Goal: Transaction & Acquisition: Obtain resource

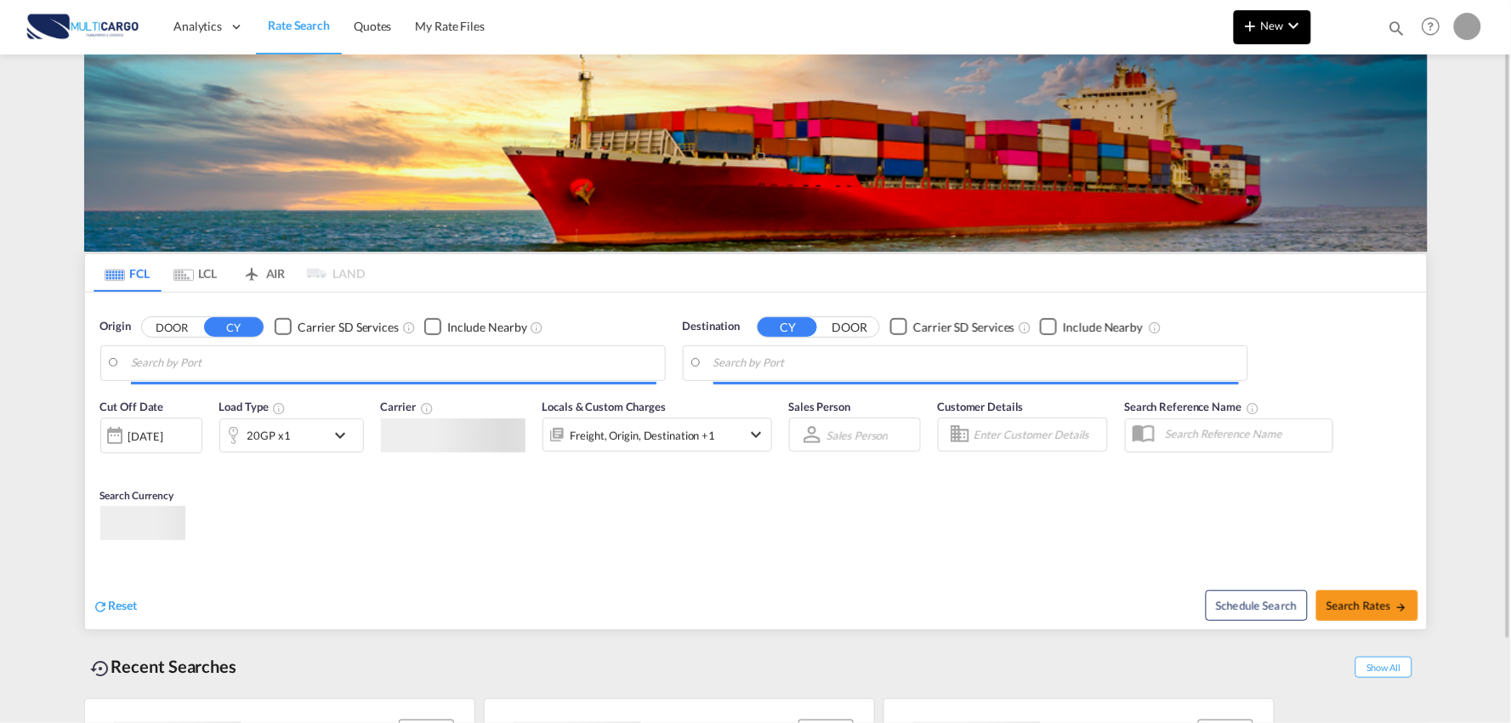
click at [1285, 34] on md-icon "icon-chevron-down" at bounding box center [1294, 25] width 20 height 20
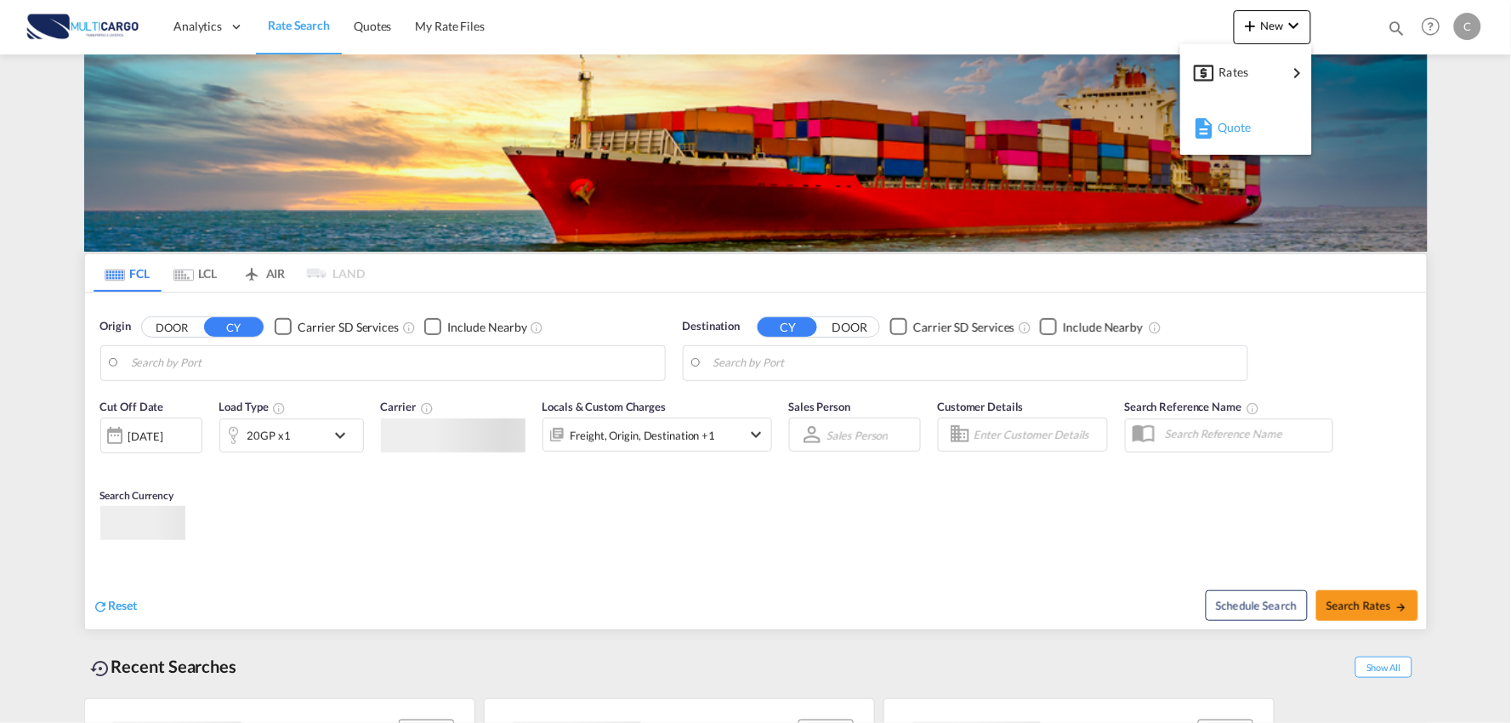
click at [1260, 126] on div "Quote" at bounding box center [1249, 127] width 63 height 43
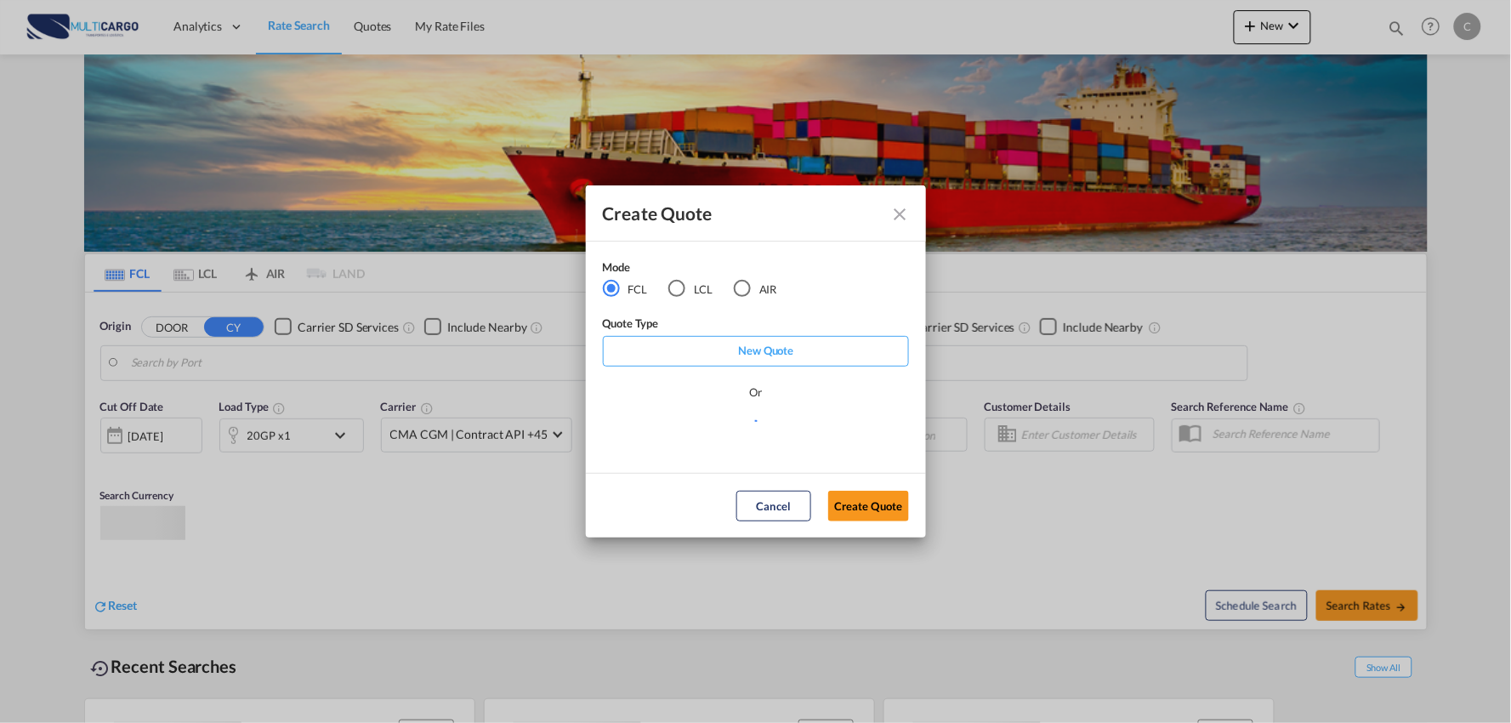
type input "Port of [GEOGRAPHIC_DATA], [GEOGRAPHIC_DATA], [GEOGRAPHIC_DATA]"
type input "Leixoes, Leixoes, PTLEI"
click at [780, 432] on md-select "Select template EXP EXW MERC.Nacional 09/2025 [PERSON_NAME] | [DATE] IMP DAP FC…" at bounding box center [756, 435] width 306 height 34
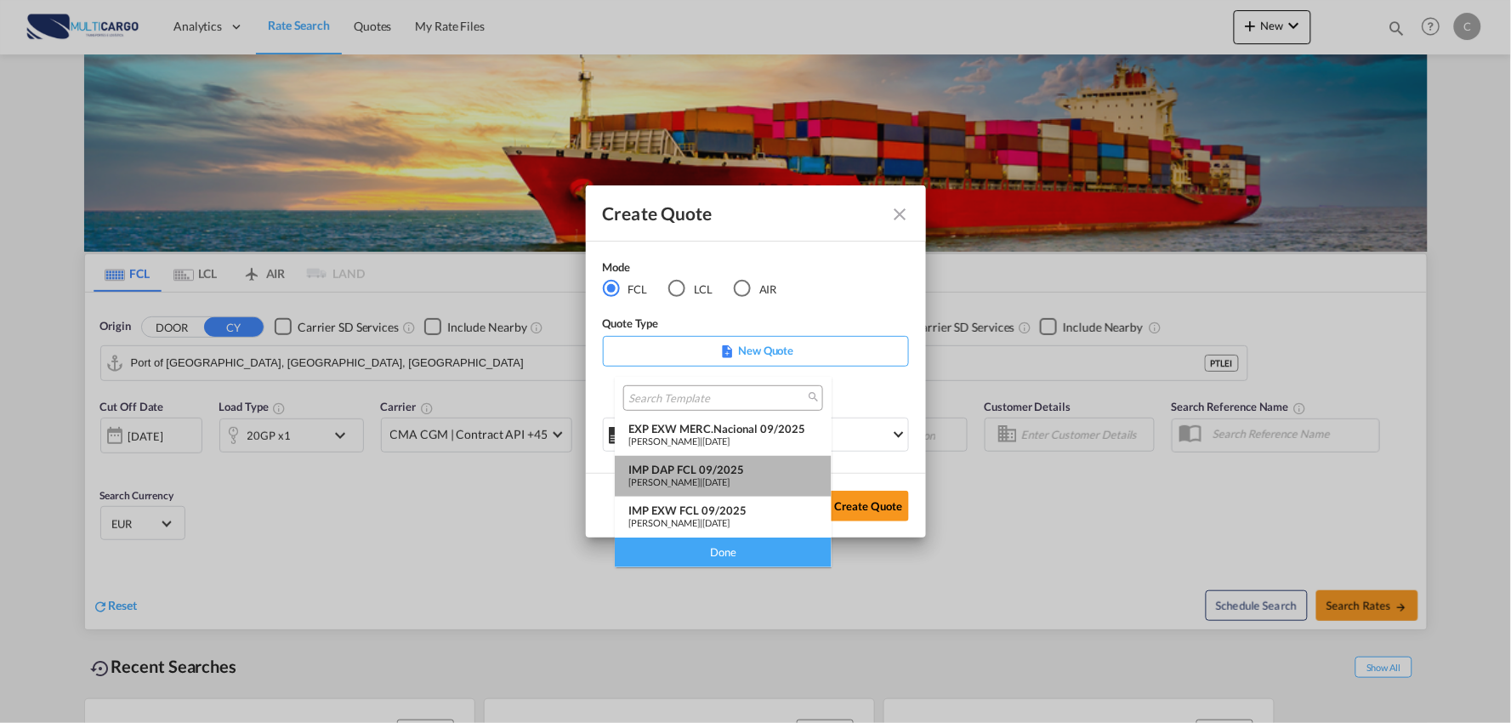
click at [698, 471] on div "IMP DAP FCL 09/2025" at bounding box center [723, 470] width 190 height 14
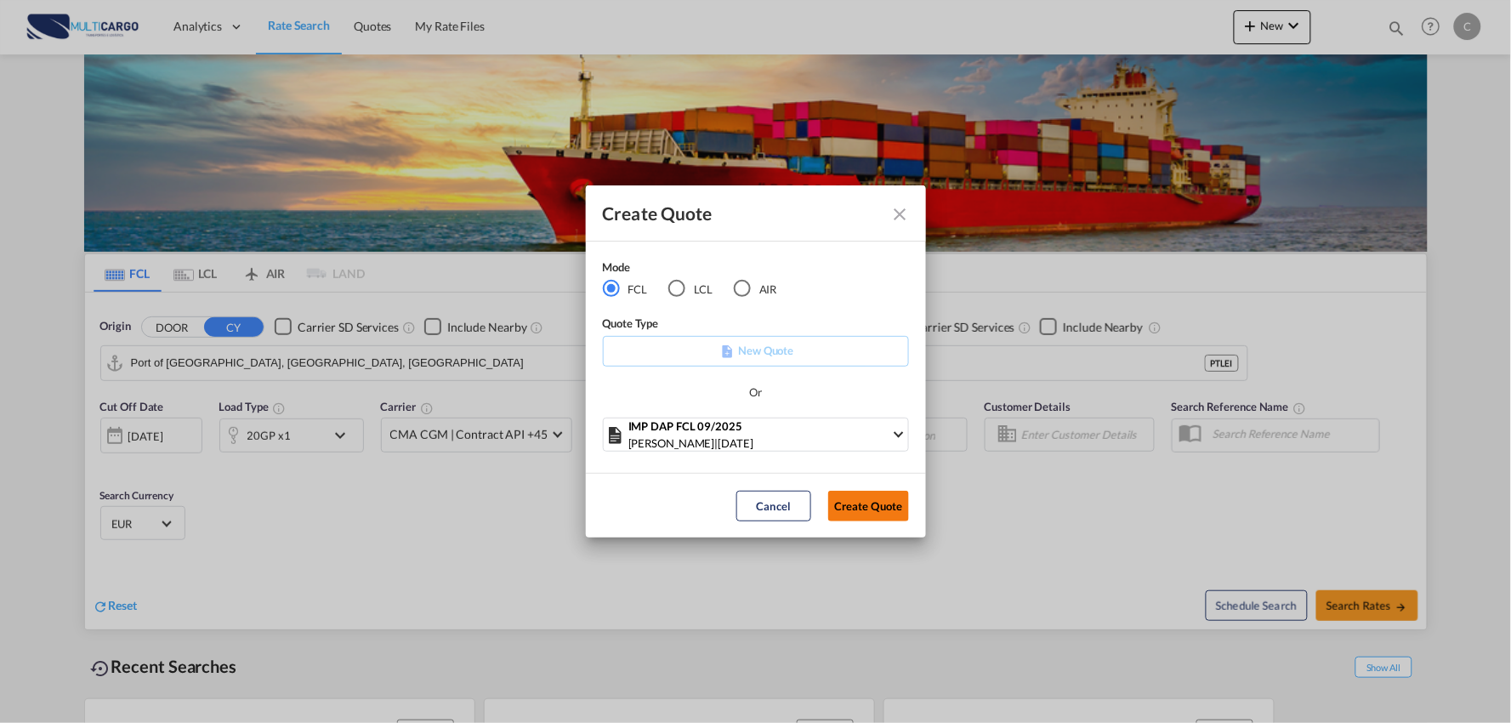
click at [879, 510] on button "Create Quote" at bounding box center [868, 506] width 81 height 31
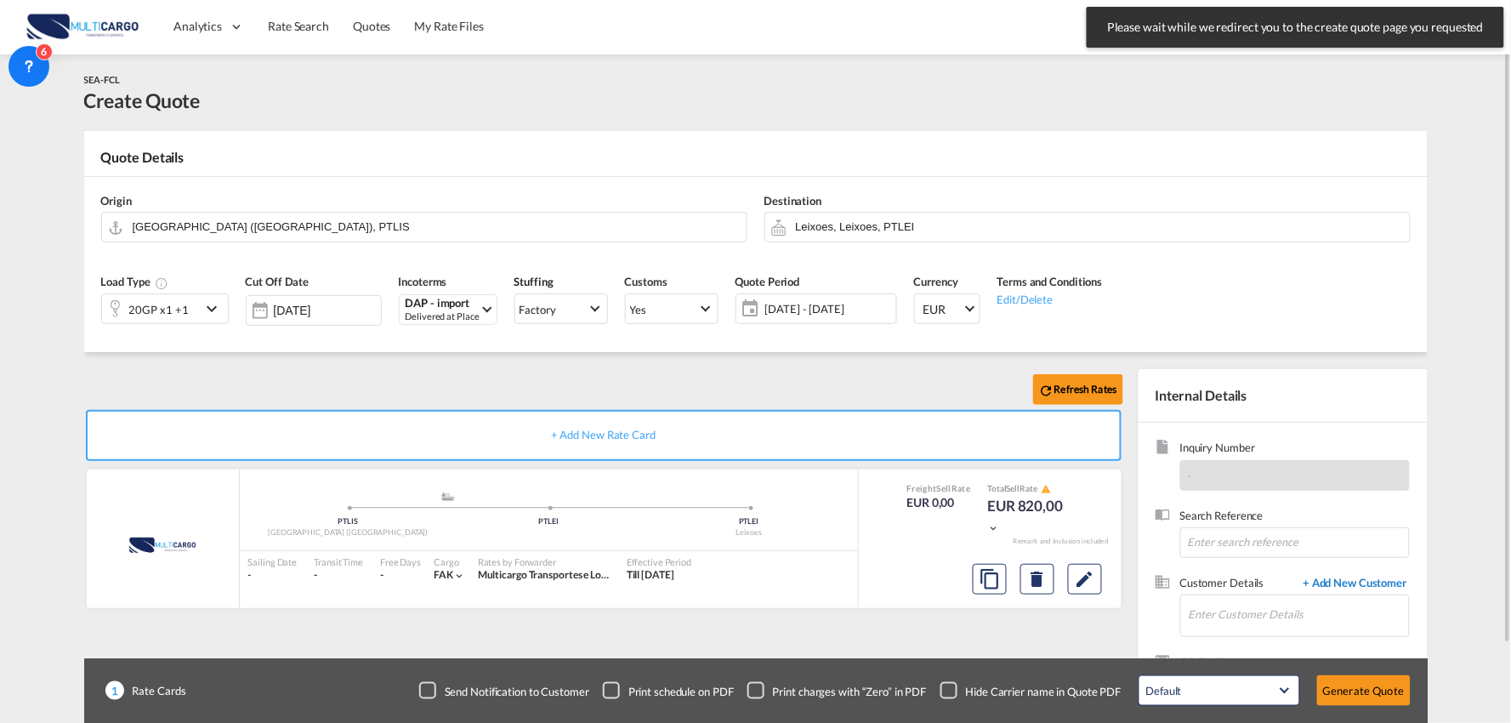
click at [1341, 581] on span "+ Add New Customer" at bounding box center [1352, 585] width 115 height 20
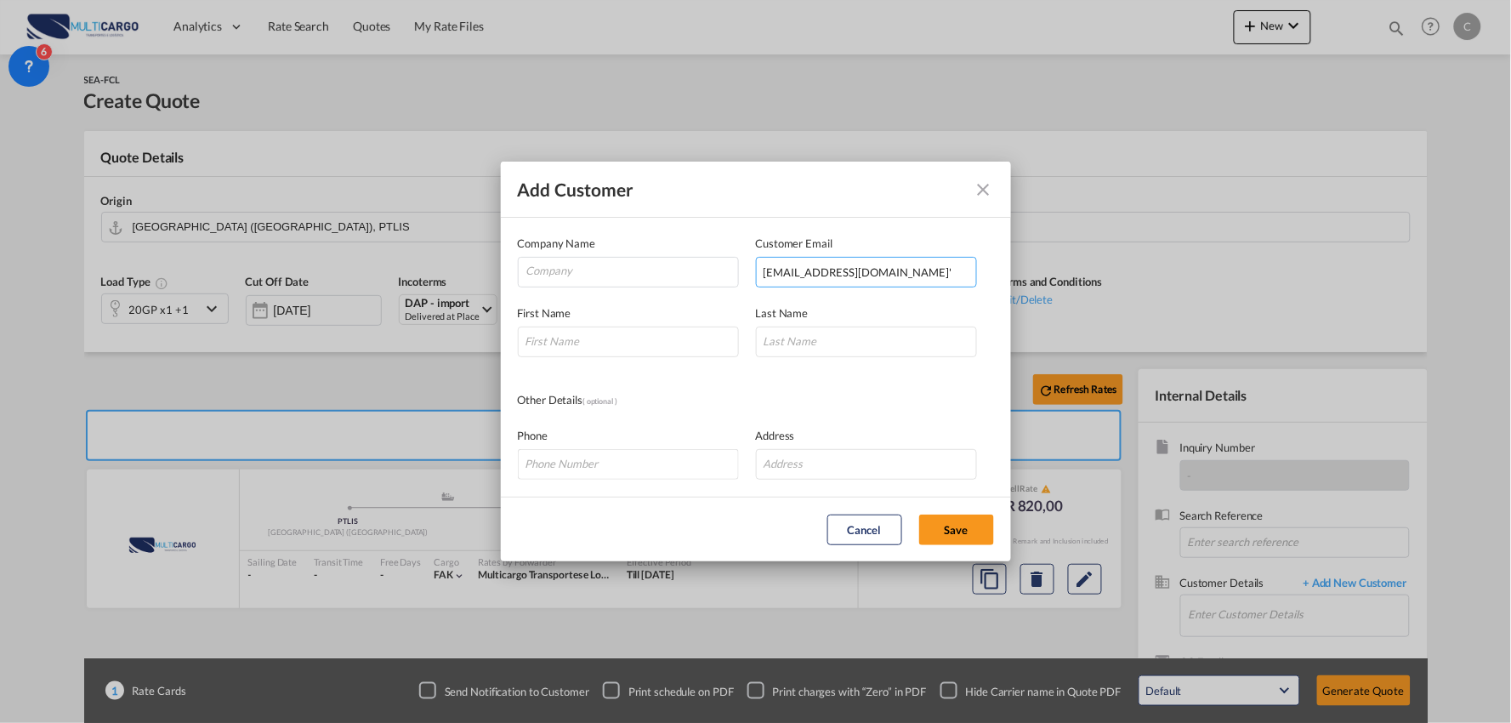
click at [876, 275] on input "[EMAIL_ADDRESS][DOMAIN_NAME]'" at bounding box center [866, 272] width 221 height 31
click at [763, 272] on input "[EMAIL_ADDRESS][DOMAIN_NAME]" at bounding box center [866, 272] width 221 height 31
click at [765, 273] on input "[EMAIL_ADDRESS][DOMAIN_NAME]" at bounding box center [866, 272] width 221 height 31
type input "[EMAIL_ADDRESS][DOMAIN_NAME]"
click at [610, 343] on input "Add Customer Company ..." at bounding box center [628, 342] width 221 height 31
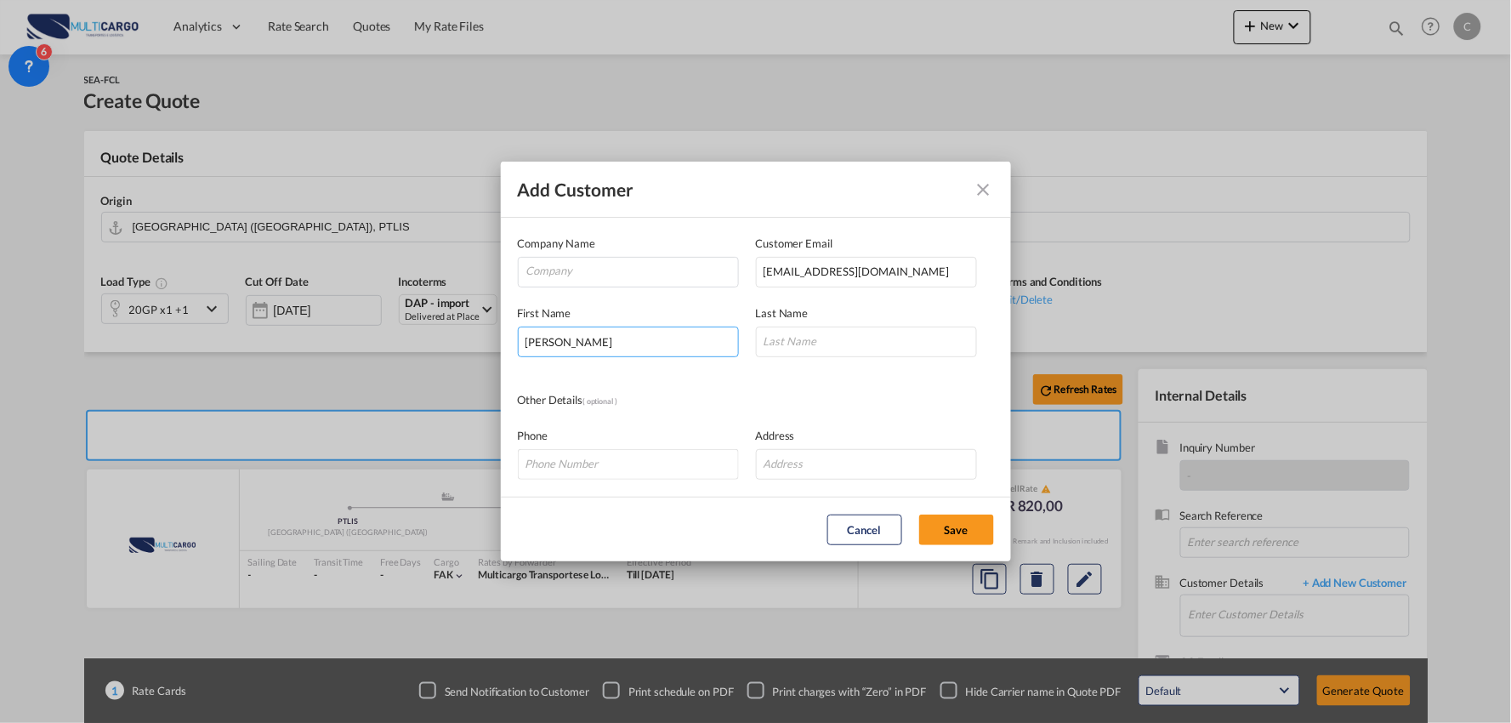
type input "[PERSON_NAME]"
click at [581, 262] on input "Company" at bounding box center [632, 271] width 212 height 26
paste input "Shenzhen SinoWin International Logistics Co., Ltd"
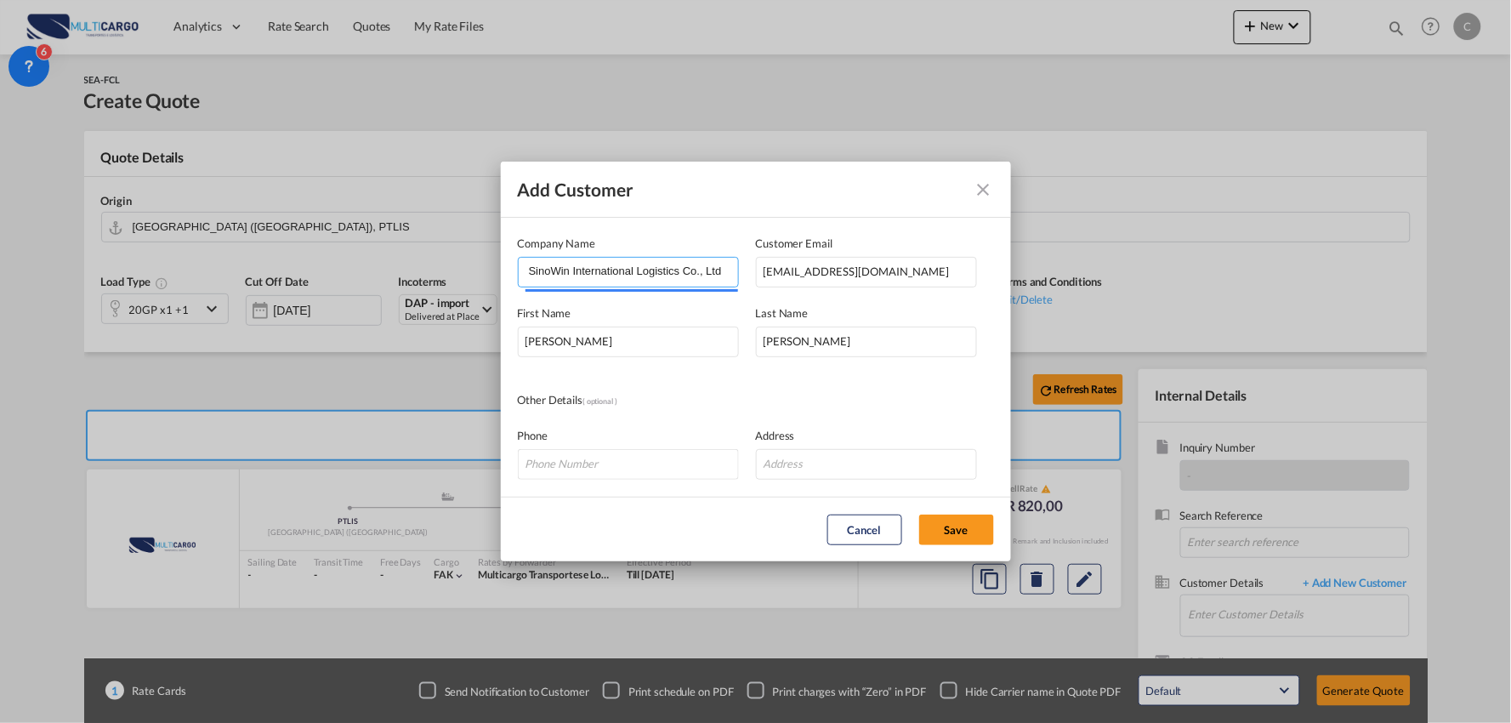
type input "Shenzhen SinoWin International Logistics Co., Ltd"
click at [853, 393] on div "Other Details ( optional )" at bounding box center [756, 400] width 476 height 19
click at [965, 523] on button "Save" at bounding box center [956, 529] width 75 height 31
type input "Shenzhen SinoWin International Logistics Co., Ltd, [PERSON_NAME], [EMAIL_ADDRES…"
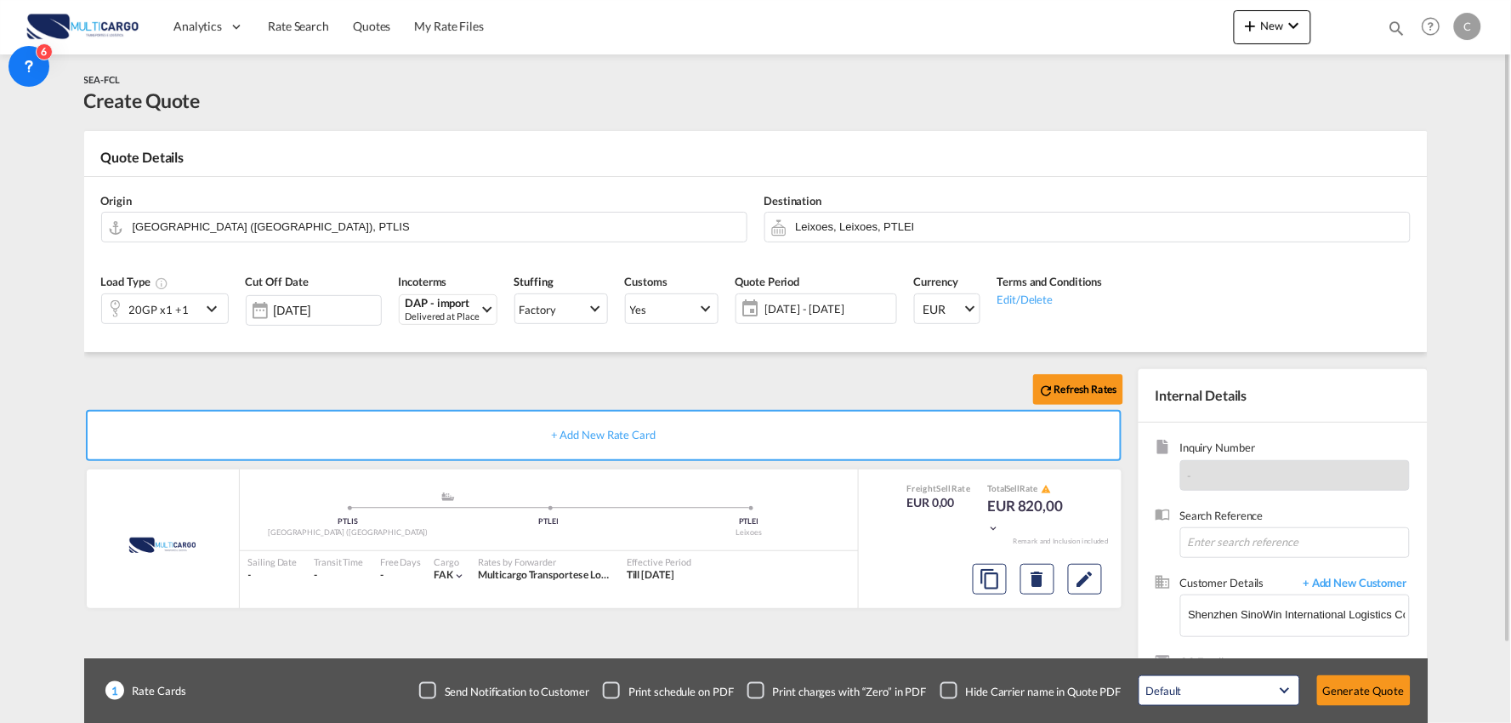
click at [495, 366] on div "Refresh Rates + Add New Rate Card MultiCargo added by you .a{fill:#aaa8ad;} .a{…" at bounding box center [756, 542] width 1344 height 381
click at [957, 690] on div "Checkbox No Ink" at bounding box center [948, 690] width 17 height 17
click at [562, 367] on div "Refresh Rates + Add New Rate Card MultiCargo added by you .a{fill:#aaa8ad;} .a{…" at bounding box center [756, 542] width 1344 height 381
click at [202, 311] on md-icon "icon-chevron-down" at bounding box center [215, 308] width 26 height 20
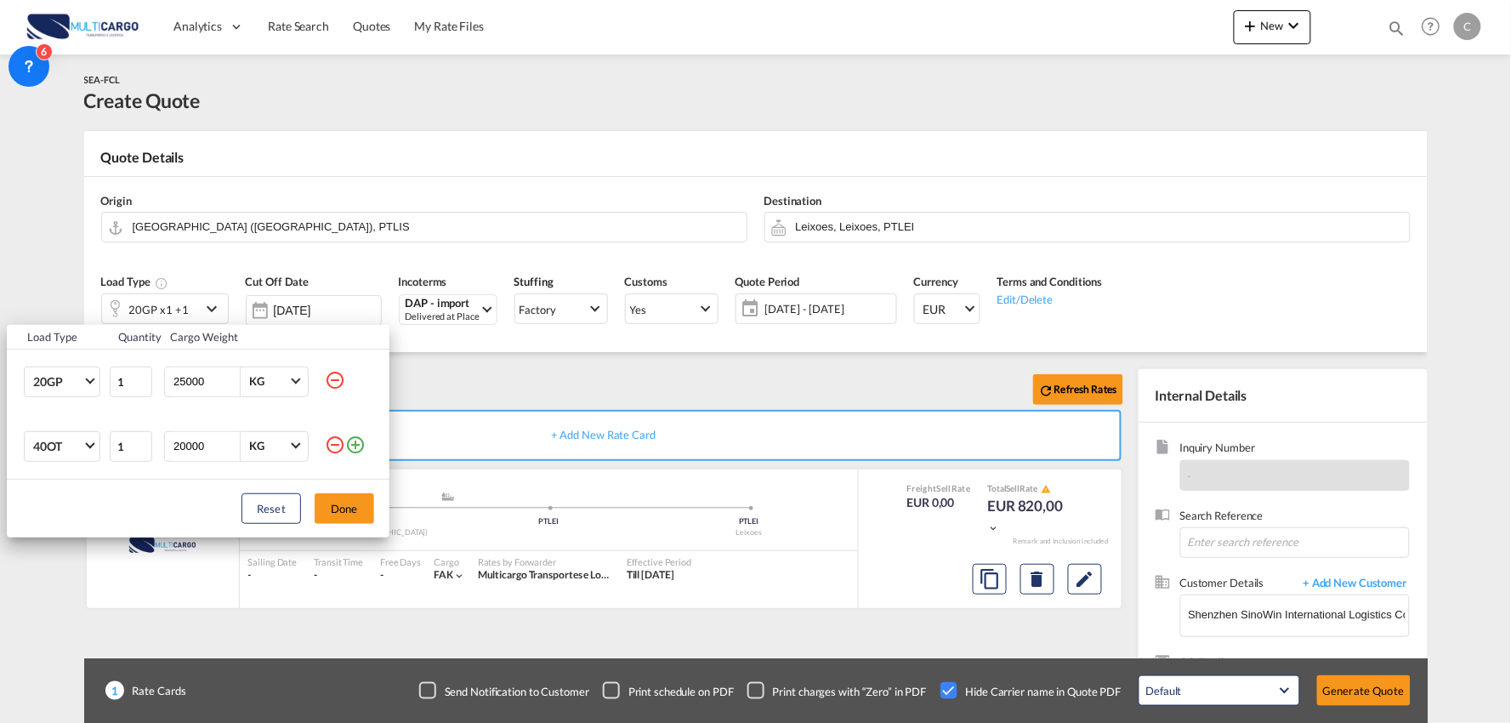
click at [336, 444] on md-icon "icon-minus-circle-outline" at bounding box center [335, 445] width 20 height 20
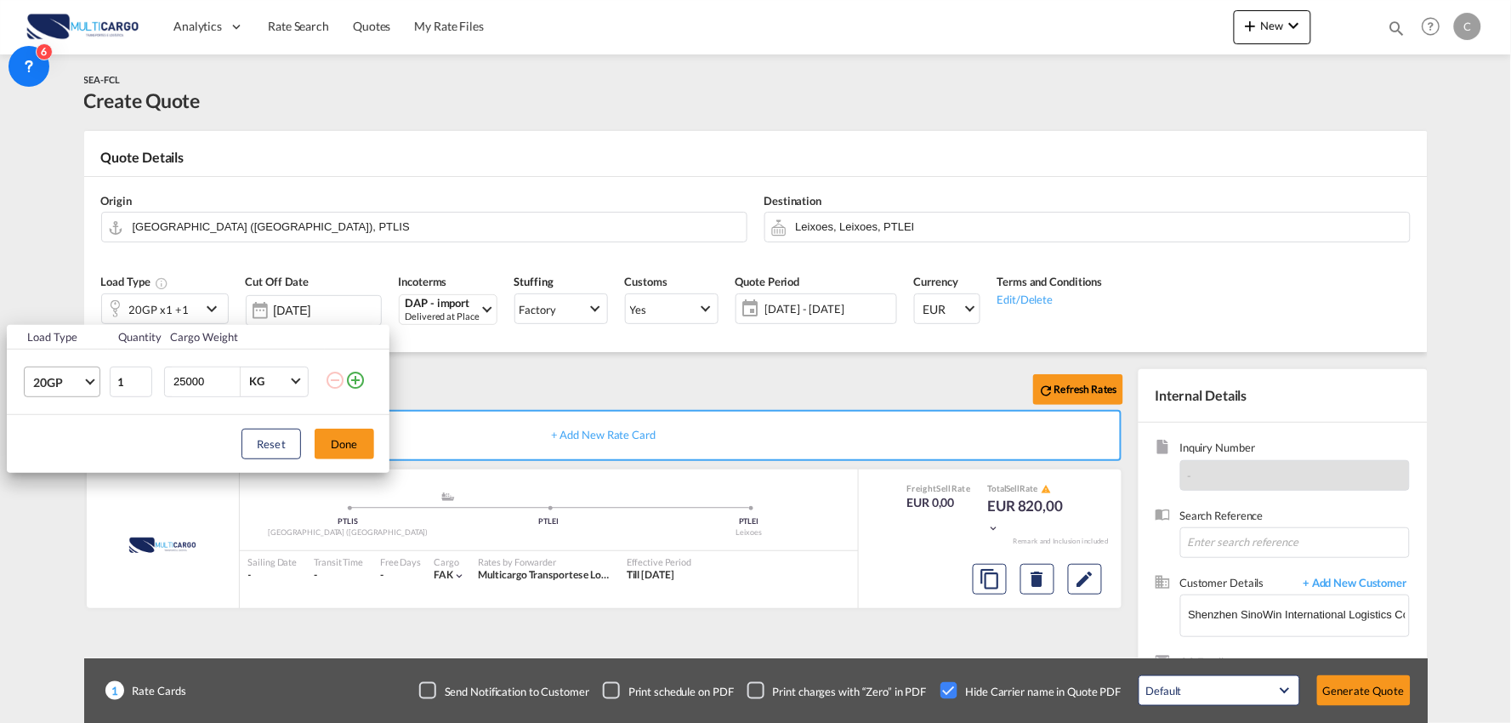
click at [60, 378] on span "20GP" at bounding box center [57, 382] width 49 height 17
click at [47, 465] on div "40HC" at bounding box center [48, 463] width 31 height 17
click at [343, 443] on button "Done" at bounding box center [345, 444] width 60 height 31
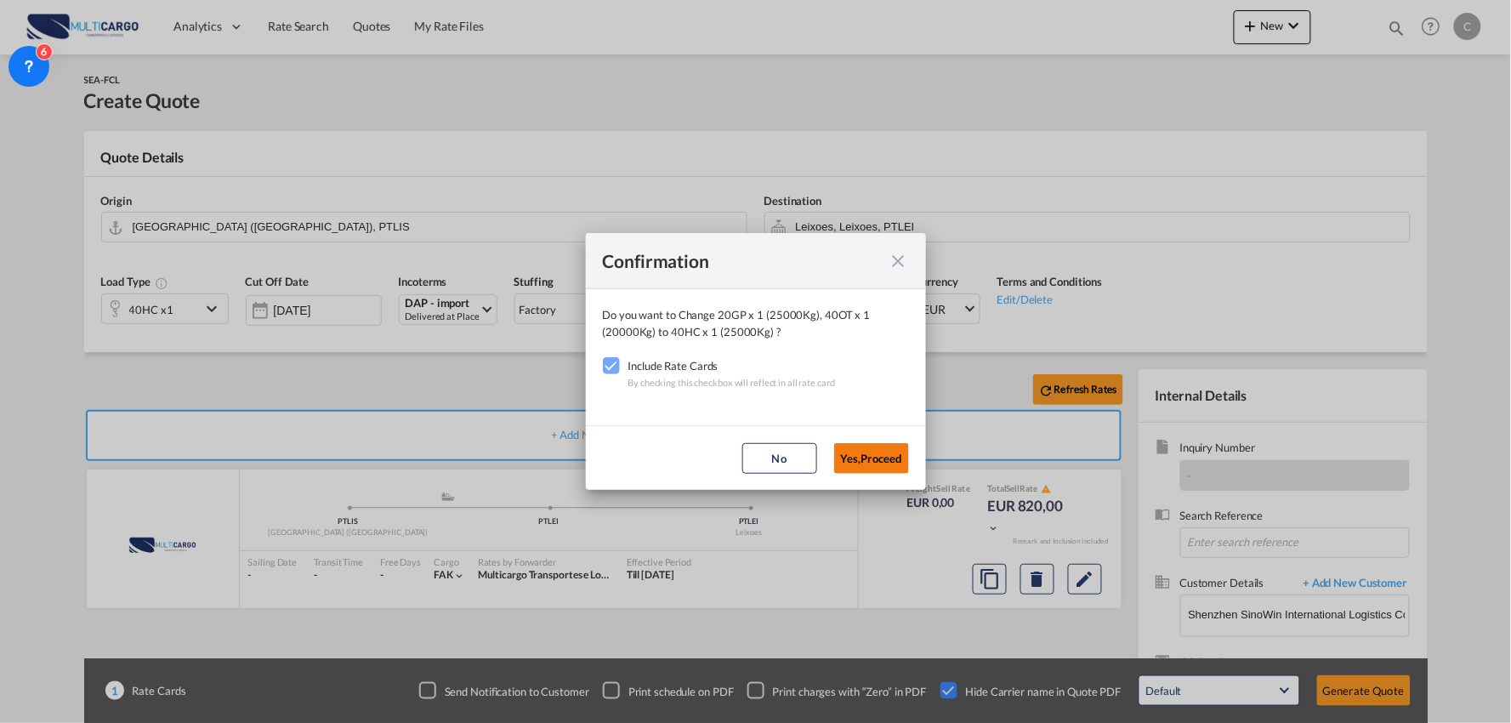
click at [881, 463] on button "Yes,Proceed" at bounding box center [871, 458] width 75 height 31
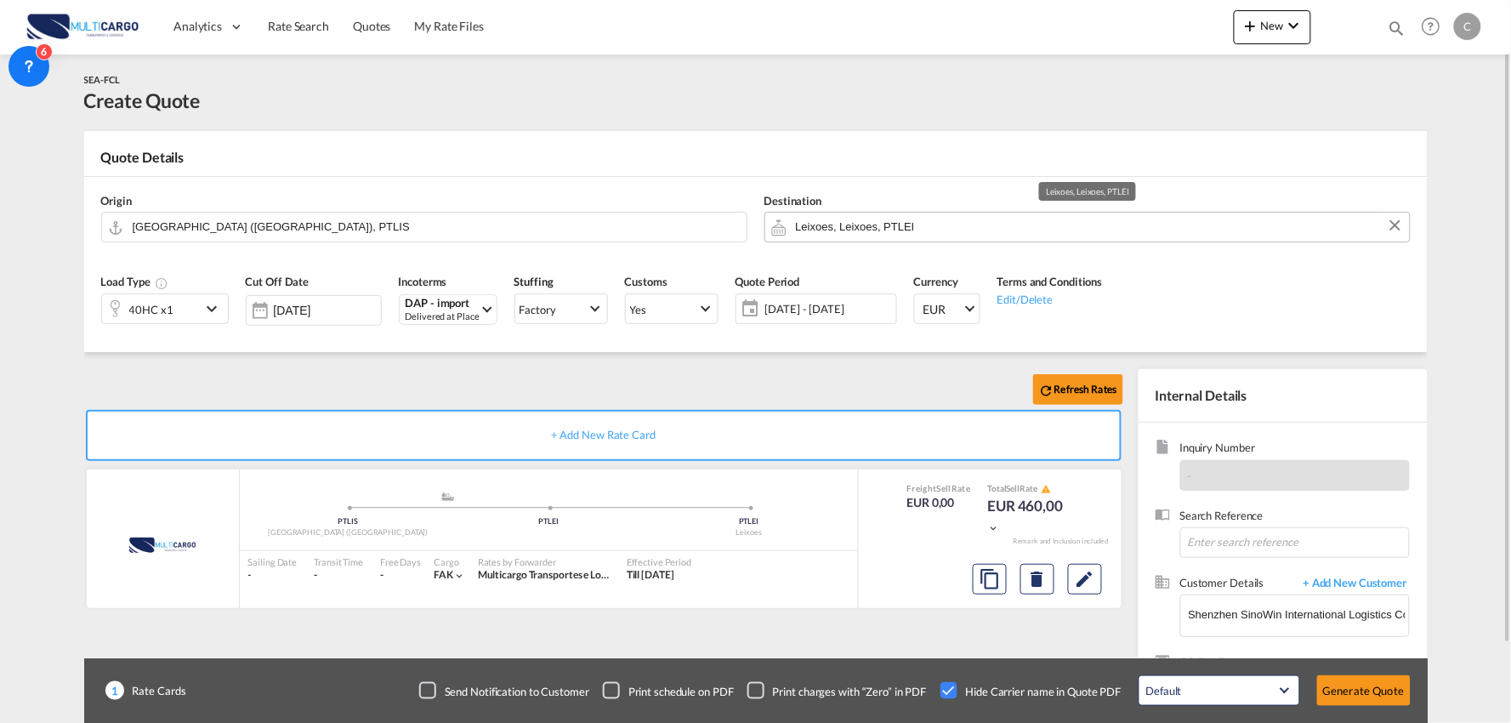
click at [886, 230] on input "Leixoes, Leixoes, PTLEI" at bounding box center [1098, 227] width 605 height 30
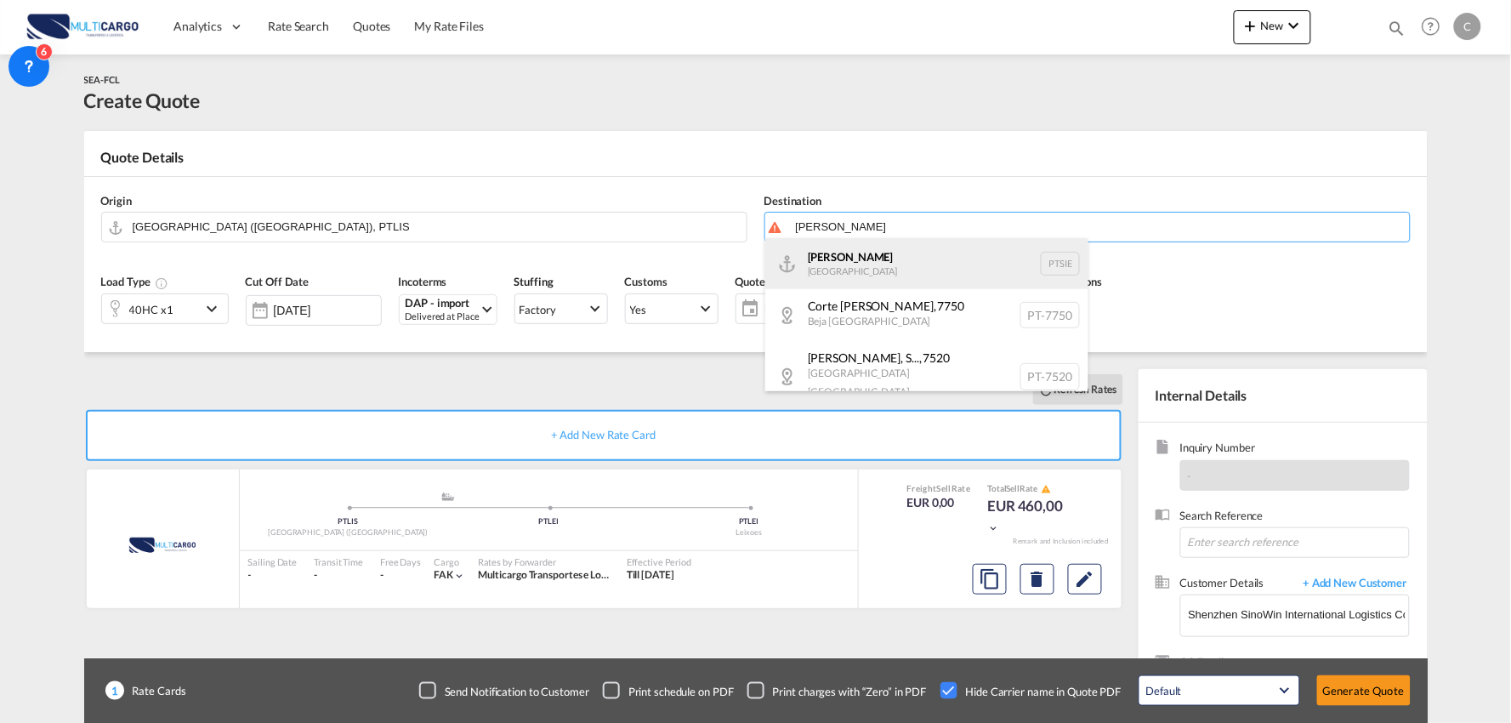
click at [853, 267] on div "[PERSON_NAME] [GEOGRAPHIC_DATA] PTSIE" at bounding box center [926, 263] width 323 height 51
type input "[PERSON_NAME], PTSIE"
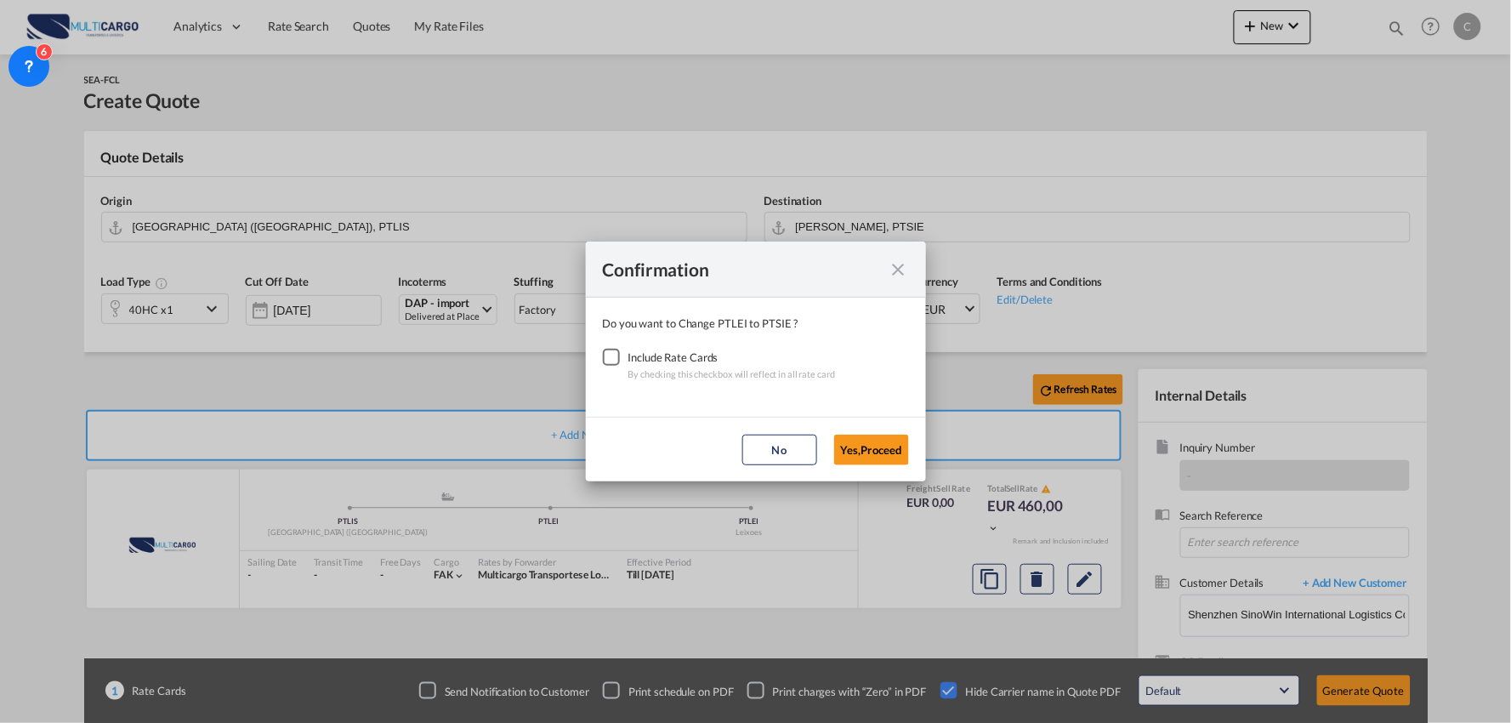
click at [614, 360] on div "Checkbox No Ink" at bounding box center [611, 357] width 17 height 17
click at [903, 448] on button "Yes,Proceed" at bounding box center [871, 450] width 75 height 31
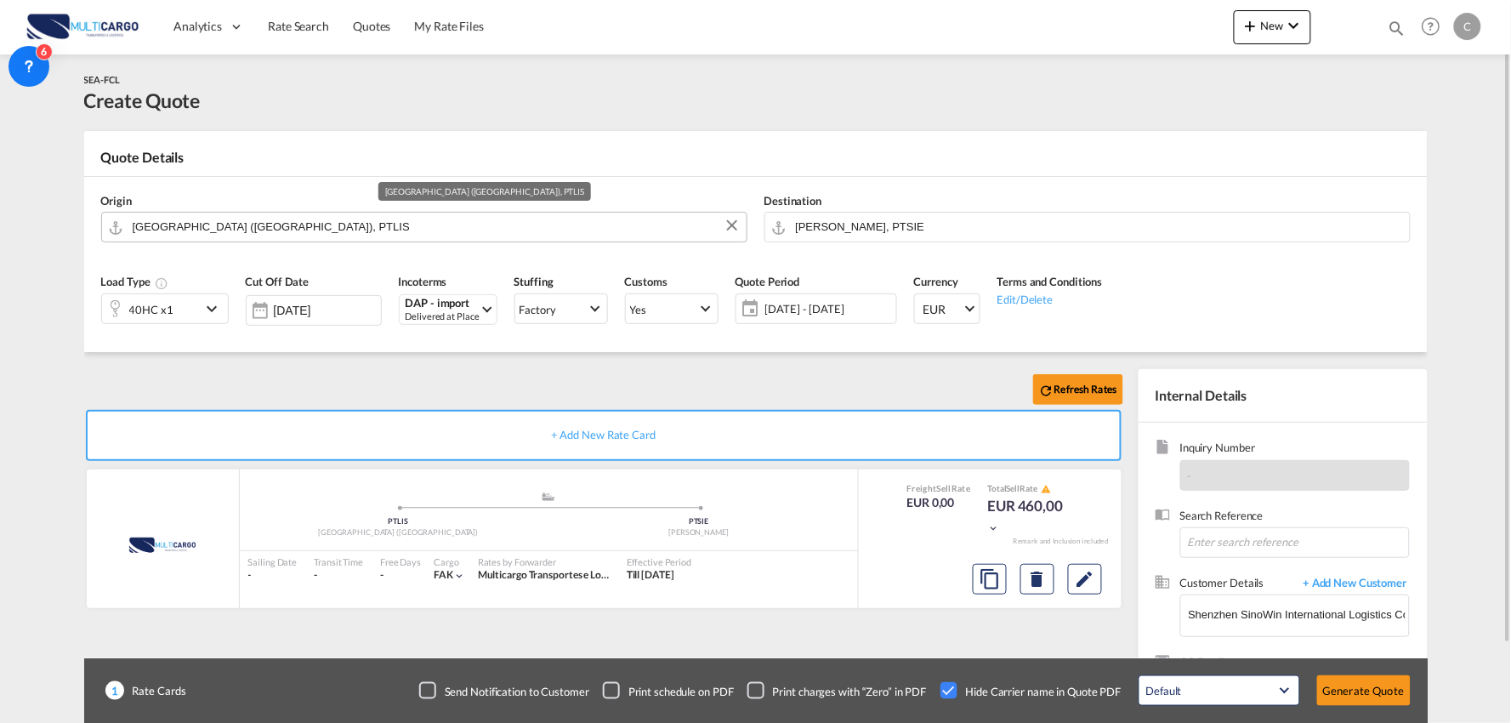
click at [252, 218] on input "[GEOGRAPHIC_DATA] ([GEOGRAPHIC_DATA]), PTLIS" at bounding box center [435, 227] width 605 height 30
click at [242, 239] on md-autocomplete "[GEOGRAPHIC_DATA] ([GEOGRAPHIC_DATA]), PTLIS" at bounding box center [435, 227] width 606 height 31
click at [275, 225] on input "[GEOGRAPHIC_DATA] ([GEOGRAPHIC_DATA]), PTLIS" at bounding box center [435, 227] width 605 height 30
drag, startPoint x: 275, startPoint y: 225, endPoint x: 94, endPoint y: 235, distance: 181.4
click at [94, 236] on div "Origin [GEOGRAPHIC_DATA] ([GEOGRAPHIC_DATA]), PTLIS" at bounding box center [424, 218] width 663 height 68
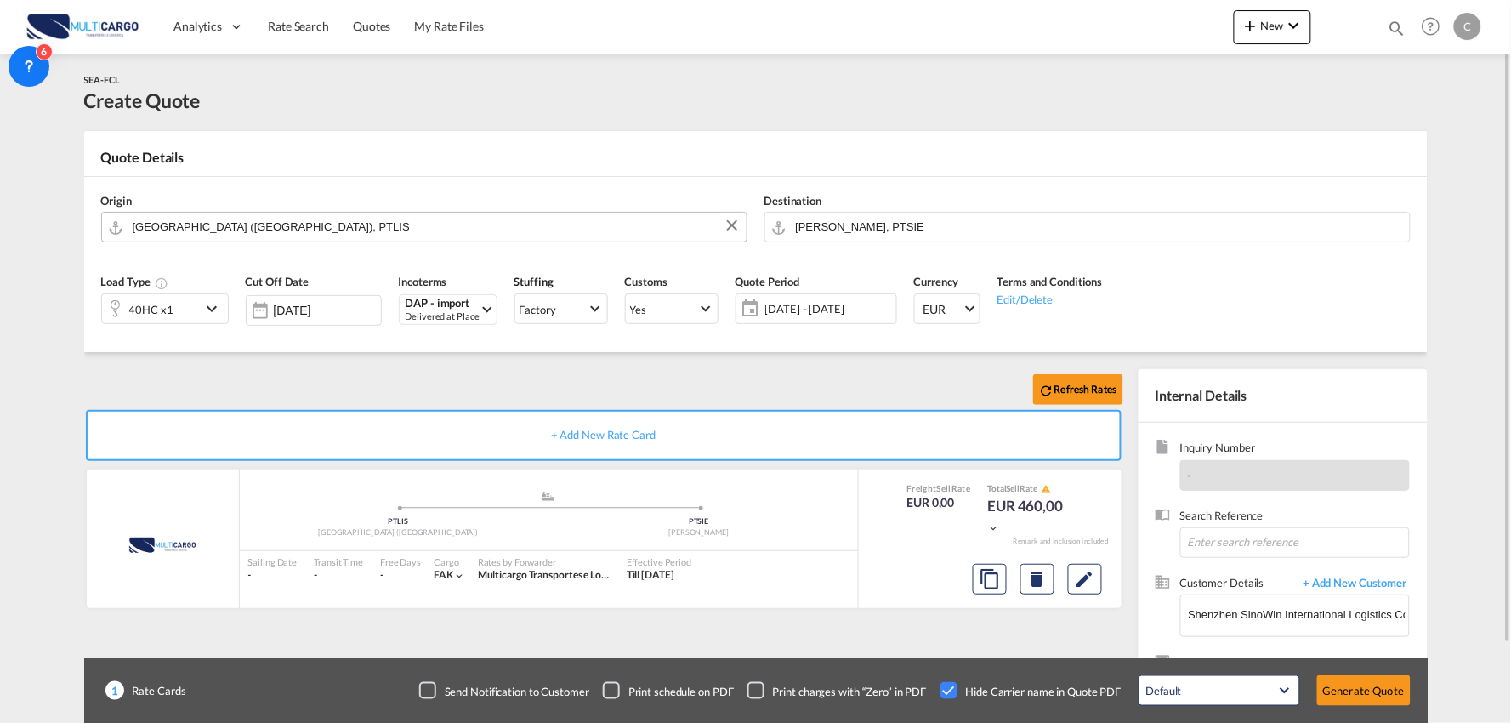
drag, startPoint x: 251, startPoint y: 234, endPoint x: 258, endPoint y: 225, distance: 10.9
click at [252, 232] on input "[GEOGRAPHIC_DATA] ([GEOGRAPHIC_DATA]), PTLIS" at bounding box center [435, 227] width 605 height 30
drag, startPoint x: 258, startPoint y: 225, endPoint x: 14, endPoint y: 225, distance: 243.2
click at [14, 225] on md-content "Analytics Reports Dashboard Rate Search Quotes My Rate Files New Quotes" at bounding box center [755, 361] width 1511 height 723
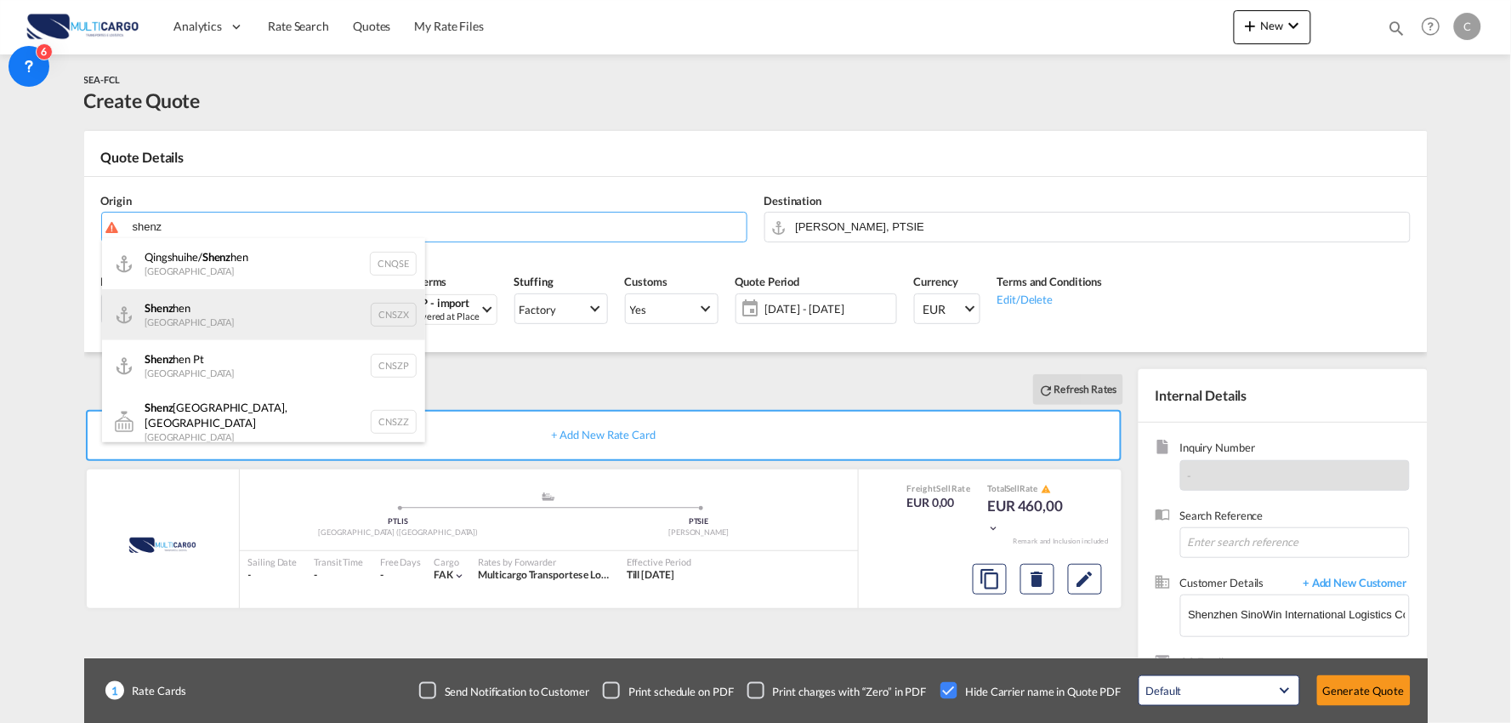
click at [209, 304] on div "Shenz hen China CNSZX" at bounding box center [263, 314] width 323 height 51
type input "[GEOGRAPHIC_DATA], CNSZX"
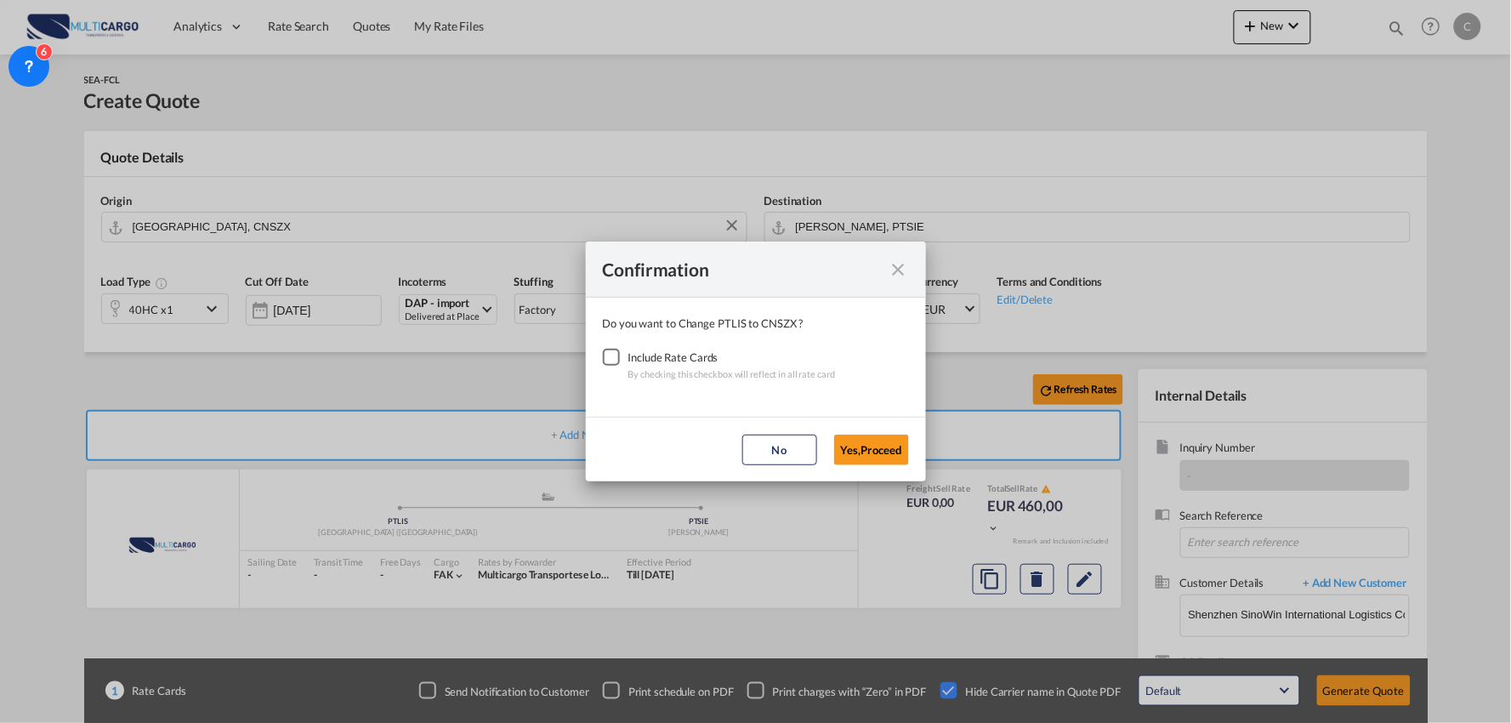
click at [603, 360] on div "Checkbox No Ink" at bounding box center [611, 357] width 17 height 17
click at [867, 452] on button "Yes,Proceed" at bounding box center [871, 450] width 75 height 31
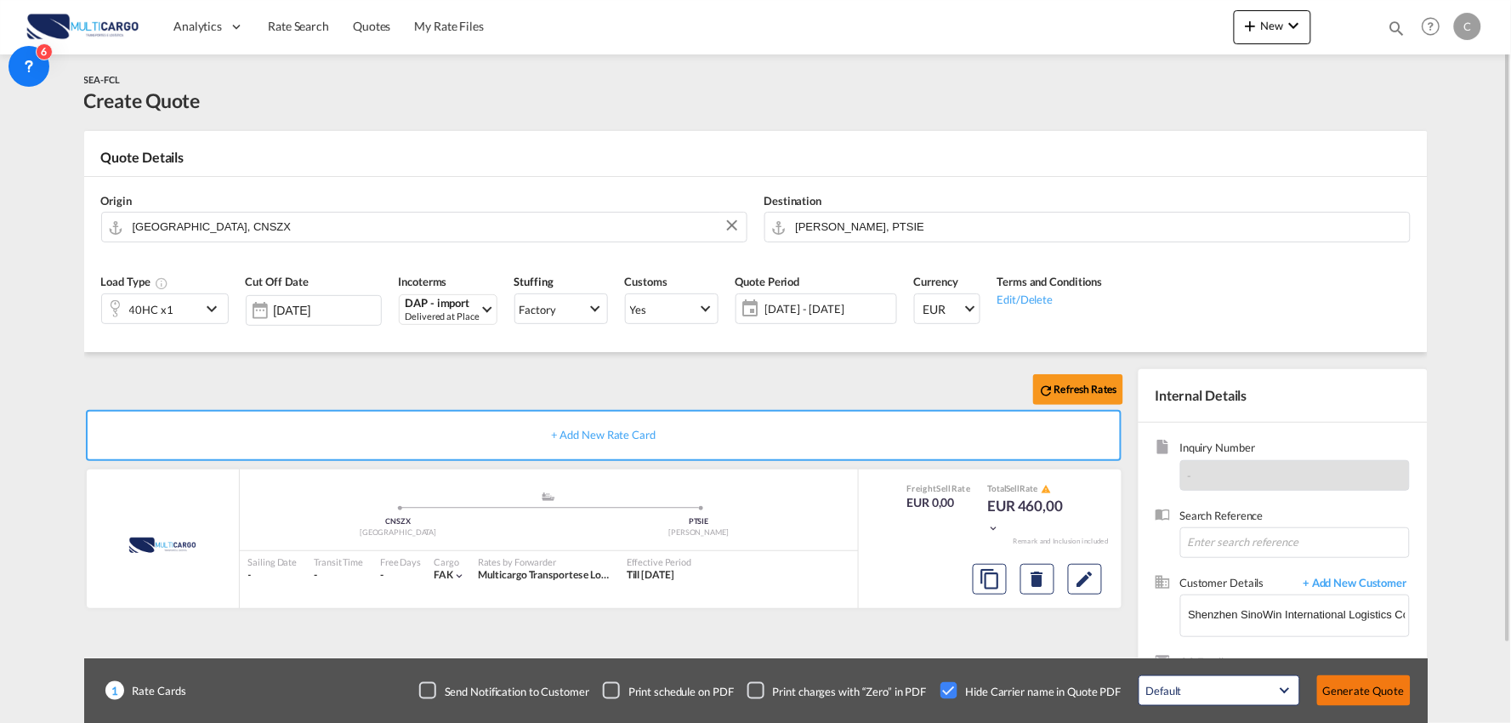
click at [1393, 679] on button "Generate Quote" at bounding box center [1364, 690] width 94 height 31
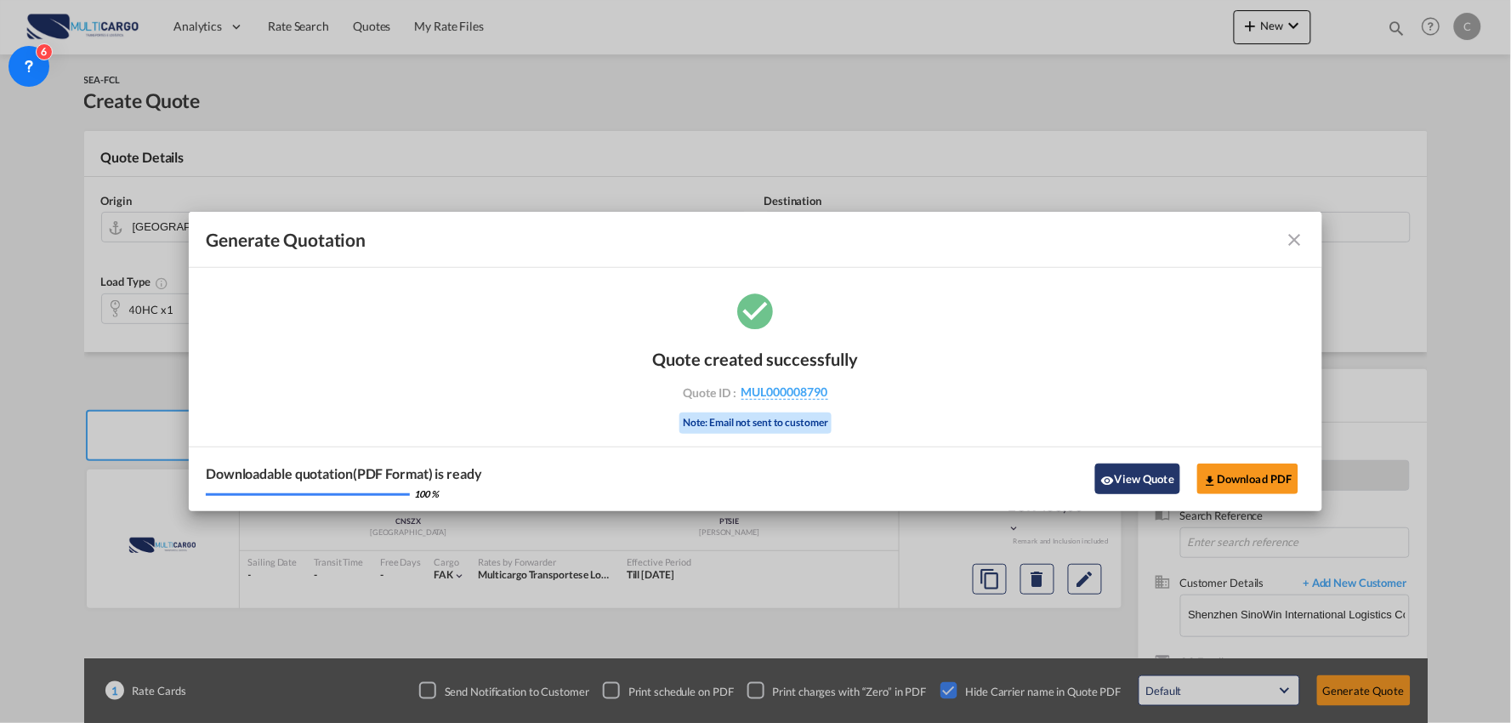
click at [1173, 476] on button "View Quote" at bounding box center [1137, 478] width 85 height 31
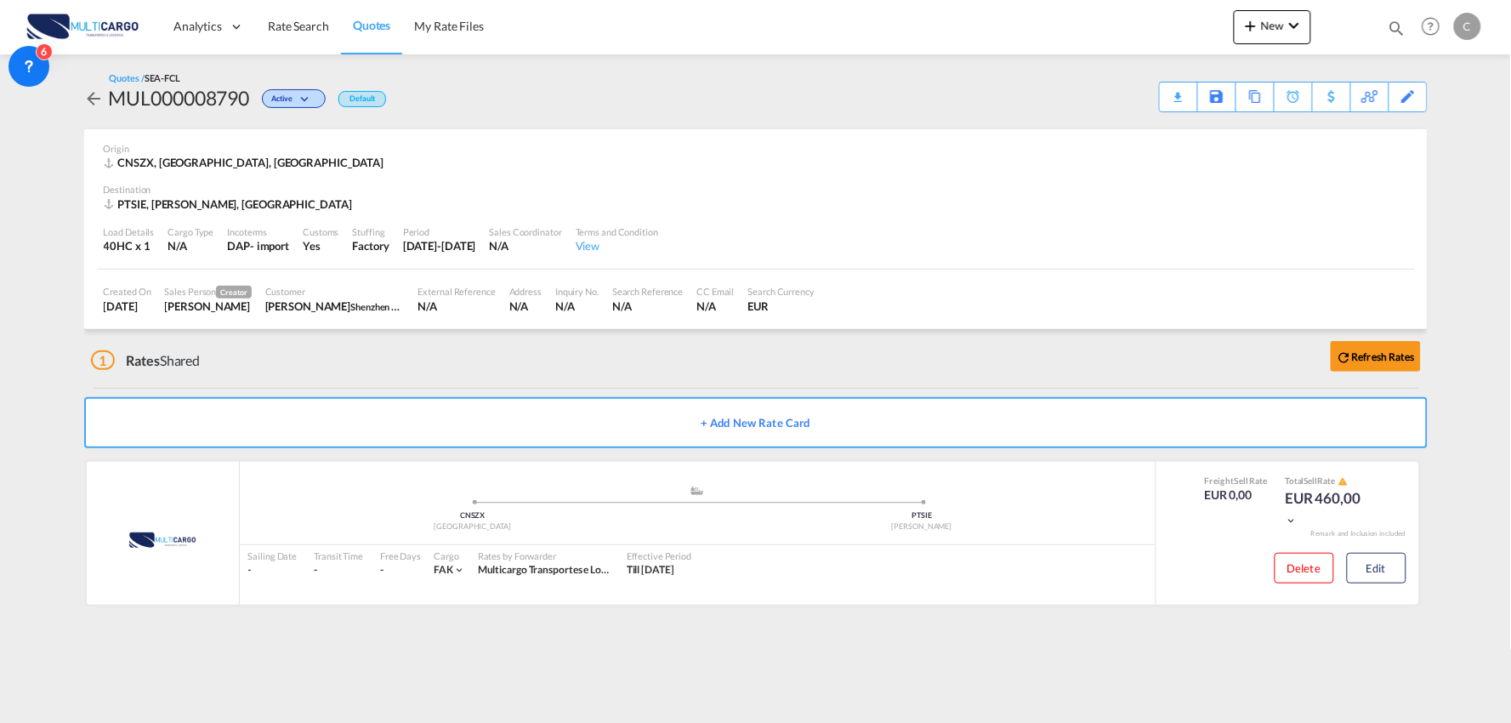
click at [481, 366] on div "1 Rates Shared Refresh Rates" at bounding box center [759, 356] width 1337 height 54
click at [1387, 574] on button "Edit" at bounding box center [1377, 568] width 60 height 31
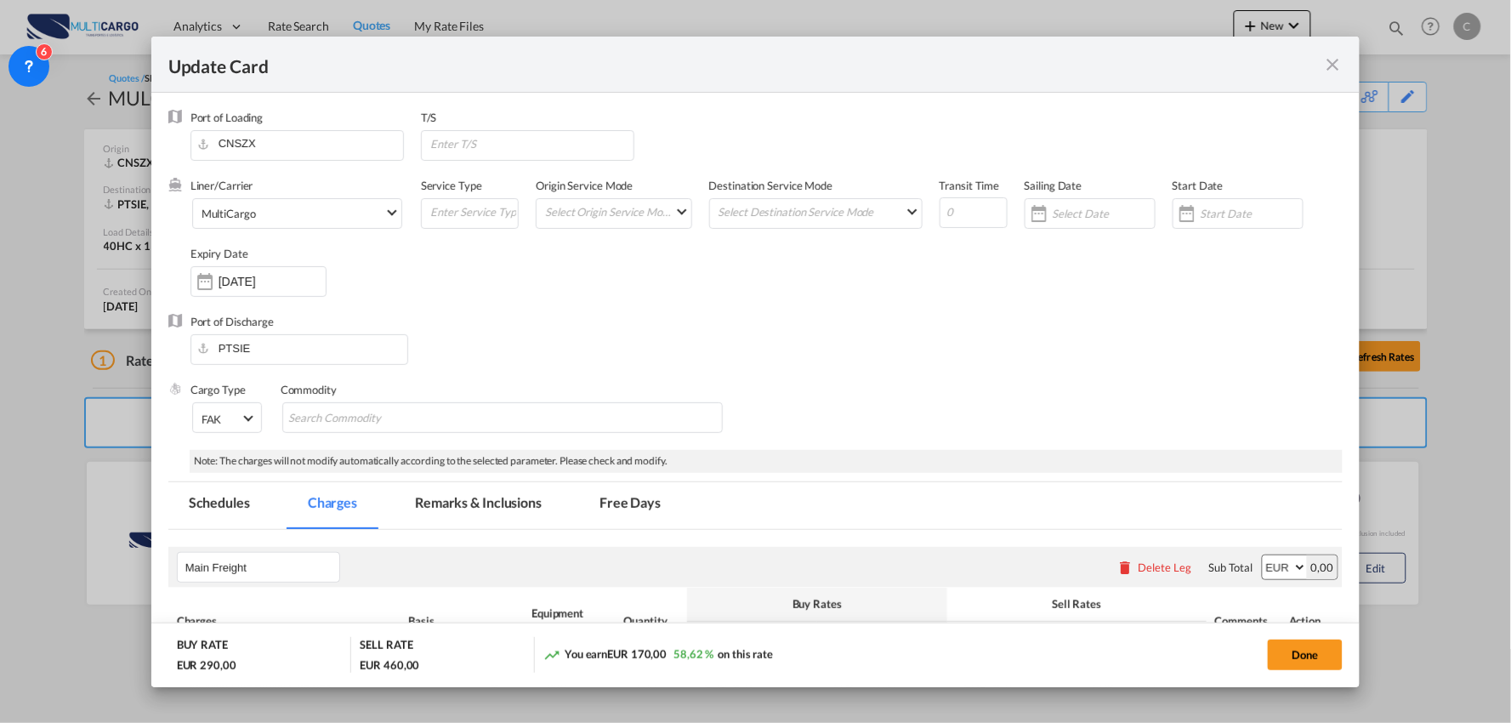
select select "per container"
select select "per B/L"
select select "per container"
select select "per B/L"
select select "per container"
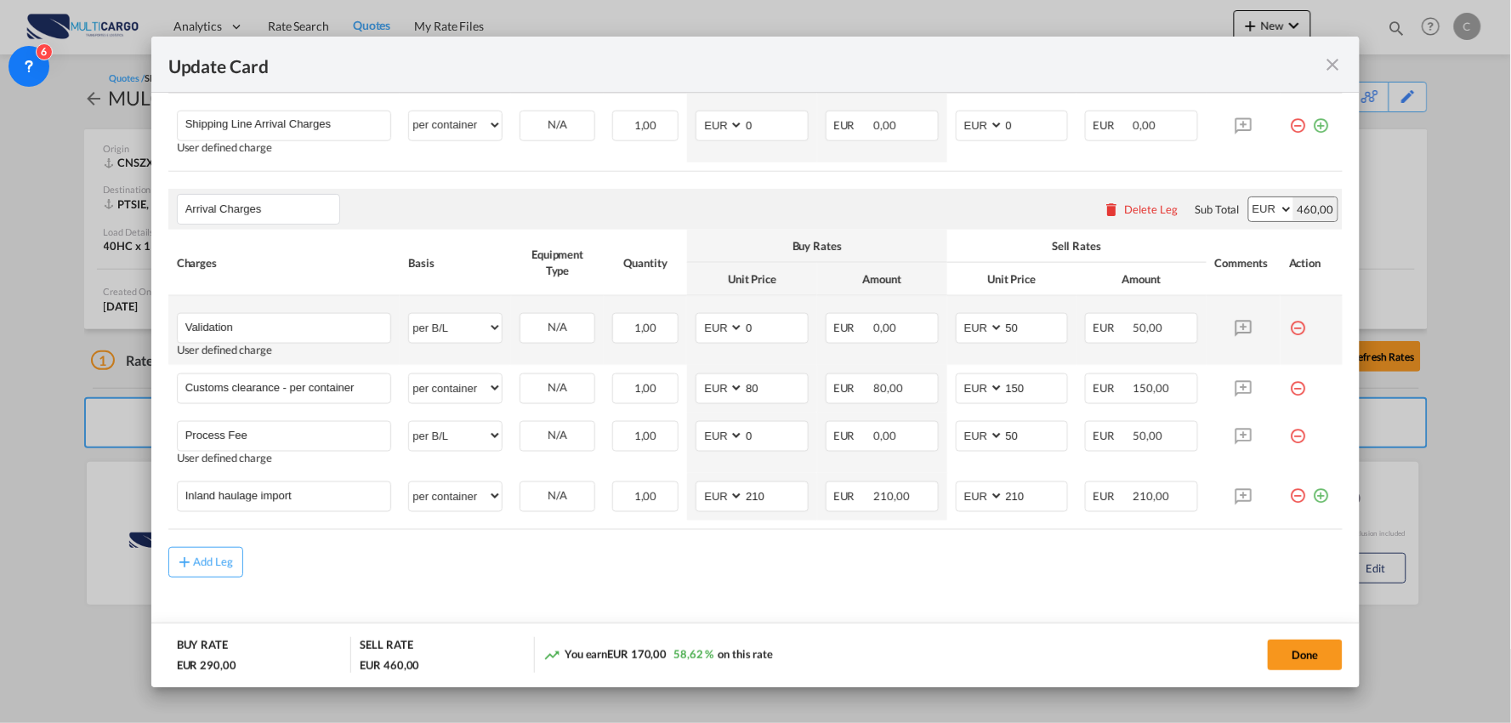
scroll to position [566, 0]
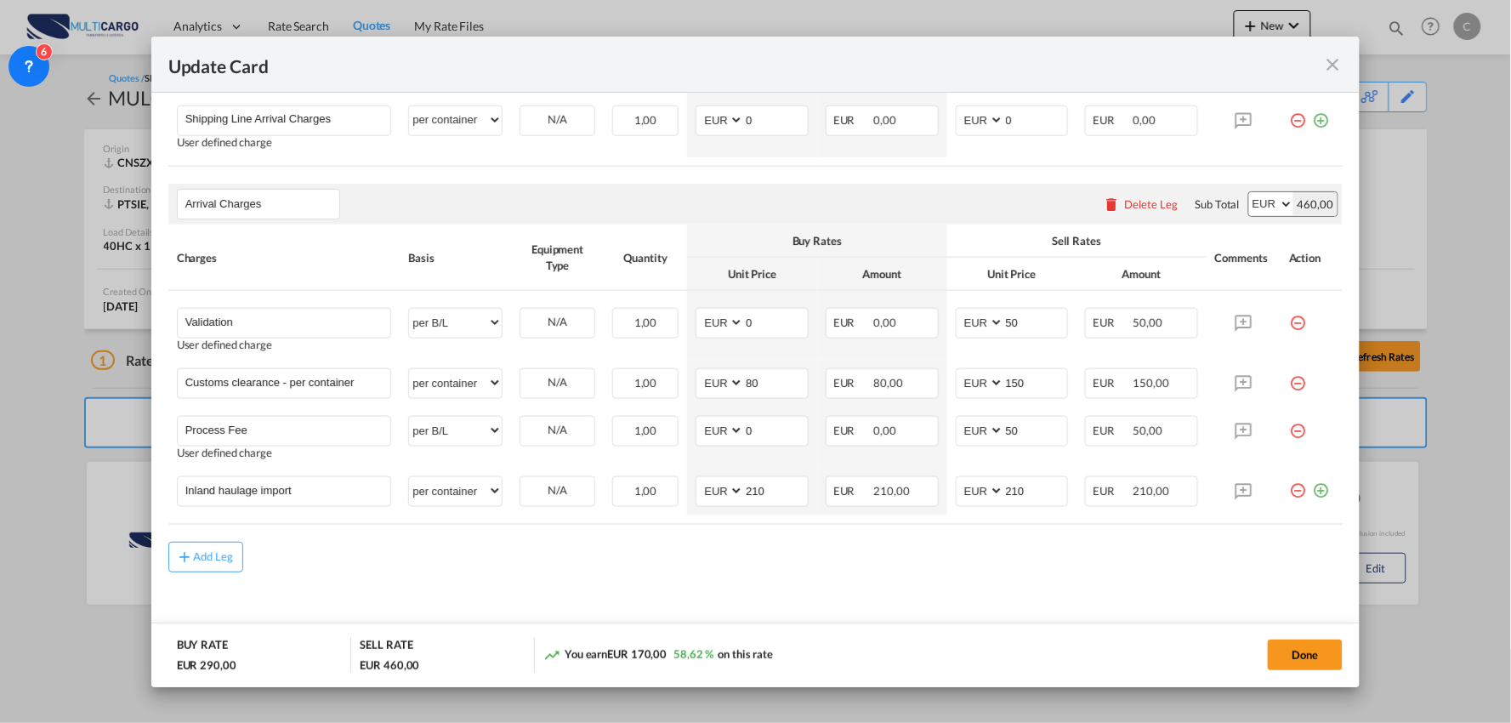
click at [525, 553] on div "Add Leg" at bounding box center [755, 557] width 1175 height 31
drag, startPoint x: 333, startPoint y: 497, endPoint x: -84, endPoint y: 487, distance: 417.6
click at [0, 487] on html "Analytics Reports Dashboard Rate Search Quotes My Rate Files" at bounding box center [755, 361] width 1511 height 723
click at [568, 579] on md-content "Main Freight Please enter leg name Leg Name Already Exists Delete Leg Sub Total…" at bounding box center [755, 308] width 1175 height 691
drag, startPoint x: 317, startPoint y: 489, endPoint x: -47, endPoint y: 465, distance: 364.7
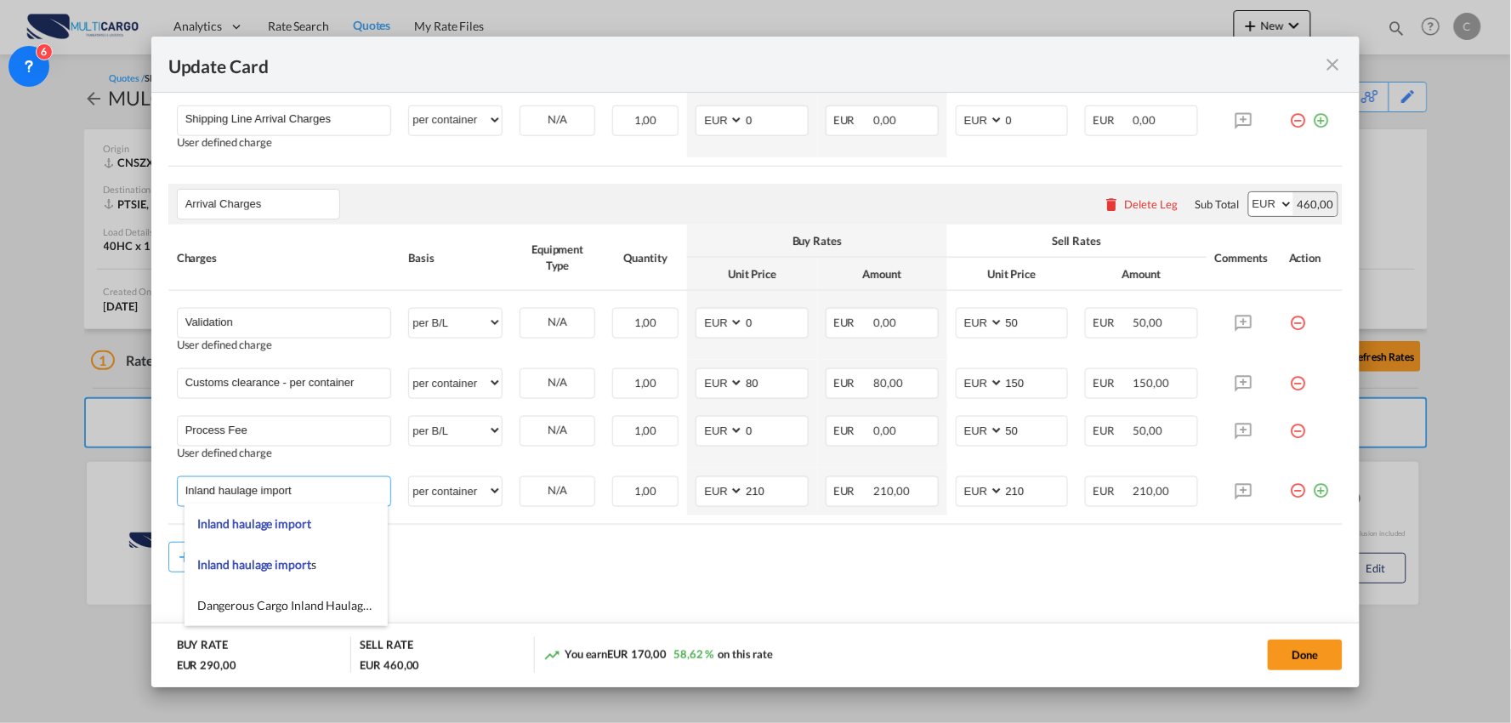
click at [0, 465] on html "Analytics Reports Dashboard Rate Search Quotes My Rate Files" at bounding box center [755, 361] width 1511 height 723
click at [476, 599] on md-content "Main Freight Please enter leg name Leg Name Already Exists Delete Leg Sub Total…" at bounding box center [755, 308] width 1175 height 691
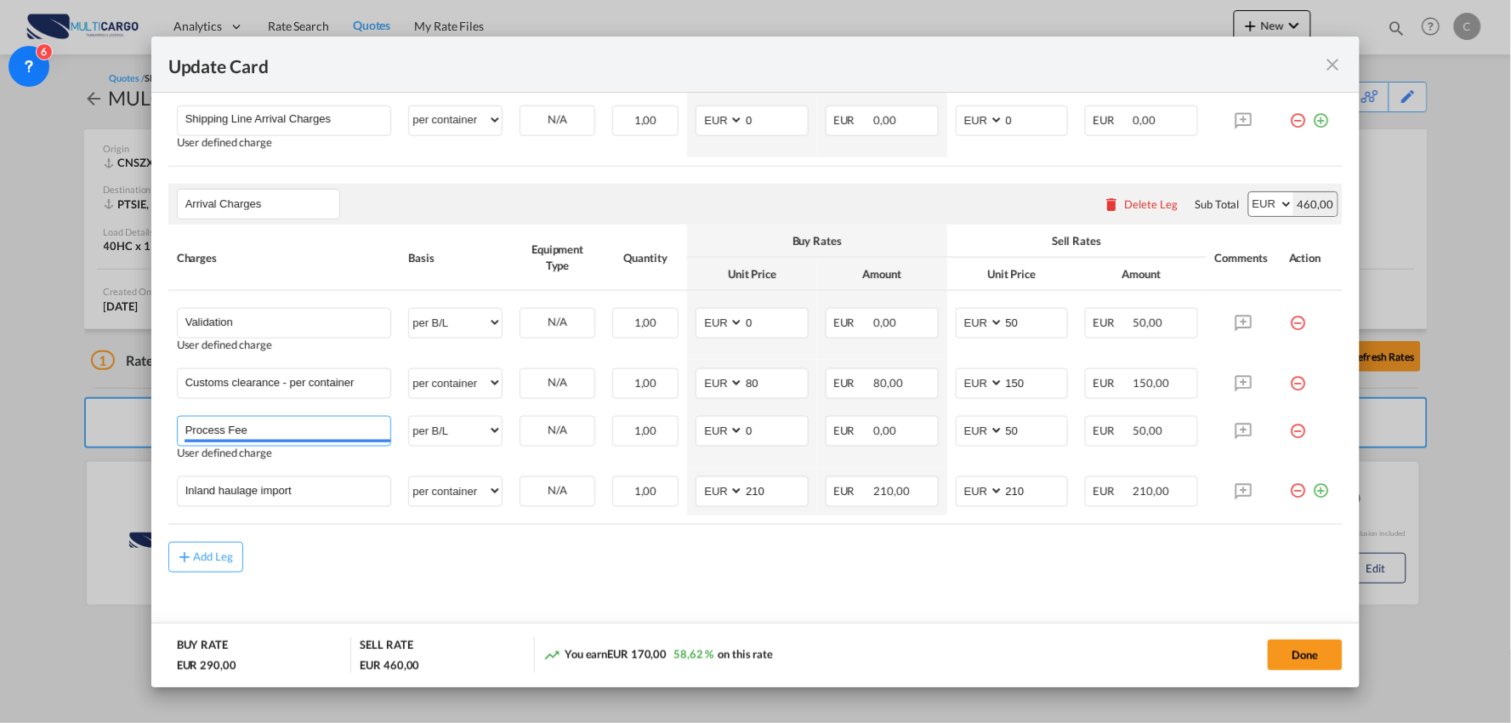
click at [29, 428] on div "Update Card Port of [GEOGRAPHIC_DATA] CNSZX T/S Liner/Carrier MultiCargo Atlant…" at bounding box center [755, 361] width 1511 height 723
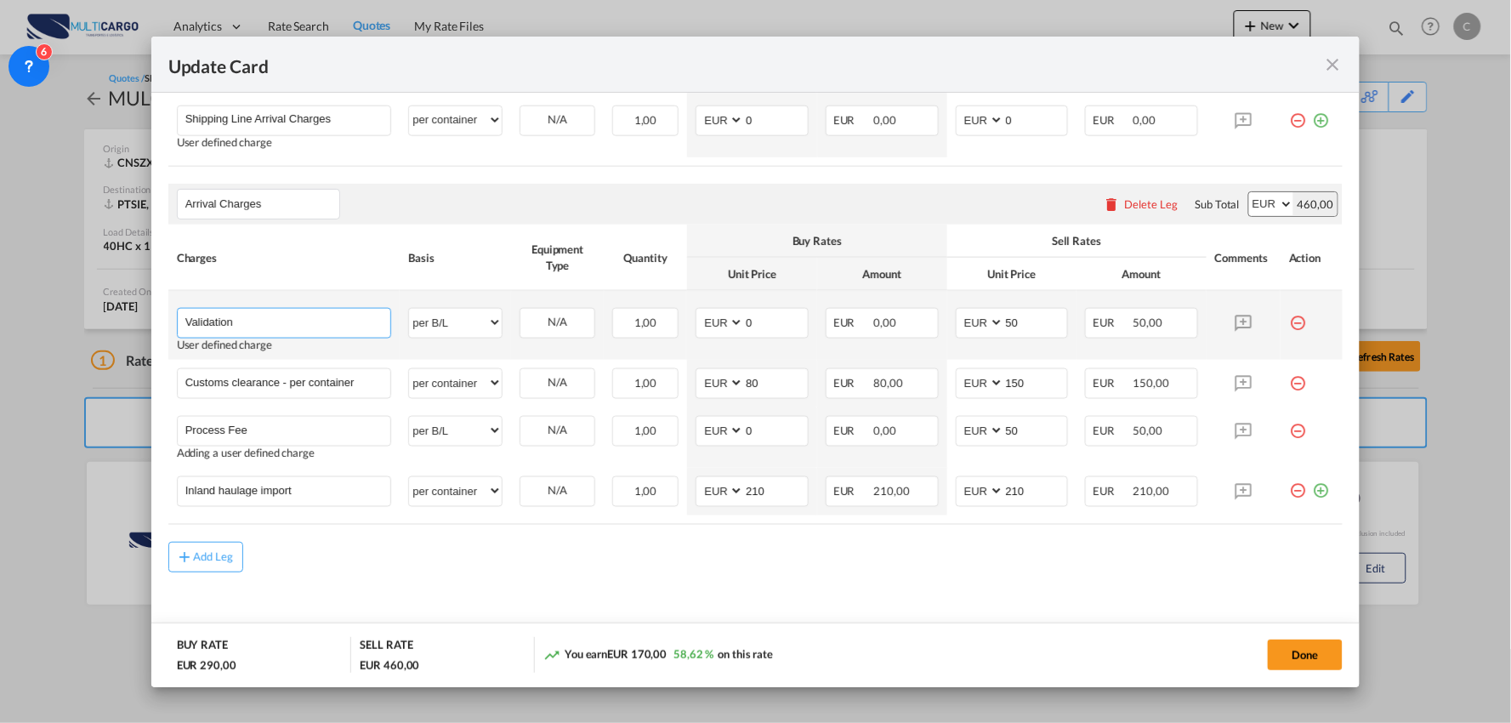
click at [285, 310] on input "Validation" at bounding box center [288, 322] width 206 height 26
paste input "Process Fee"
type input "Validation + Process Fee"
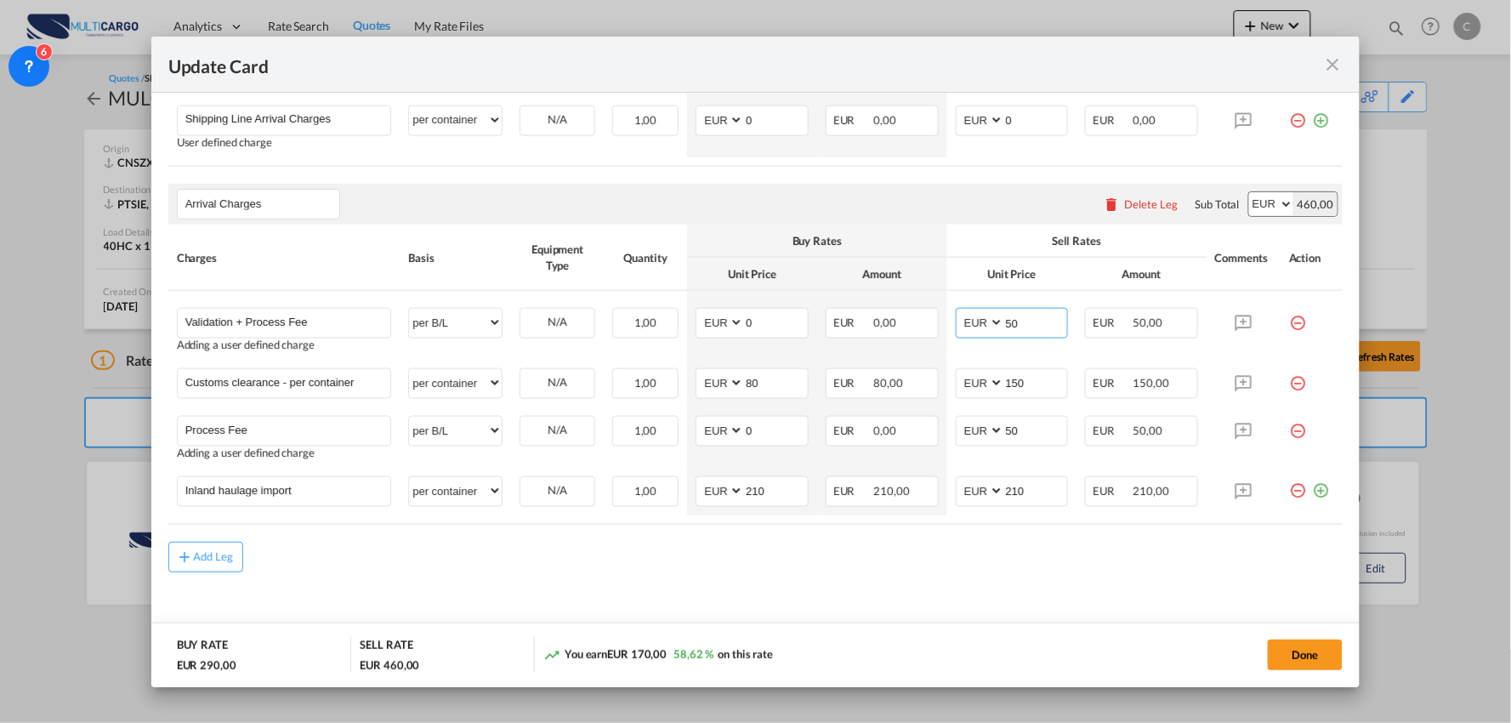
drag, startPoint x: 1022, startPoint y: 318, endPoint x: 995, endPoint y: 264, distance: 60.1
click at [924, 320] on tr "Validation + Process Fee Please Enter User Defined Charges Cannot Be Published …" at bounding box center [755, 325] width 1175 height 69
type input "150"
drag, startPoint x: 716, startPoint y: 587, endPoint x: 878, endPoint y: 558, distance: 164.1
click at [716, 585] on md-content "Main Freight Please enter leg name Leg Name Already Exists Delete Leg Sub Total…" at bounding box center [755, 308] width 1175 height 691
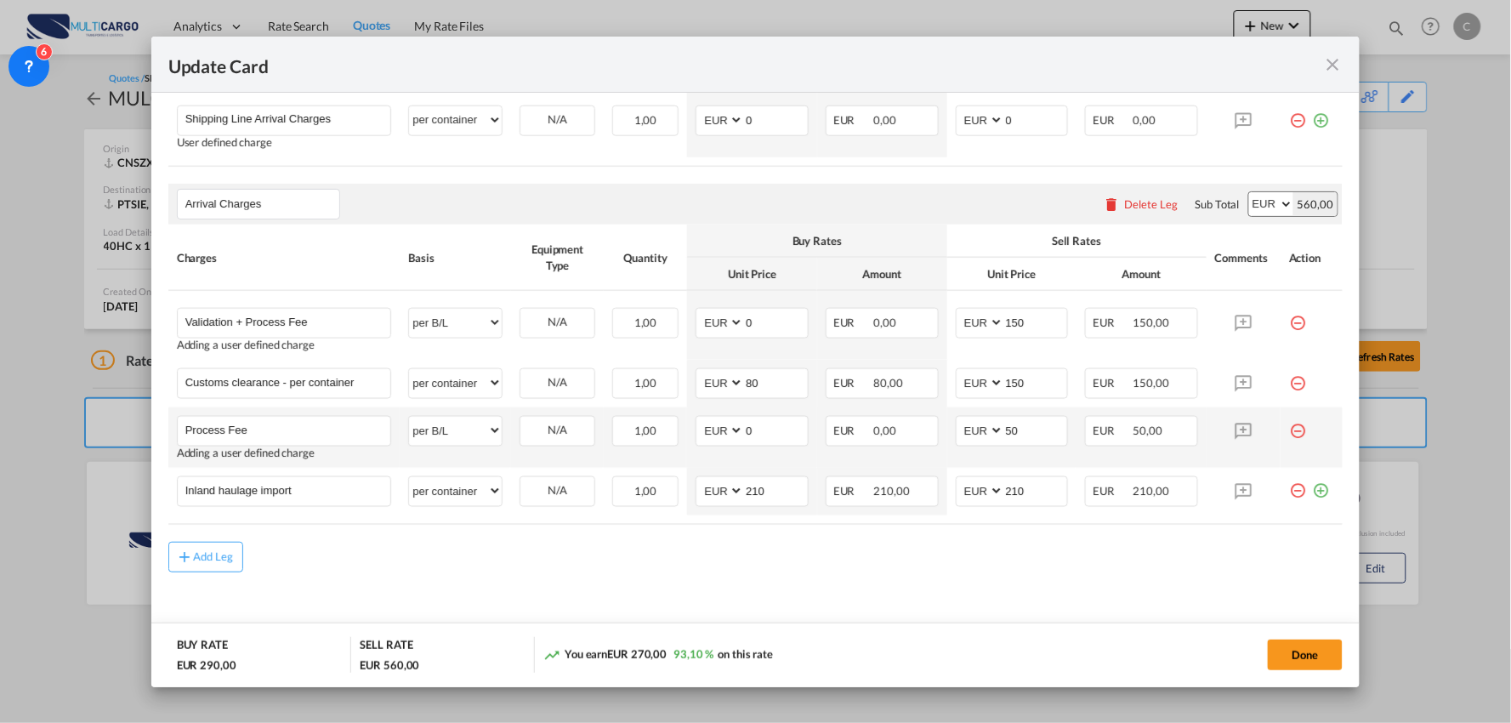
click at [1289, 433] on md-icon "icon-minus-circle-outline red-400-fg" at bounding box center [1297, 424] width 17 height 17
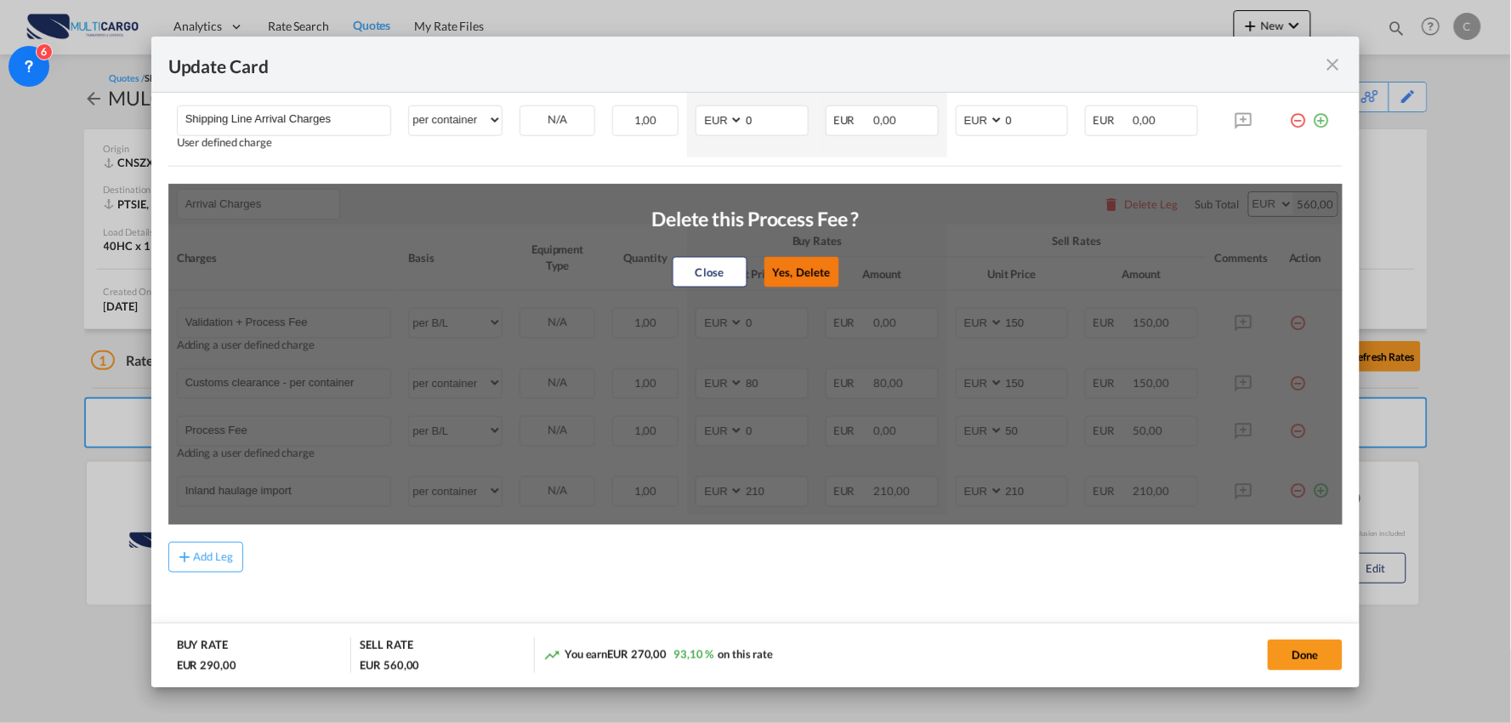
click at [814, 277] on button "Yes, Delete" at bounding box center [801, 272] width 75 height 31
type input "Inland haulage import"
select select "per container"
type input "210"
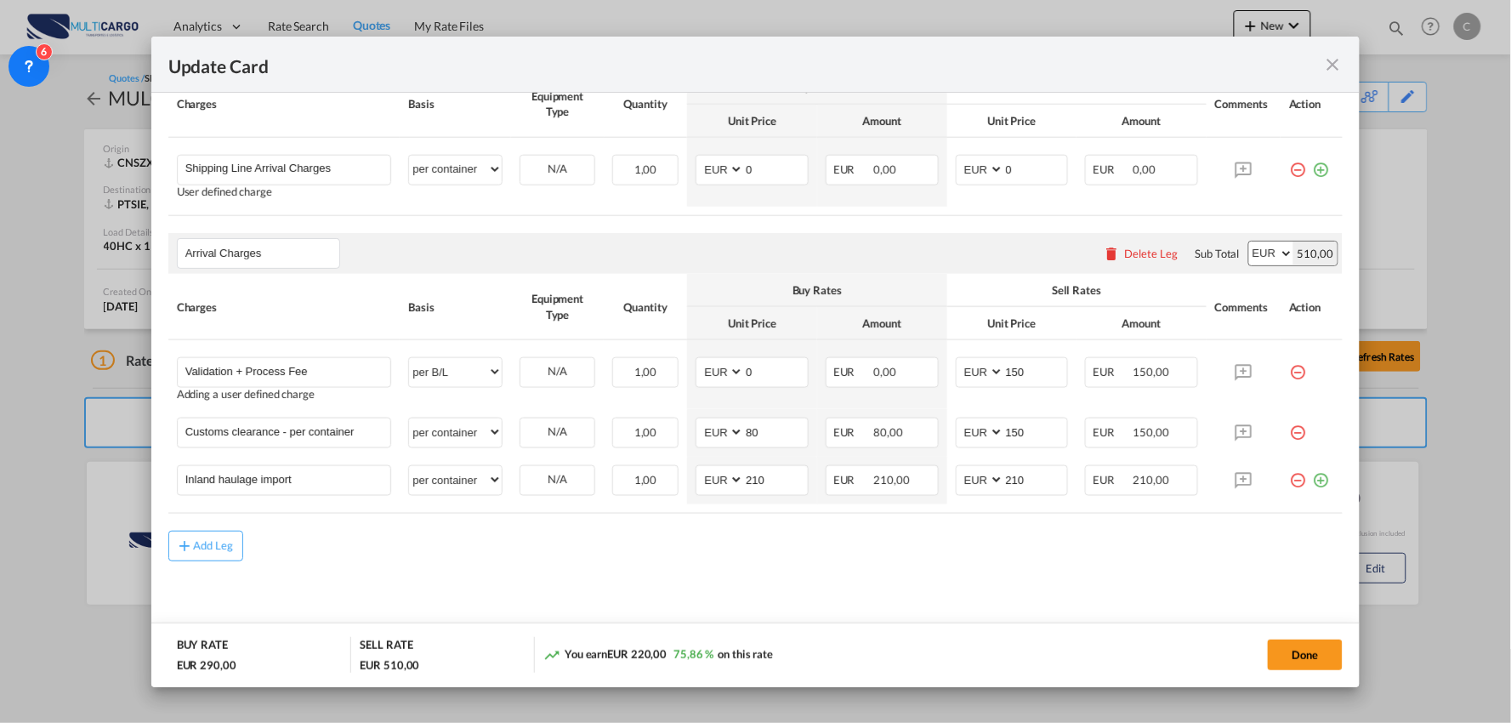
scroll to position [516, 0]
click at [541, 544] on div "Add Leg" at bounding box center [755, 546] width 1175 height 31
drag, startPoint x: 284, startPoint y: 432, endPoint x: 854, endPoint y: 505, distance: 574.4
click at [860, 507] on table "Charges Basis Equipment Type Quantity Buy Rates Sell Rates Comments Action Unit…" at bounding box center [755, 395] width 1175 height 240
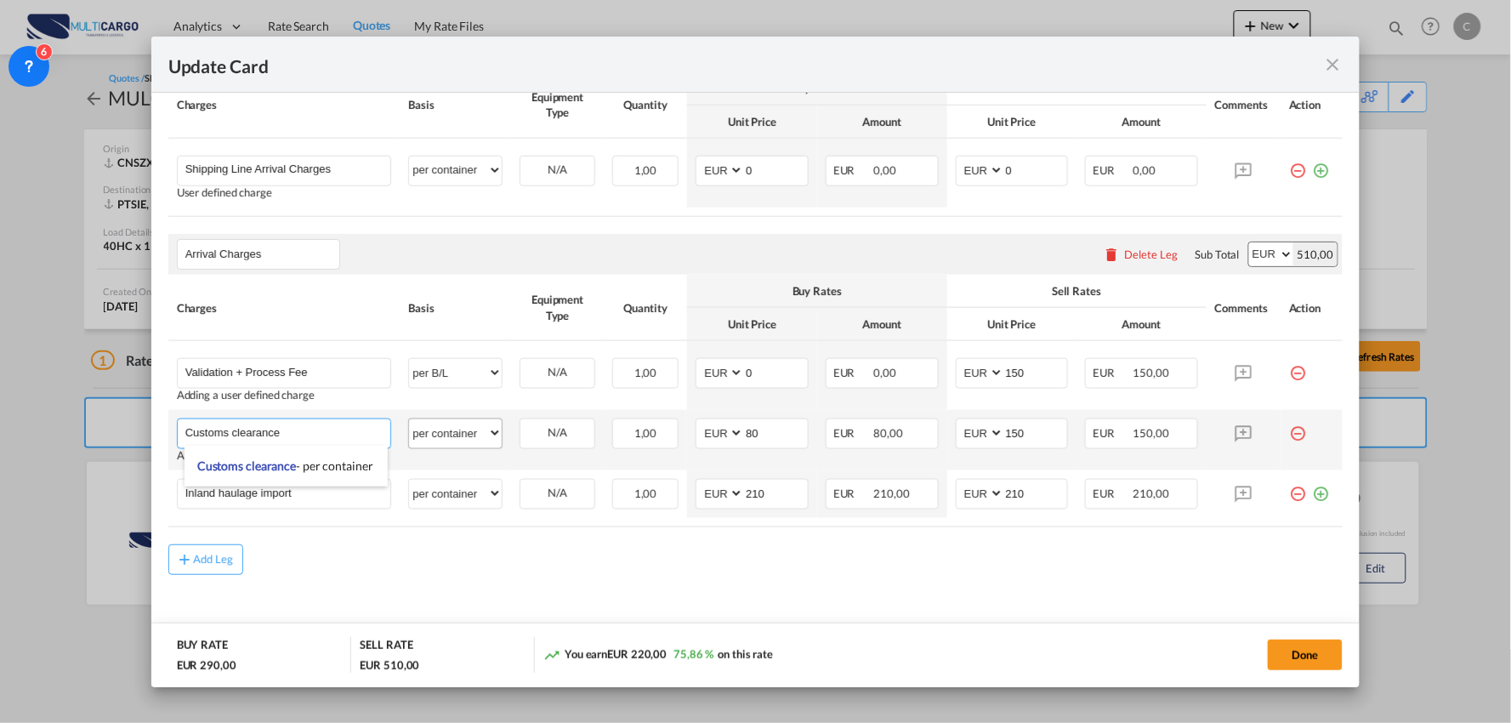
type input "Customs clearance"
drag, startPoint x: 456, startPoint y: 438, endPoint x: 480, endPoint y: 439, distance: 23.8
click at [456, 438] on select "per equipment per container per B/L per shipping bill per shipment per pallet p…" at bounding box center [455, 432] width 93 height 27
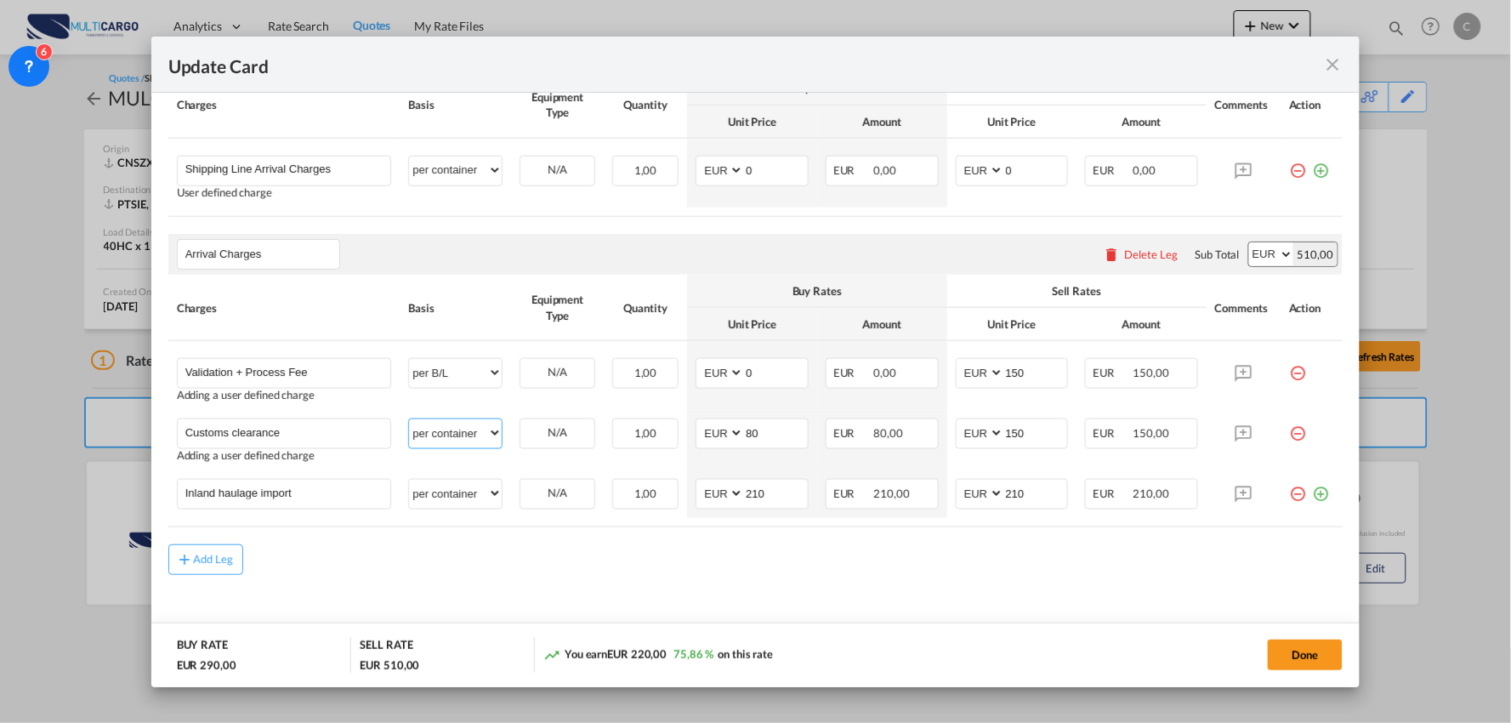
select select "per_document"
click at [409, 419] on select "per equipment per container per B/L per shipping bill per shipment per pallet p…" at bounding box center [455, 432] width 93 height 27
click at [589, 596] on md-content "Main Freight Please enter leg name Leg Name Already Exists Delete Leg Sub Total…" at bounding box center [755, 336] width 1175 height 644
click at [571, 553] on div "Add Leg" at bounding box center [755, 559] width 1175 height 31
click at [451, 545] on div "Add Leg" at bounding box center [755, 559] width 1175 height 31
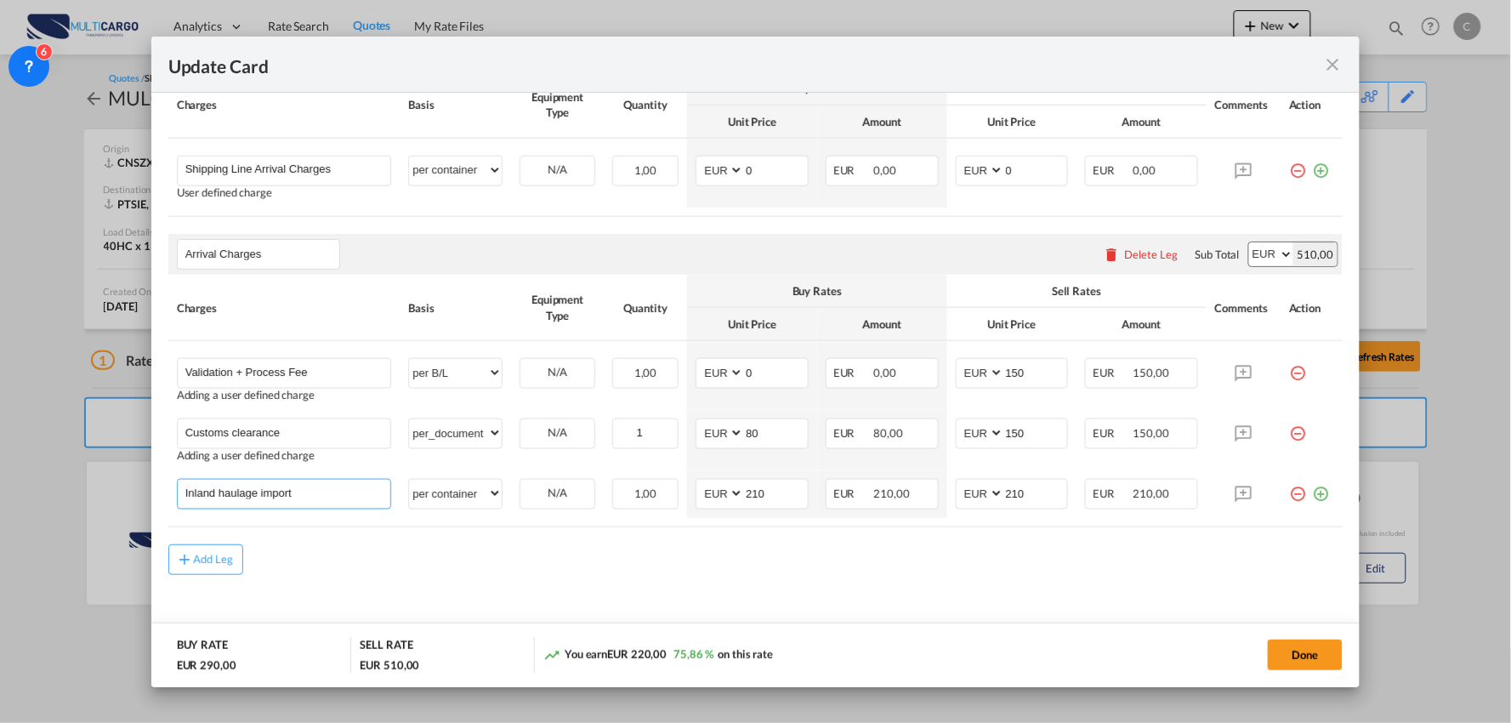
drag, startPoint x: 323, startPoint y: 490, endPoint x: -94, endPoint y: 487, distance: 417.5
click at [0, 487] on html "Analytics Reports Dashboard Rate Search Quotes My Rate Files" at bounding box center [755, 361] width 1511 height 723
click at [741, 595] on md-content "Main Freight Please enter leg name Leg Name Already Exists Delete Leg Sub Total…" at bounding box center [755, 336] width 1175 height 644
click at [970, 595] on md-content "Main Freight Please enter leg name Leg Name Already Exists Delete Leg Sub Total…" at bounding box center [755, 336] width 1175 height 644
click at [488, 557] on div "Add Leg" at bounding box center [755, 559] width 1175 height 31
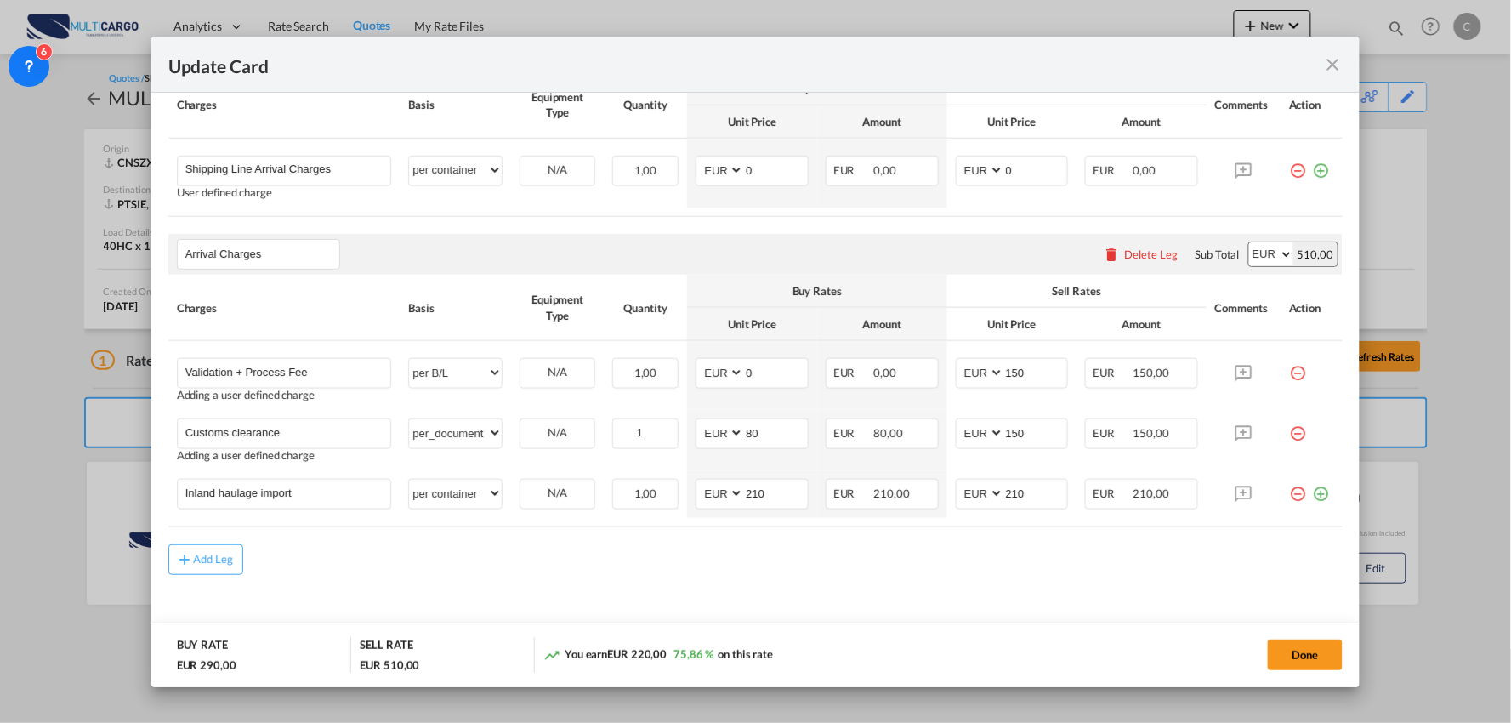
click at [563, 585] on md-content "Main Freight Please enter leg name Leg Name Already Exists Delete Leg Sub Total…" at bounding box center [755, 336] width 1175 height 644
click at [405, 557] on div "Add Leg" at bounding box center [755, 559] width 1175 height 31
click at [462, 564] on div "Add Leg" at bounding box center [755, 559] width 1175 height 31
drag, startPoint x: 325, startPoint y: 496, endPoint x: -23, endPoint y: 498, distance: 347.8
click at [0, 498] on html "Analytics Reports Dashboard Rate Search Quotes My Rate Files" at bounding box center [755, 361] width 1511 height 723
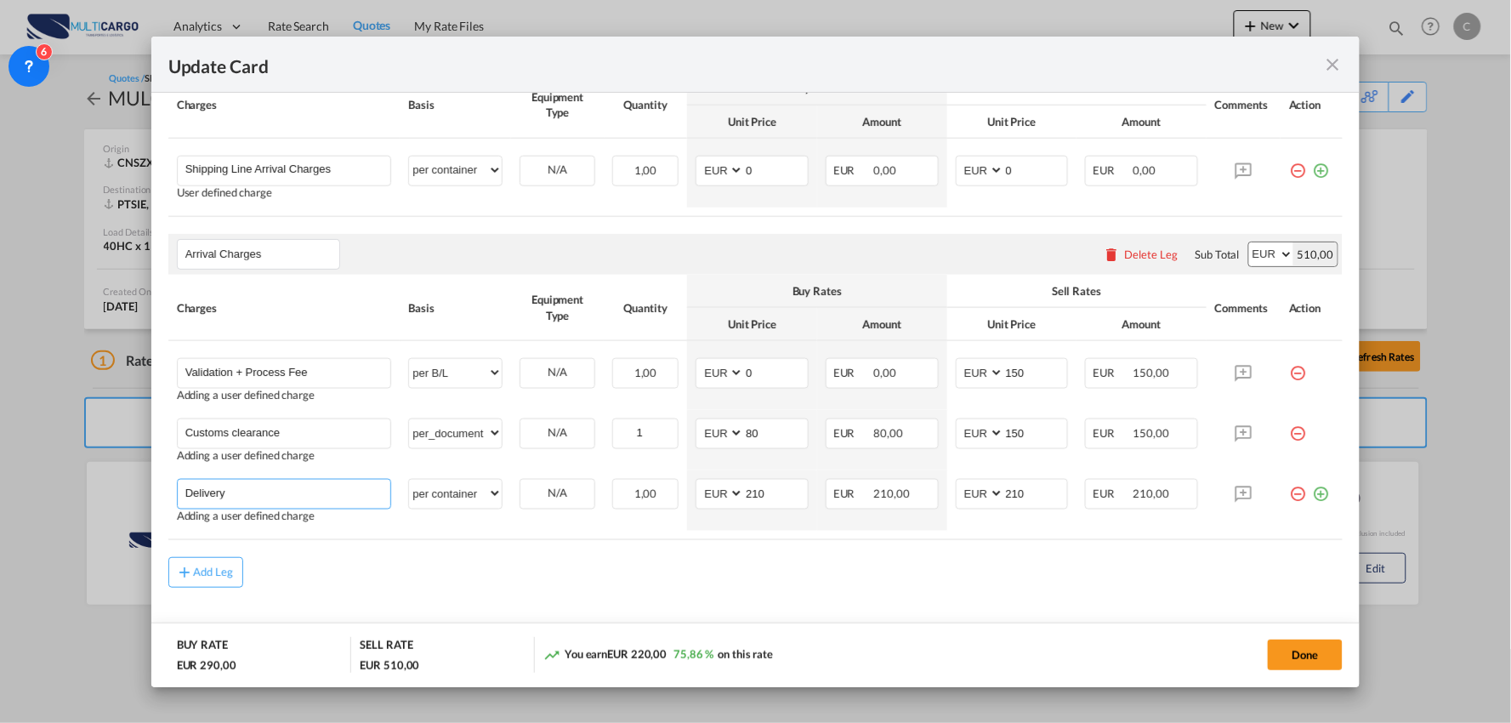
paste input "São Brás de Alportel"
type input "Delivery [GEOGRAPHIC_DATA]"
click at [530, 595] on md-content "Main Freight Please enter leg name Leg Name Already Exists Delete Leg Sub Total…" at bounding box center [755, 342] width 1175 height 656
click at [877, 599] on md-content "Main Freight Please enter leg name Leg Name Already Exists Delete Leg Sub Total…" at bounding box center [755, 342] width 1175 height 656
click at [672, 577] on div "Add Leg" at bounding box center [755, 572] width 1175 height 31
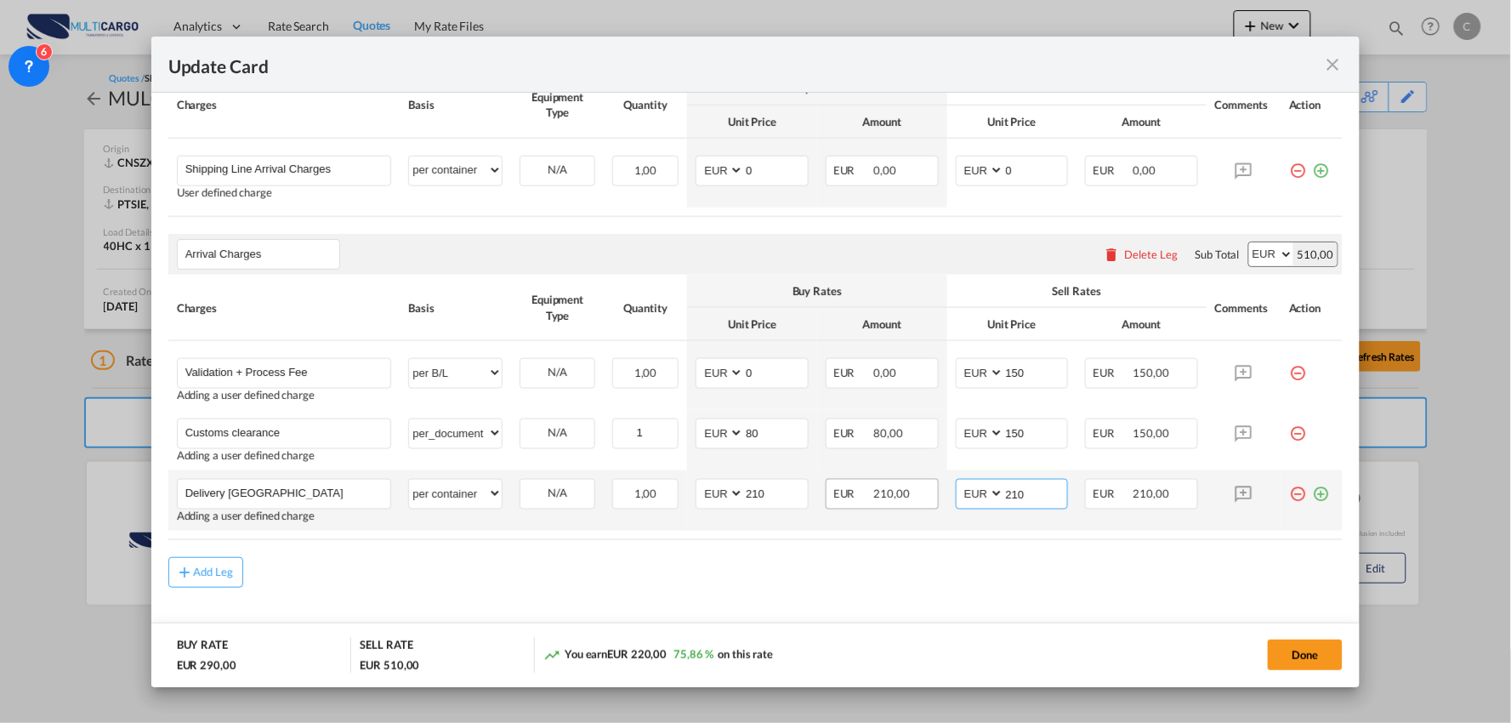
drag, startPoint x: 1029, startPoint y: 493, endPoint x: 904, endPoint y: 487, distance: 125.1
click at [904, 487] on tr "Delivery [GEOGRAPHIC_DATA] Please Enter User Defined Charges Cannot Be Publishe…" at bounding box center [755, 500] width 1175 height 60
click at [1032, 483] on input "210" at bounding box center [1036, 493] width 64 height 26
drag, startPoint x: 991, startPoint y: 489, endPoint x: 929, endPoint y: 489, distance: 62.9
click at [929, 489] on tr "Delivery [GEOGRAPHIC_DATA] Please Enter User Defined Charges Cannot Be Publishe…" at bounding box center [755, 500] width 1175 height 60
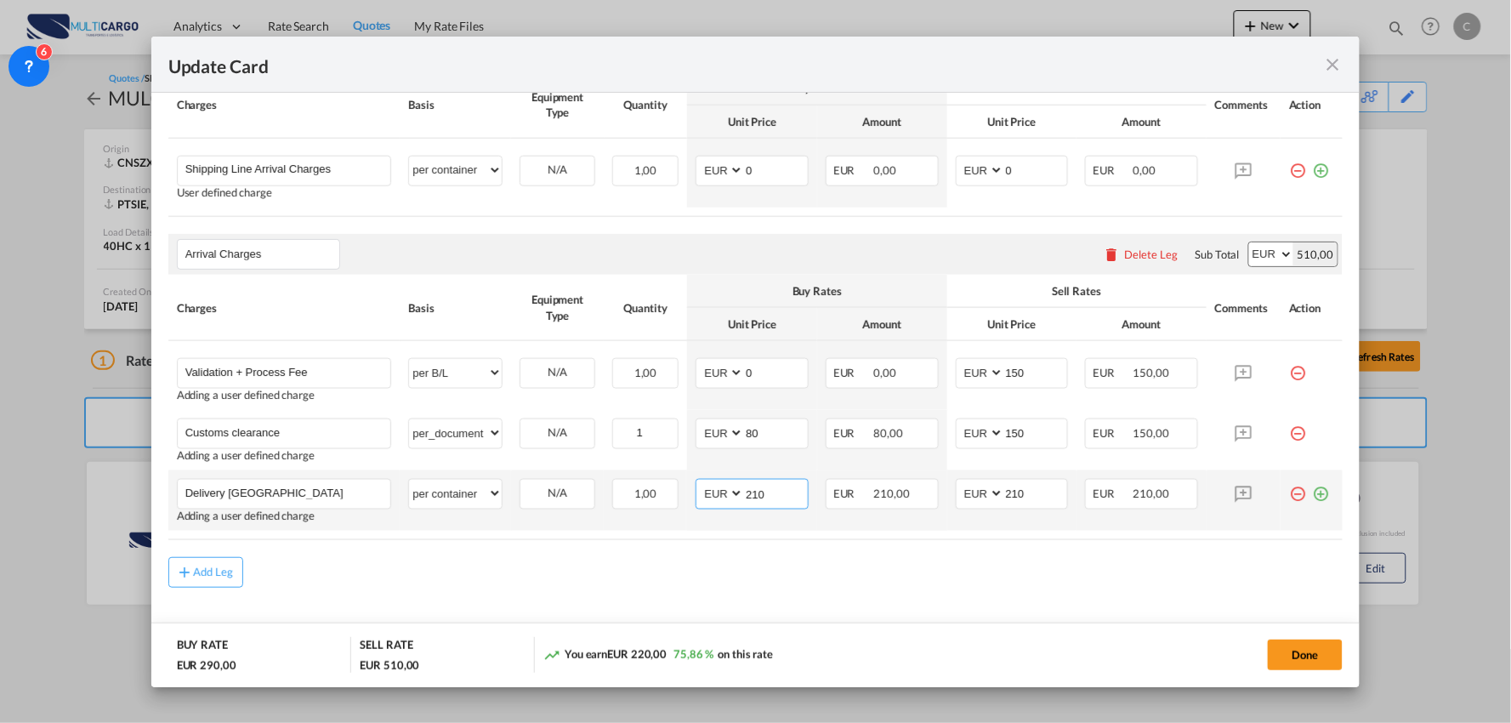
drag, startPoint x: 772, startPoint y: 498, endPoint x: 682, endPoint y: 489, distance: 90.6
click at [687, 493] on td "AED AFN ALL AMD ANG AOA ARS AUD AWG AZN BAM BBD BDT BGN BHD BIF BMD BND [PERSON…" at bounding box center [752, 500] width 130 height 60
type input "400"
click at [1089, 582] on div "Add Leg" at bounding box center [755, 572] width 1175 height 31
drag, startPoint x: 981, startPoint y: 491, endPoint x: 958, endPoint y: 488, distance: 23.2
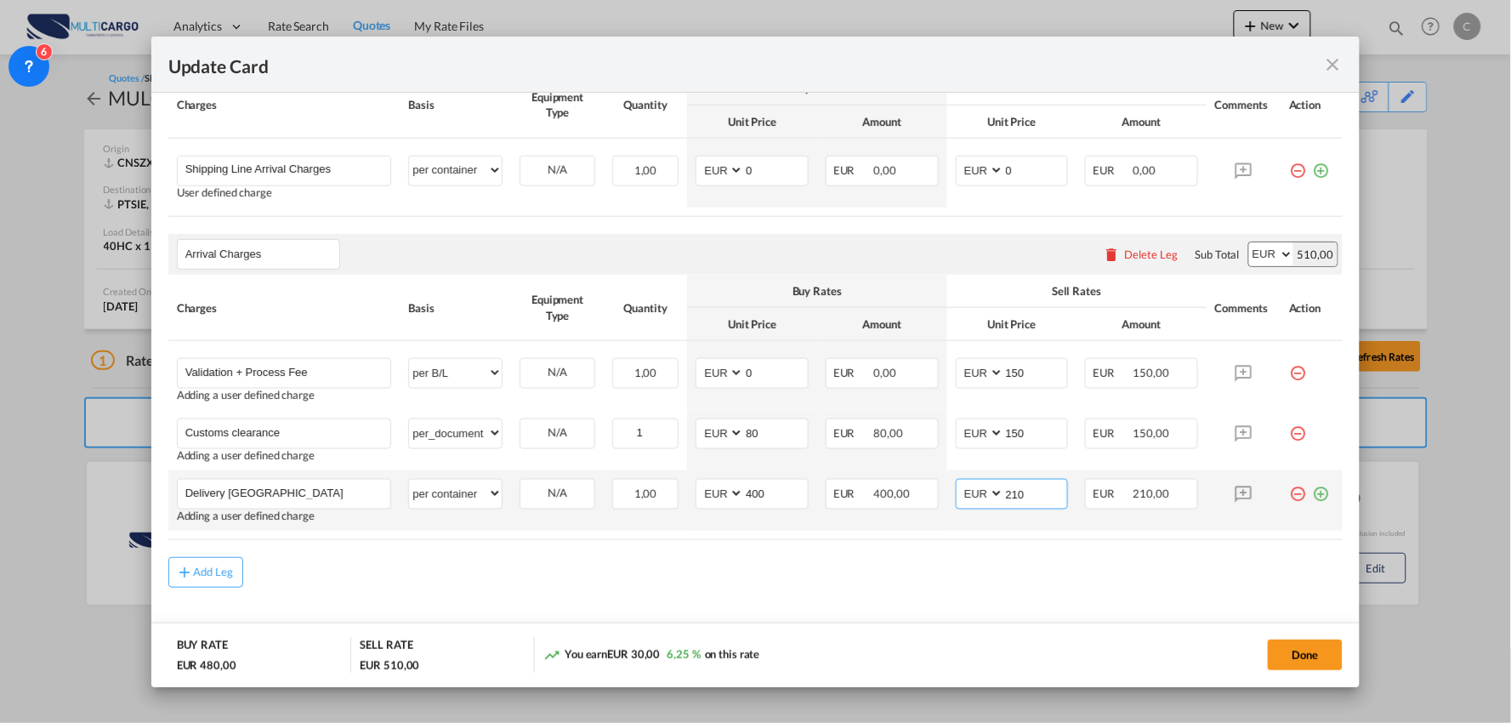
click at [962, 489] on md-input-container "AED AFN ALL AMD ANG AOA ARS AUD AWG AZN BAM BBD BDT BGN BHD BIF BMD BND [PERSON…" at bounding box center [1012, 494] width 113 height 31
click at [1012, 494] on input "210" at bounding box center [1036, 493] width 64 height 26
drag, startPoint x: 1018, startPoint y: 494, endPoint x: 957, endPoint y: 495, distance: 61.2
click at [957, 495] on md-input-container "AED AFN ALL AMD ANG AOA ARS AUD AWG AZN BAM BBD BDT BGN BHD BIF BMD BND [PERSON…" at bounding box center [1012, 494] width 113 height 31
click at [1034, 489] on input "210" at bounding box center [1036, 493] width 64 height 26
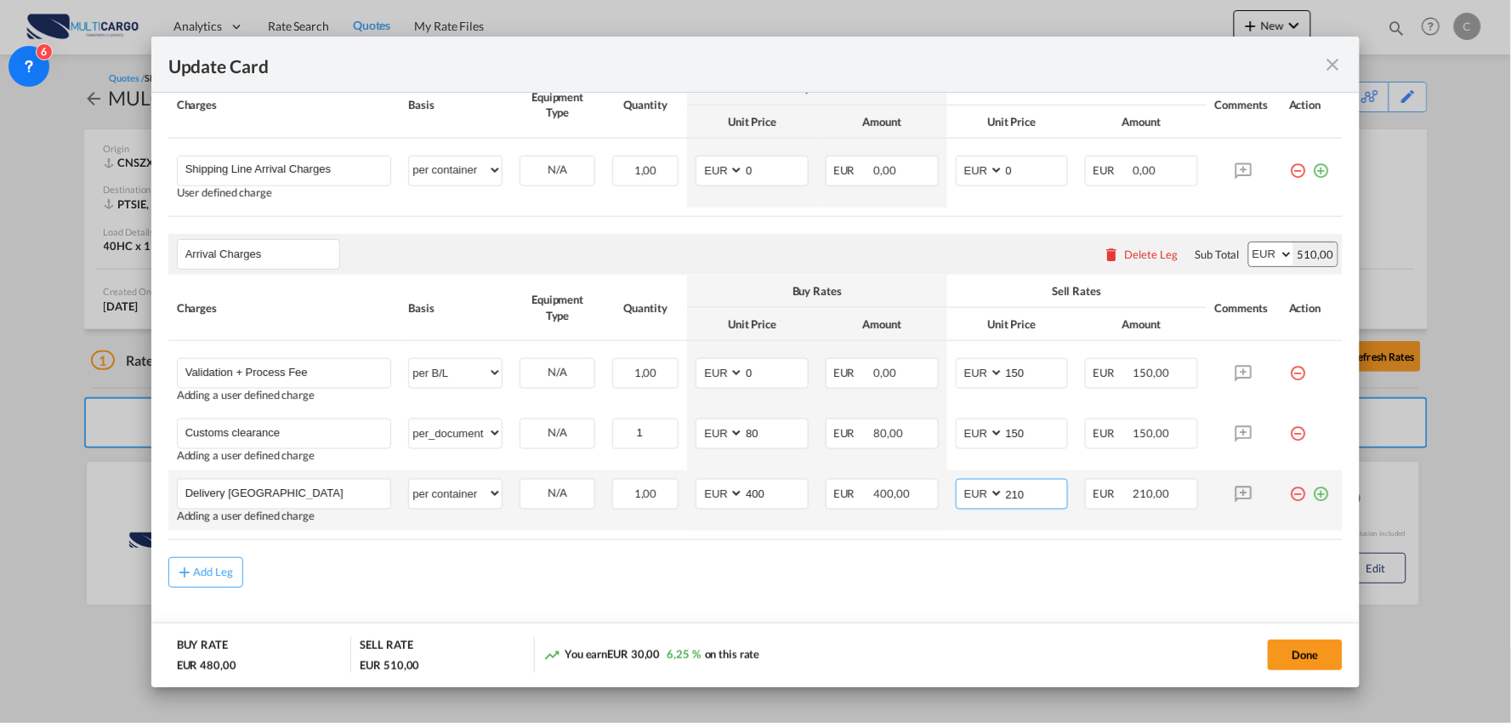
drag, startPoint x: 1034, startPoint y: 491, endPoint x: 957, endPoint y: 493, distance: 76.5
click at [957, 493] on md-input-container "AED AFN ALL AMD ANG AOA ARS AUD AWG AZN BAM BBD BDT BGN BHD BIF BMD BND [PERSON…" at bounding box center [1012, 494] width 113 height 31
click at [897, 615] on md-content "Main Freight Please enter leg name Leg Name Already Exists Delete Leg Sub Total…" at bounding box center [755, 342] width 1175 height 656
click at [576, 557] on div "Add Leg" at bounding box center [755, 572] width 1175 height 31
click at [681, 582] on div "Add Leg" at bounding box center [755, 572] width 1175 height 31
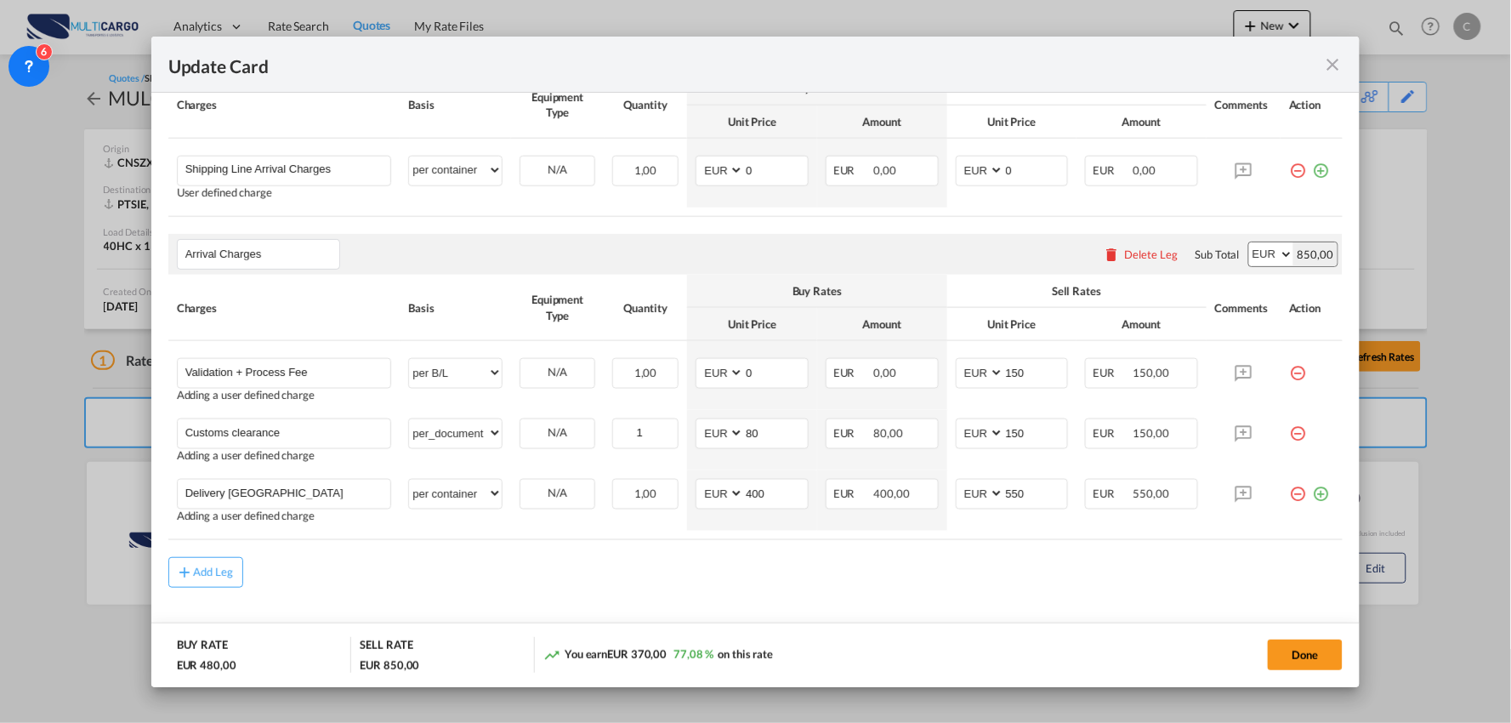
click at [595, 570] on div "Add Leg" at bounding box center [755, 572] width 1175 height 31
drag, startPoint x: 1033, startPoint y: 496, endPoint x: 934, endPoint y: 468, distance: 103.4
click at [901, 497] on tr "Delivery [GEOGRAPHIC_DATA] Please Enter User Defined Charges Cannot Be Publishe…" at bounding box center [755, 500] width 1175 height 60
type input "575"
click at [886, 589] on md-content "Main Freight Please enter leg name Leg Name Already Exists Delete Leg Sub Total…" at bounding box center [755, 342] width 1175 height 656
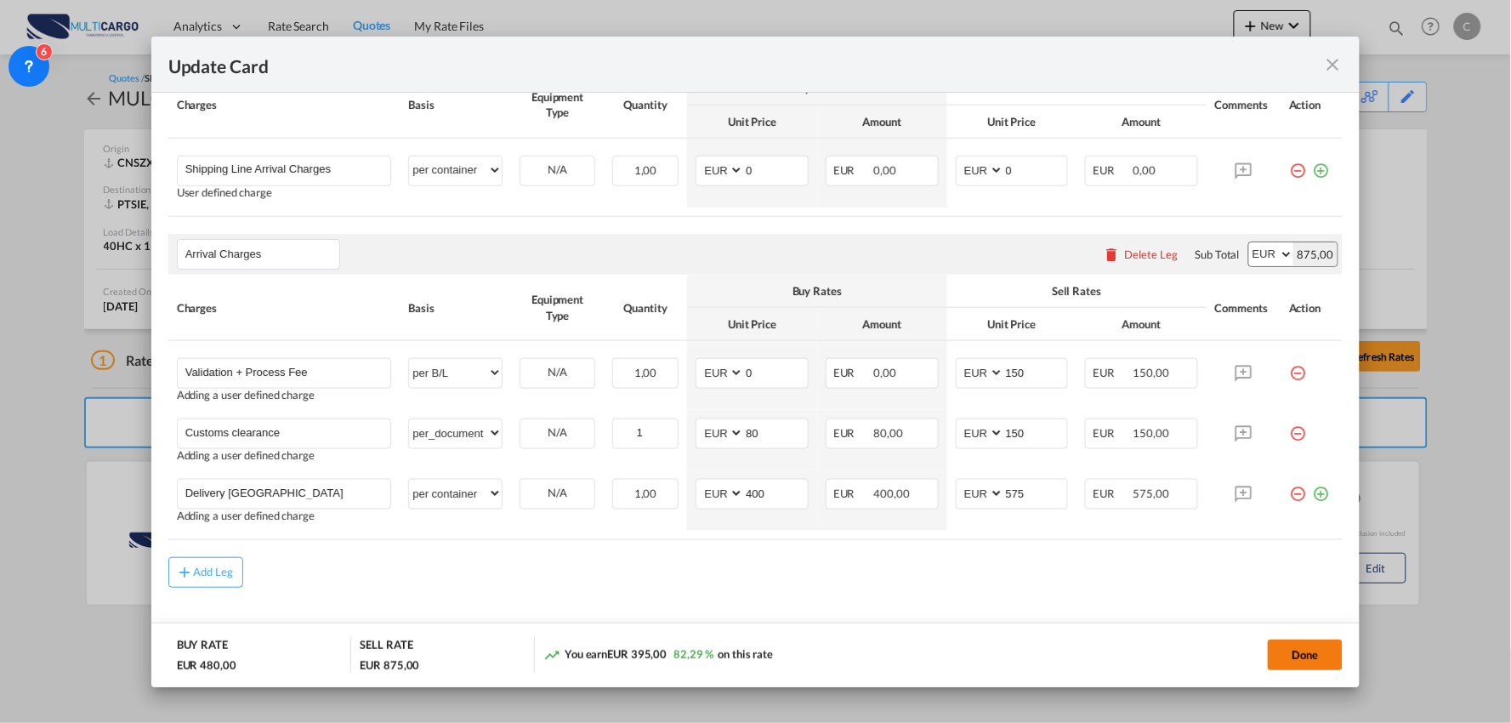
click at [1310, 661] on button "Done" at bounding box center [1305, 654] width 75 height 31
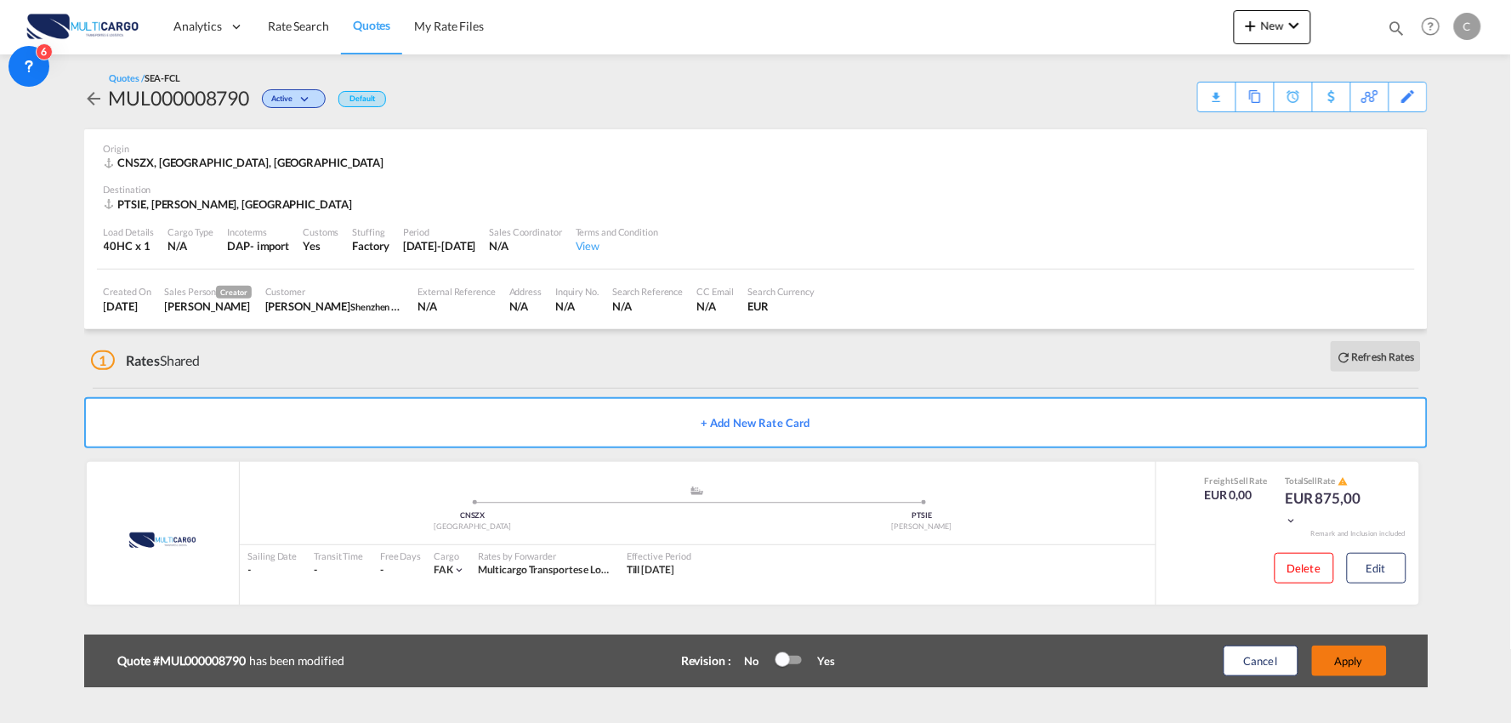
click at [1359, 659] on button "Apply" at bounding box center [1349, 660] width 75 height 31
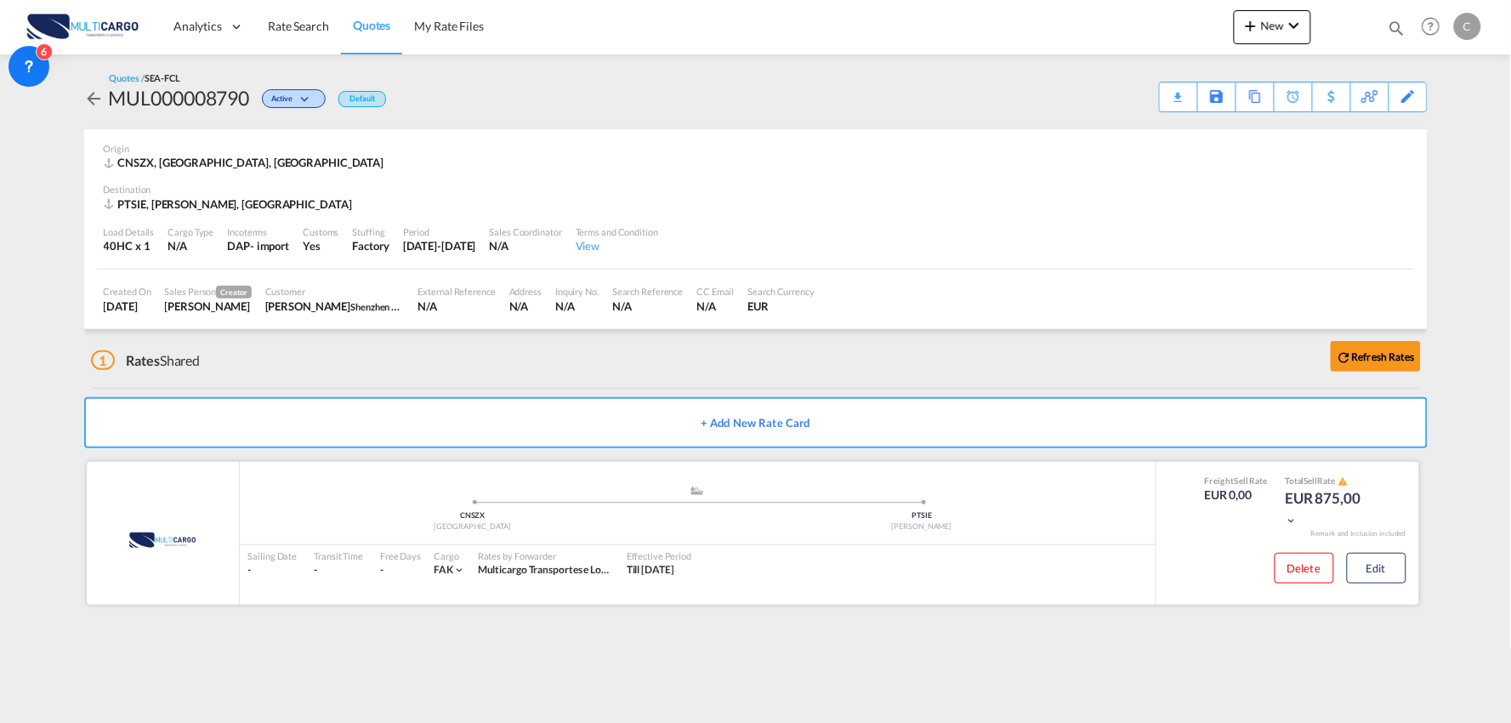
click at [1094, 588] on div ".a{fill:#aaa8ad;} .a{fill:#aaa8ad;} CNSZX Shenzhen PTSIE [PERSON_NAME] Sailing …" at bounding box center [698, 533] width 916 height 143
click at [466, 381] on div "1 Rates Shared Refresh Rates" at bounding box center [759, 356] width 1337 height 54
click at [801, 665] on md-content "Analytics Reports Dashboard Rate Search Quotes My Rate Files New Rates Ratecard" at bounding box center [755, 361] width 1511 height 723
click at [596, 635] on md-content "Analytics Reports Dashboard Rate Search Quotes My Rate Files New Rates Ratecard" at bounding box center [755, 361] width 1511 height 723
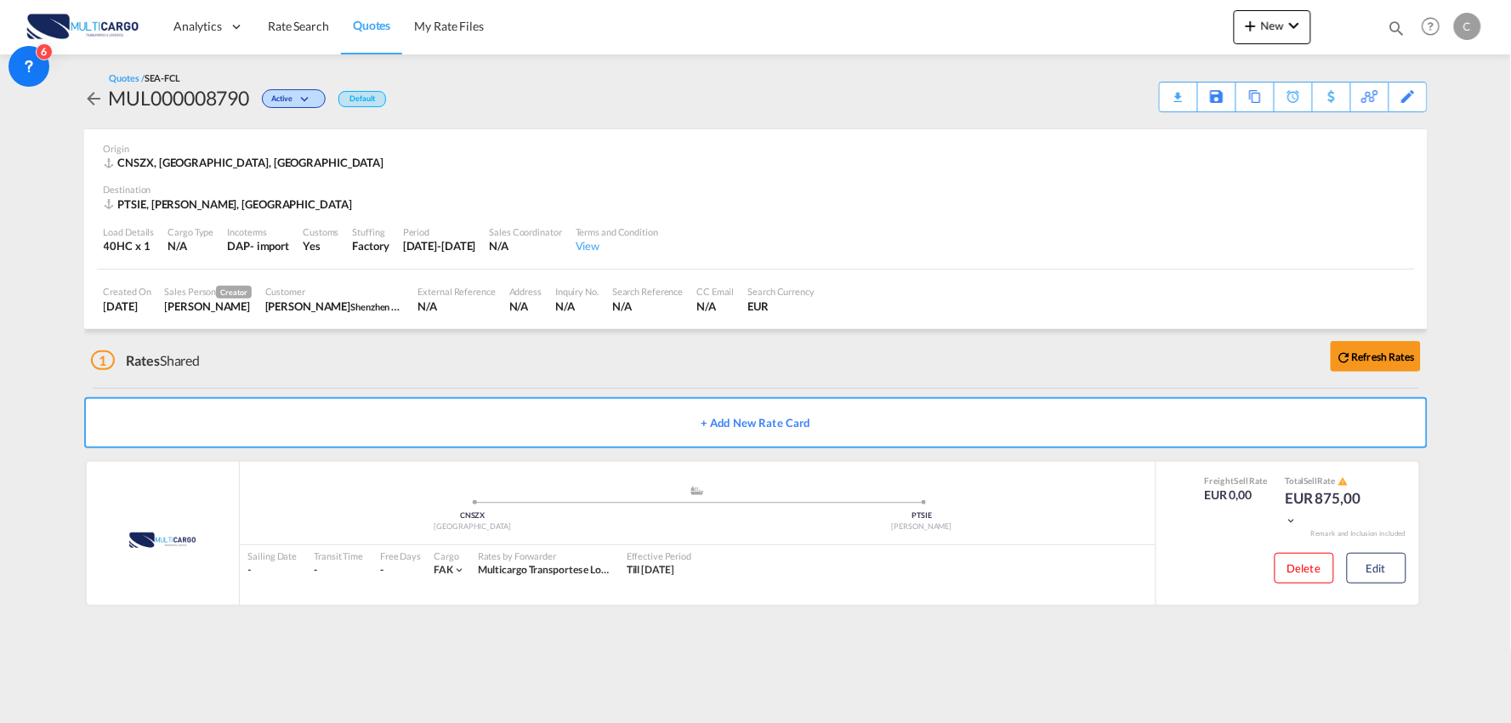
drag, startPoint x: 409, startPoint y: 370, endPoint x: 515, endPoint y: 378, distance: 106.6
click at [409, 370] on div "1 Rates Shared Refresh Rates" at bounding box center [759, 356] width 1337 height 54
click at [1393, 565] on button "Edit" at bounding box center [1377, 568] width 60 height 31
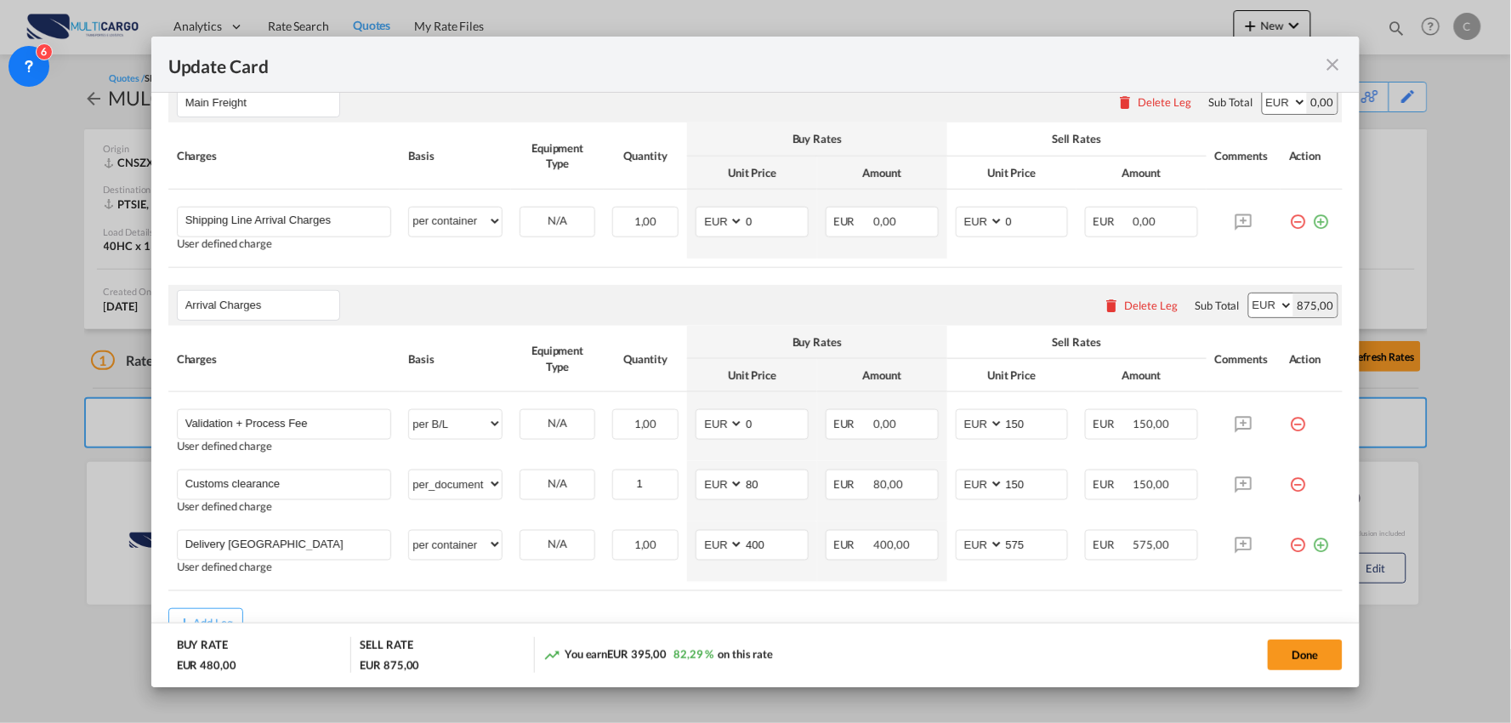
scroll to position [472, 0]
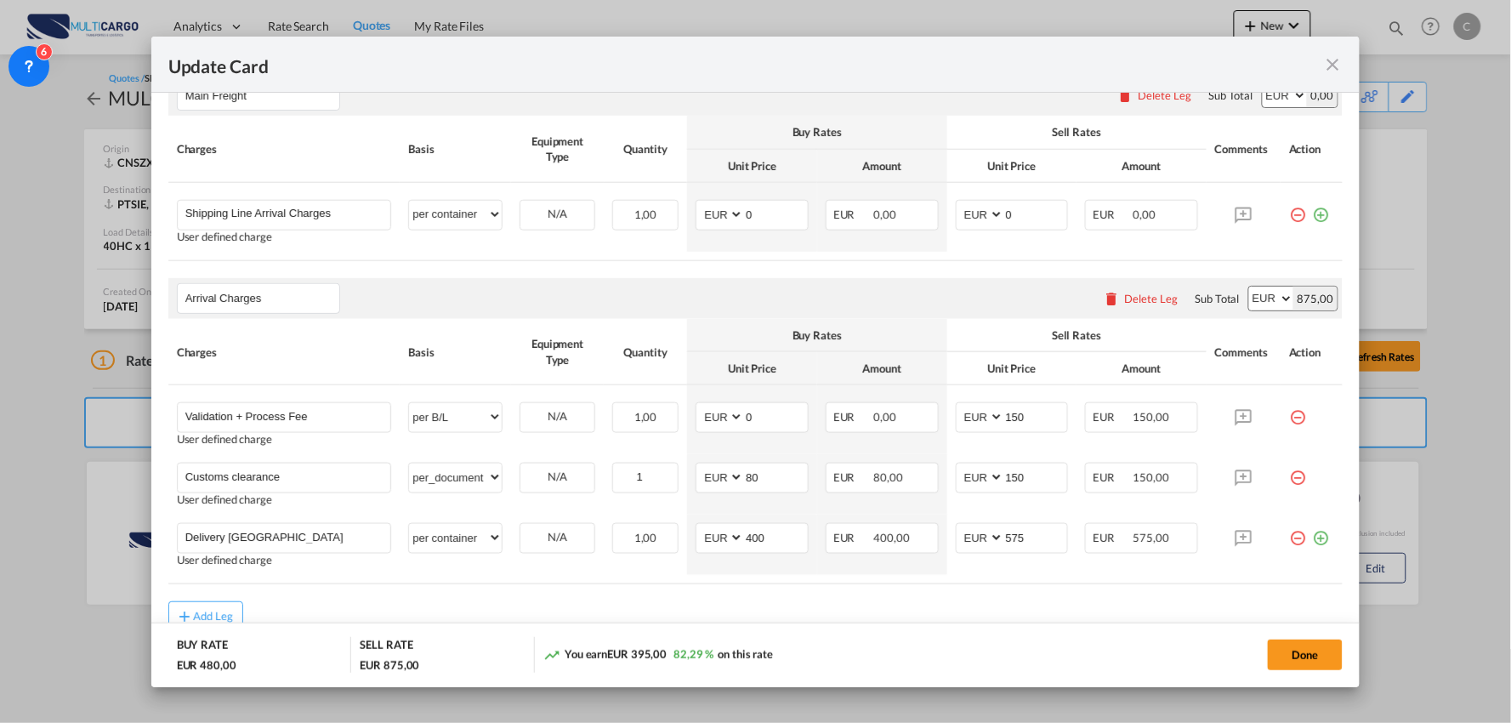
click at [1339, 71] on md-icon "icon-close fg-AAA8AD m-0 pointer" at bounding box center [1332, 64] width 20 height 20
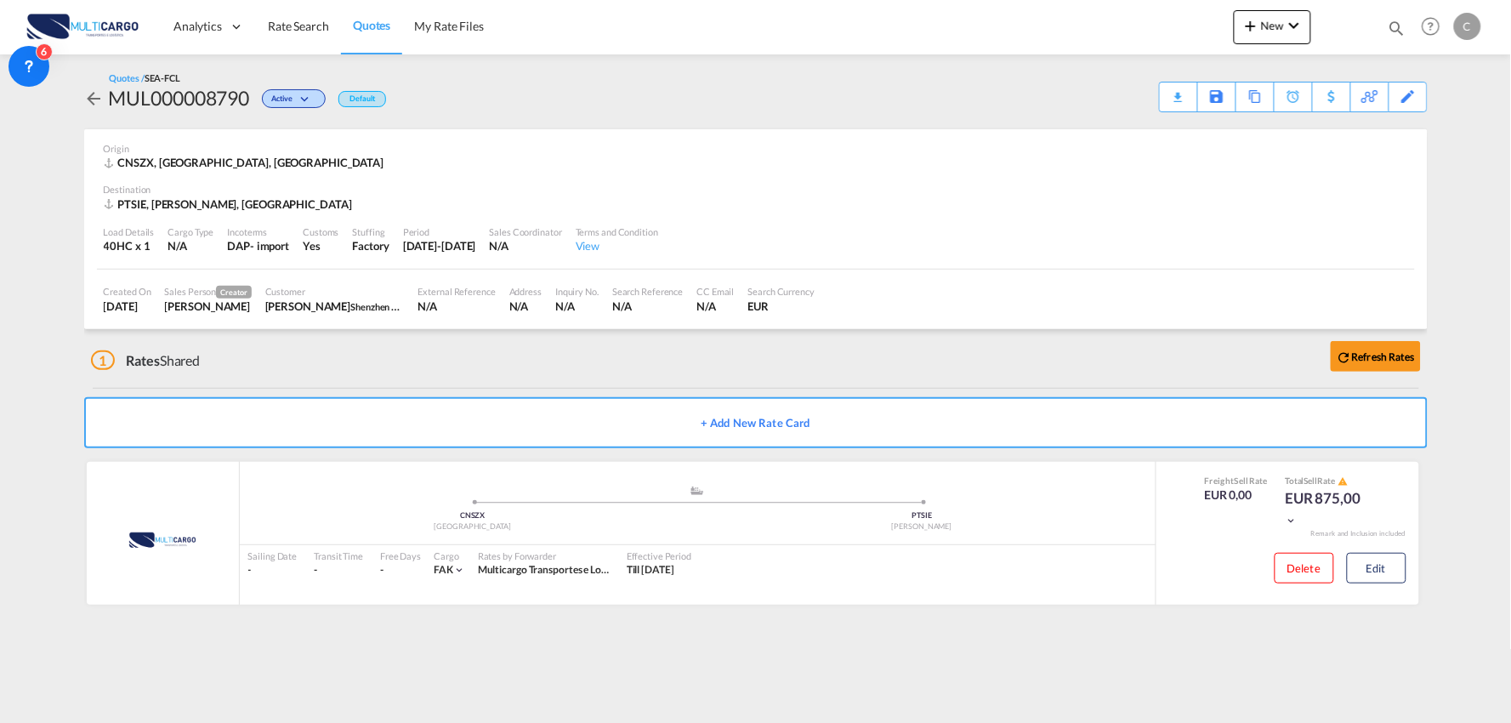
click at [417, 372] on div "1 Rates Shared Refresh Rates" at bounding box center [759, 356] width 1337 height 54
click at [405, 355] on div "1 Rates Shared Refresh Rates" at bounding box center [759, 356] width 1337 height 54
click at [379, 379] on div "1 Rates Shared Refresh Rates" at bounding box center [759, 356] width 1337 height 54
click at [436, 357] on div "1 Rates Shared Refresh Rates" at bounding box center [759, 356] width 1337 height 54
click at [183, 680] on md-content "Analytics Reports Dashboard Rate Search Quotes My Rate Files New Rates Ratecard" at bounding box center [755, 361] width 1511 height 723
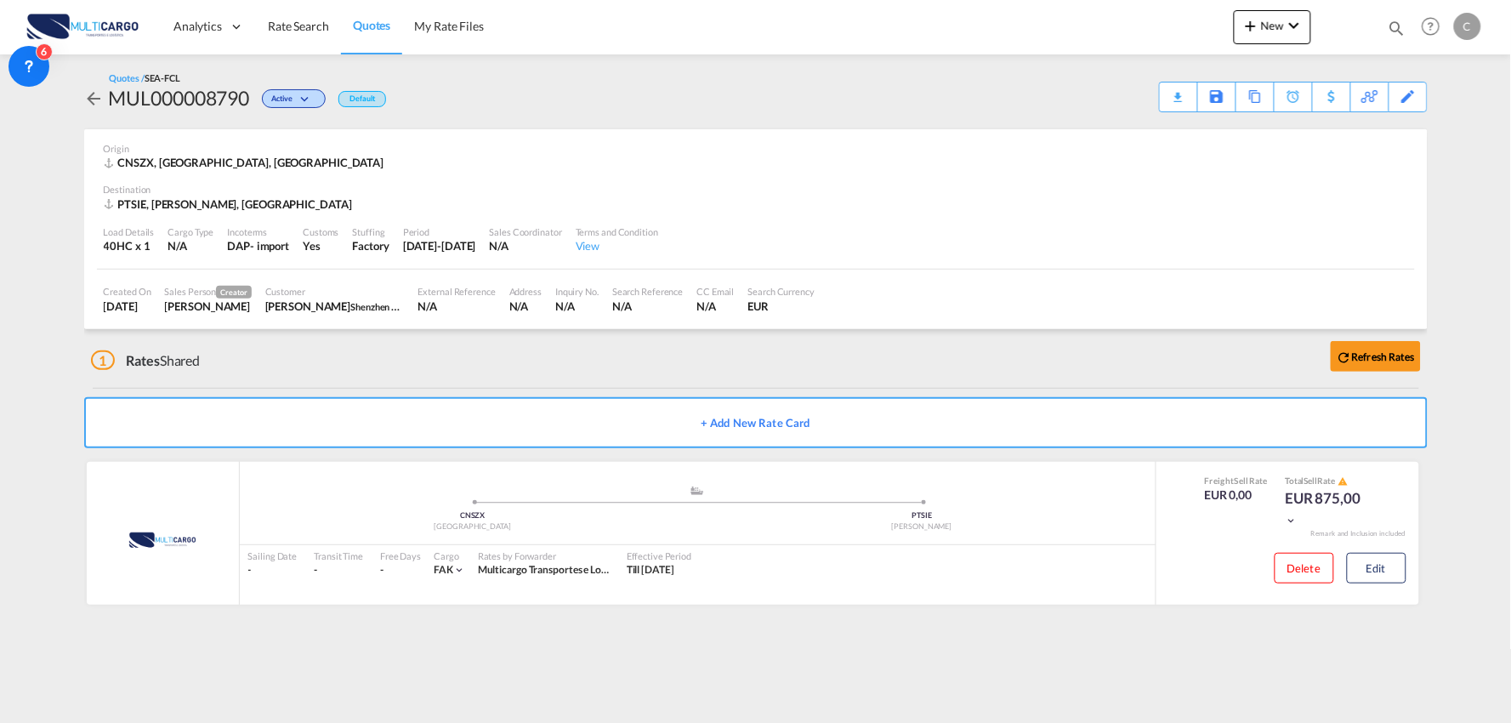
click at [282, 674] on md-content "Analytics Reports Dashboard Rate Search Quotes My Rate Files New Rates Ratecard" at bounding box center [755, 361] width 1511 height 723
click at [143, 674] on md-content "Analytics Reports Dashboard Rate Search Quotes My Rate Files New Rates Ratecard" at bounding box center [755, 361] width 1511 height 723
click at [1093, 673] on md-content "Analytics Reports Dashboard Rate Search Quotes My Rate Files New Rates Ratecard" at bounding box center [755, 361] width 1511 height 723
click at [506, 366] on div "1 Rates Shared Refresh Rates" at bounding box center [759, 356] width 1337 height 54
click at [1178, 102] on div "Download Quote" at bounding box center [1145, 95] width 87 height 27
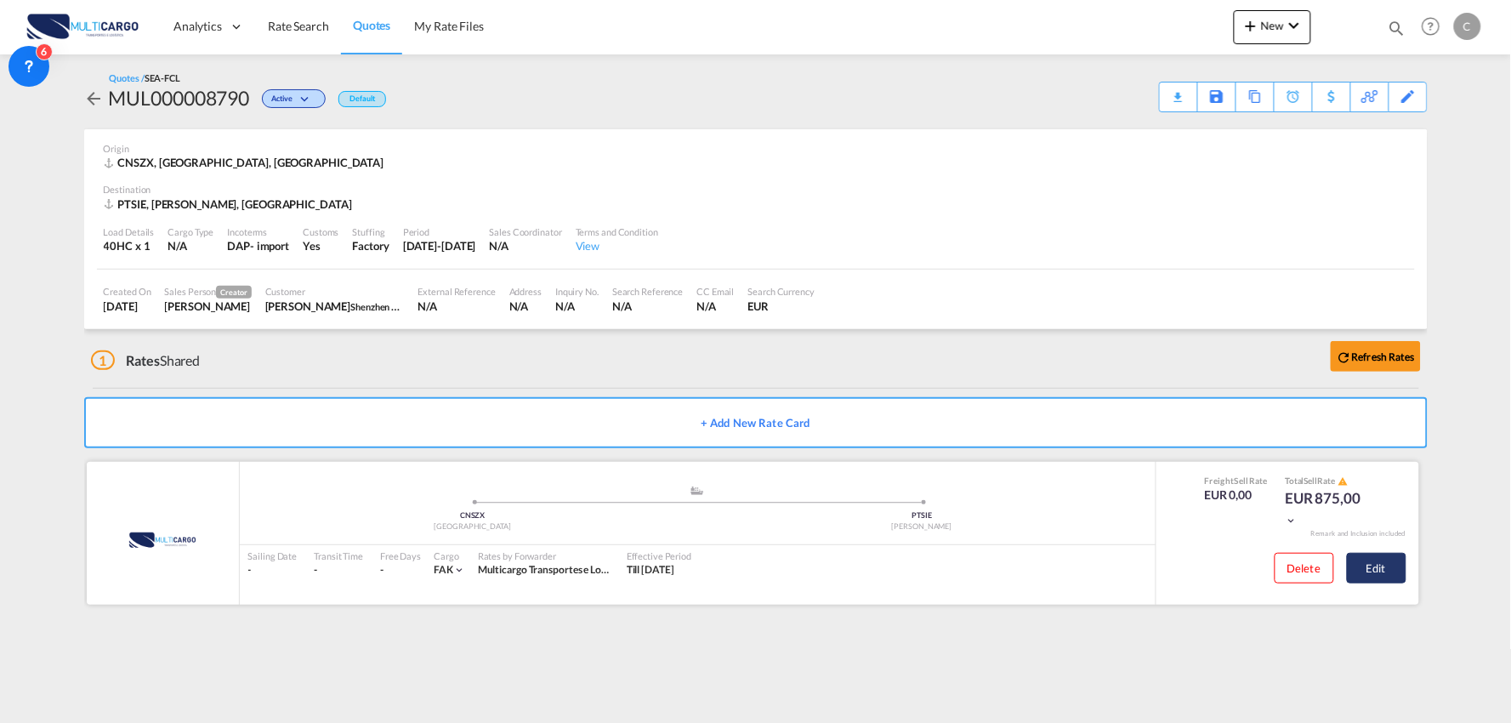
click at [1381, 564] on button "Edit" at bounding box center [1377, 568] width 60 height 31
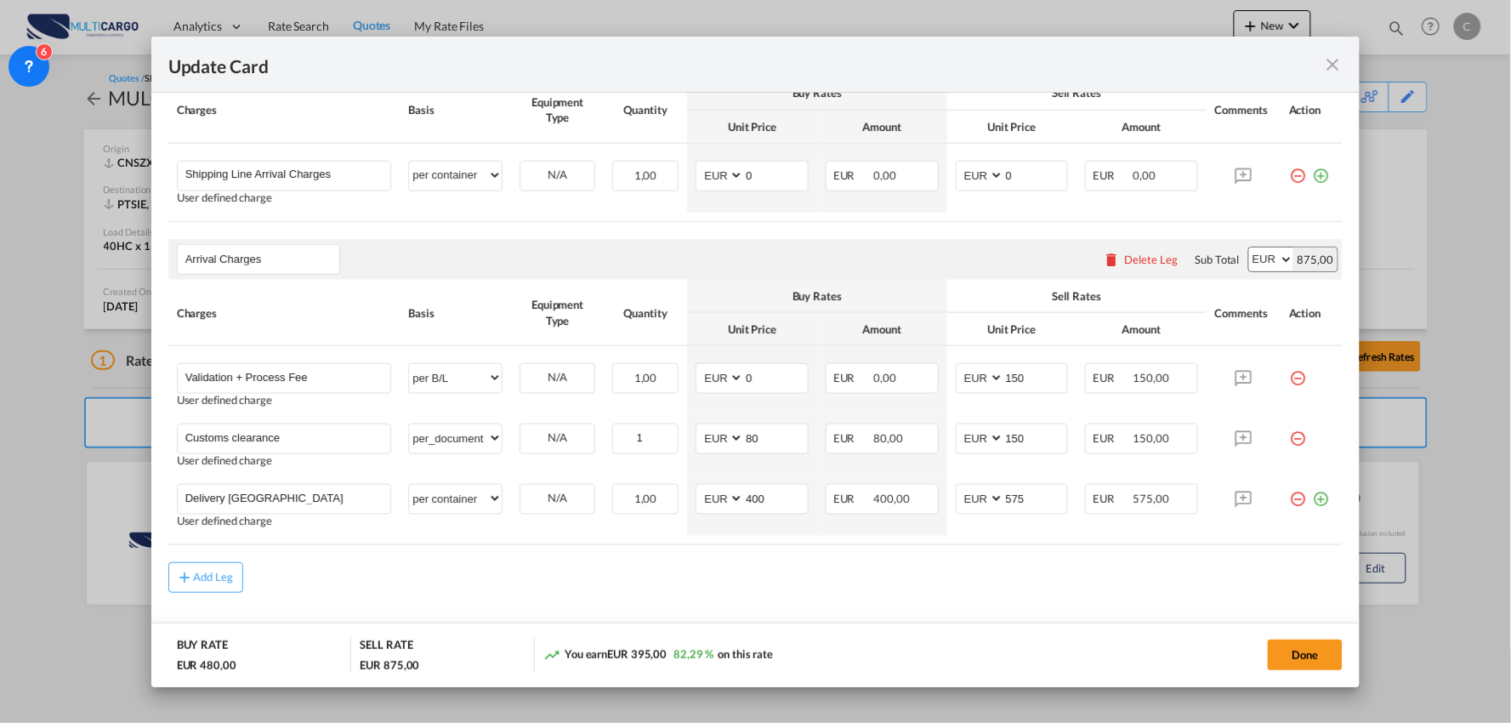
scroll to position [541, 0]
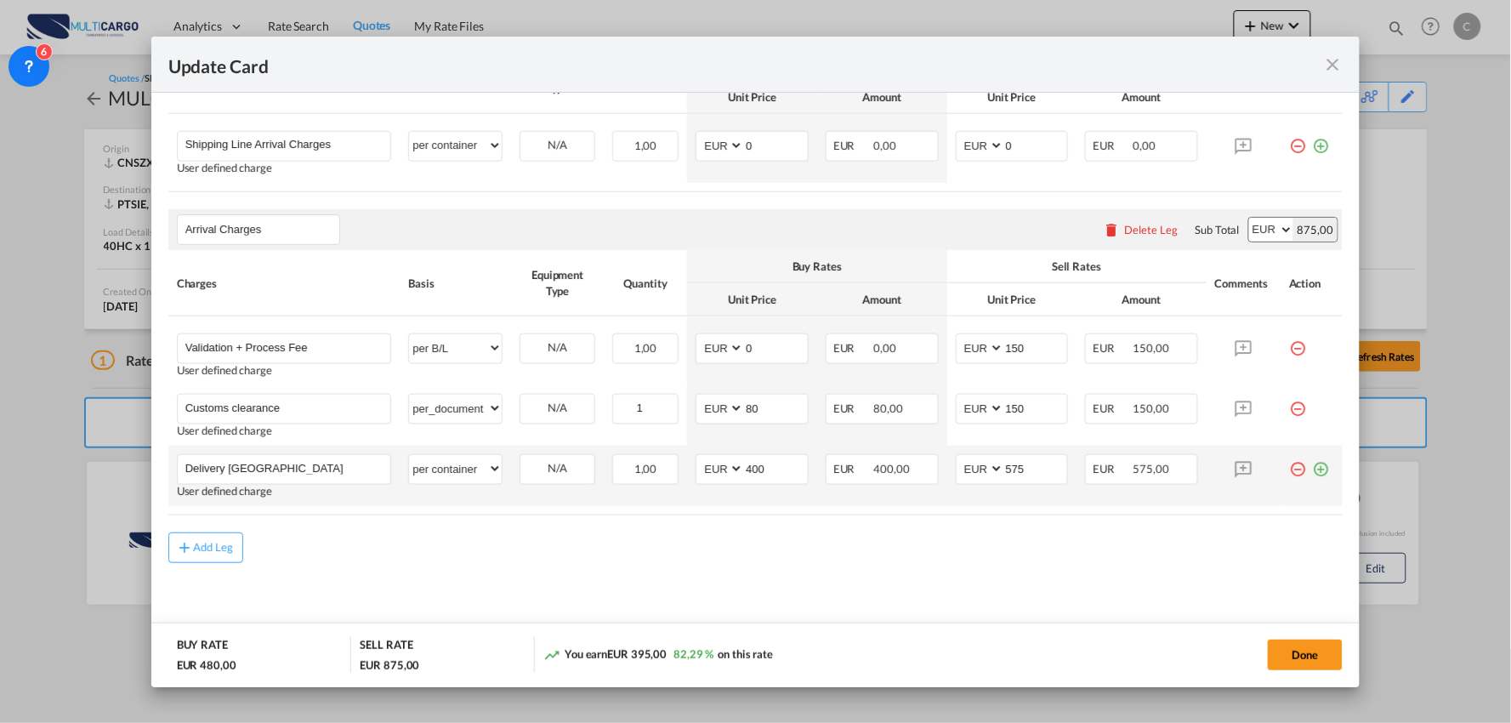
click at [1312, 469] on md-icon "icon-plus-circle-outline green-400-fg" at bounding box center [1320, 462] width 17 height 17
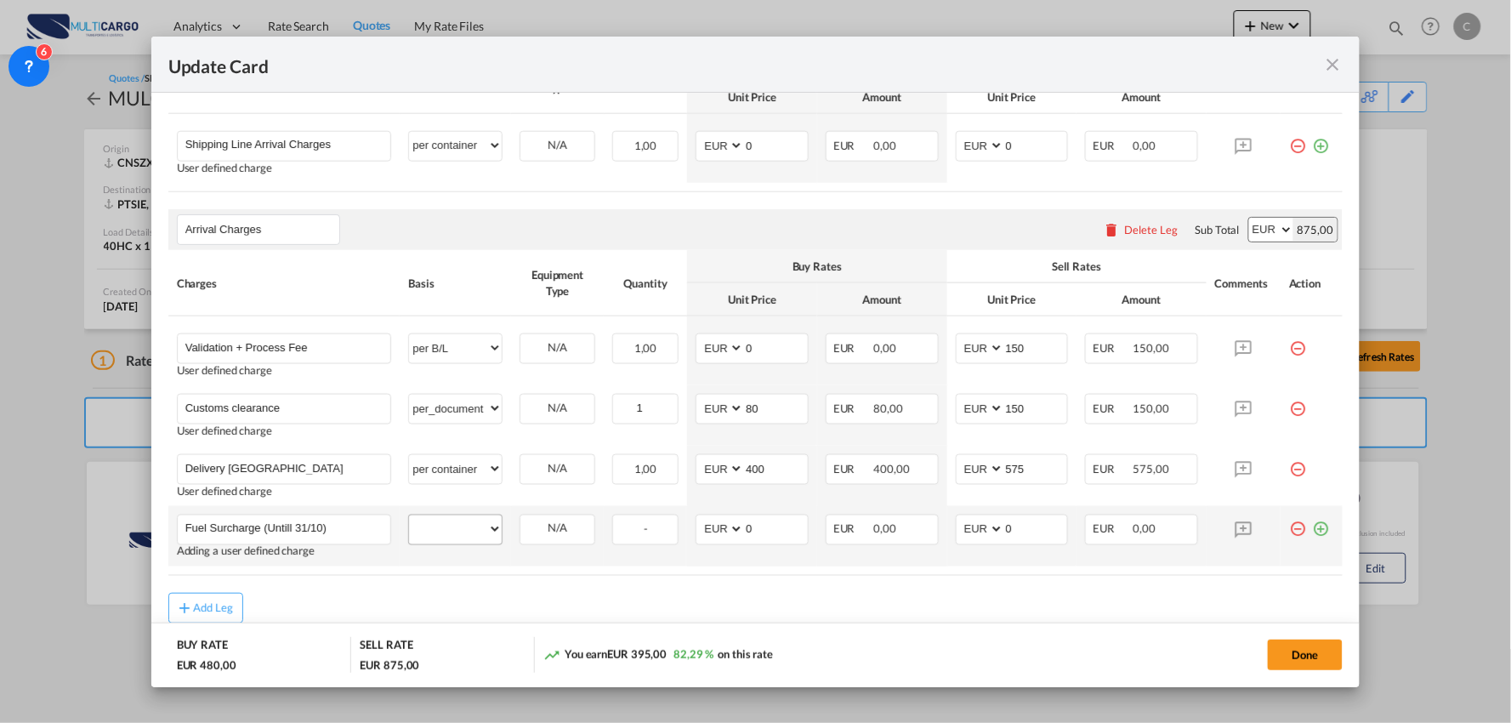
type input "Fuel Surcharge (Untill 31/10)"
drag, startPoint x: 444, startPoint y: 531, endPoint x: 510, endPoint y: 257, distance: 281.7
click at [444, 531] on select "per equipment per container per B/L per shipping bill per shipment per pallet p…" at bounding box center [455, 528] width 93 height 27
select select "per container"
click at [409, 515] on select "per equipment per container per B/L per shipping bill per shipment per pallet p…" at bounding box center [455, 528] width 93 height 27
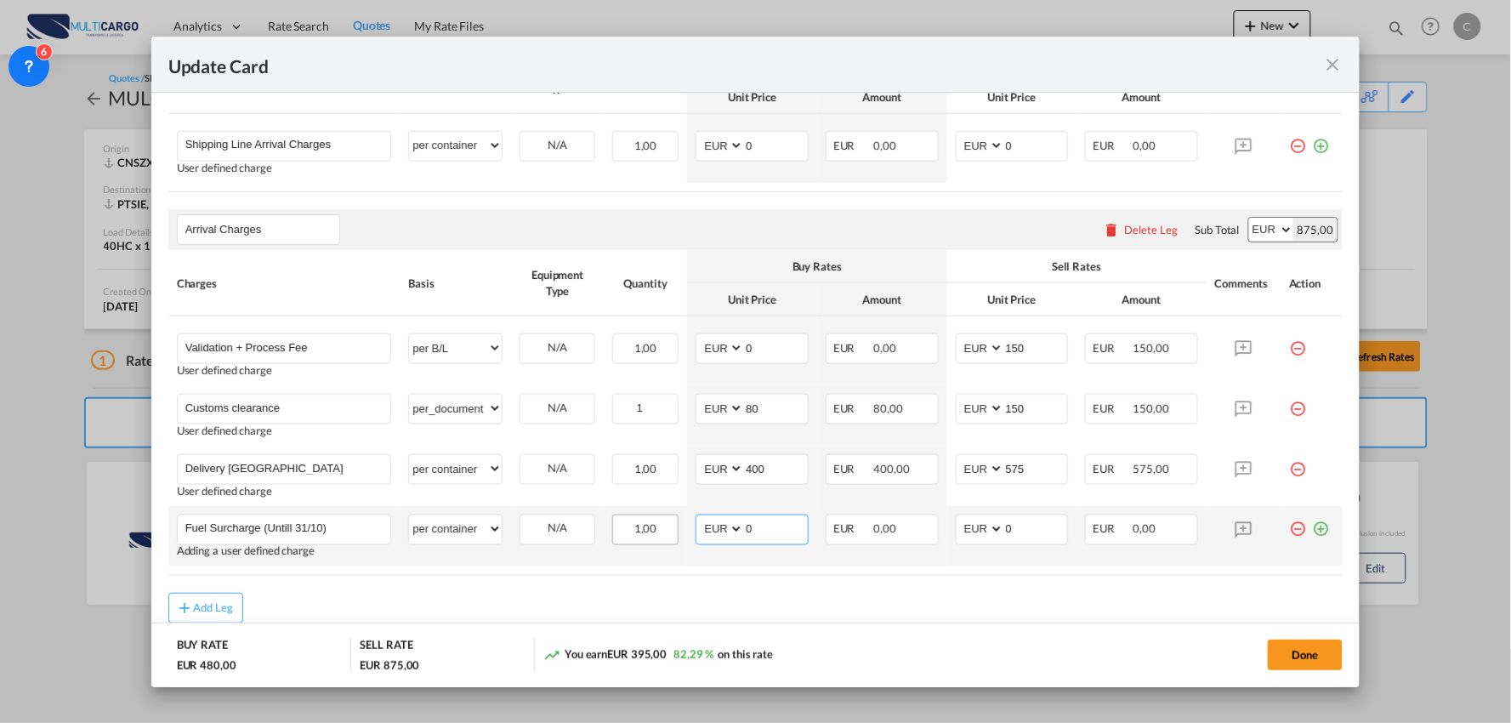
drag, startPoint x: 772, startPoint y: 530, endPoint x: 611, endPoint y: 531, distance: 161.6
click at [611, 531] on tr "Fuel Surcharge (Untill 31/10) Please Enter User Defined Charges Cannot Be Publi…" at bounding box center [755, 536] width 1175 height 60
click at [931, 600] on div "Add Leg" at bounding box center [755, 608] width 1175 height 31
drag, startPoint x: 781, startPoint y: 521, endPoint x: 591, endPoint y: 524, distance: 189.6
click at [588, 525] on tr "Fuel Surcharge (Untill 31/10) Please Enter User Defined Charges Cannot Be Publi…" at bounding box center [755, 536] width 1175 height 60
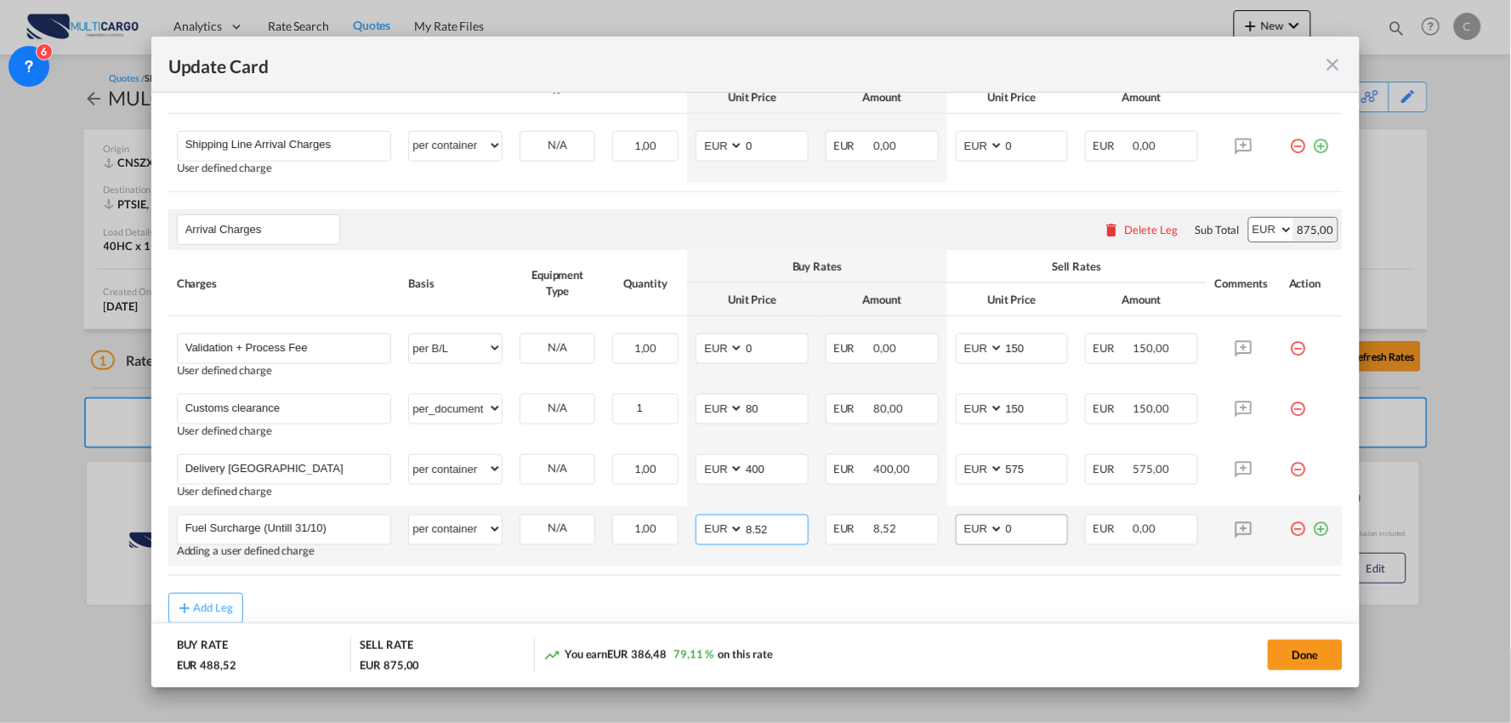
type input "8.52"
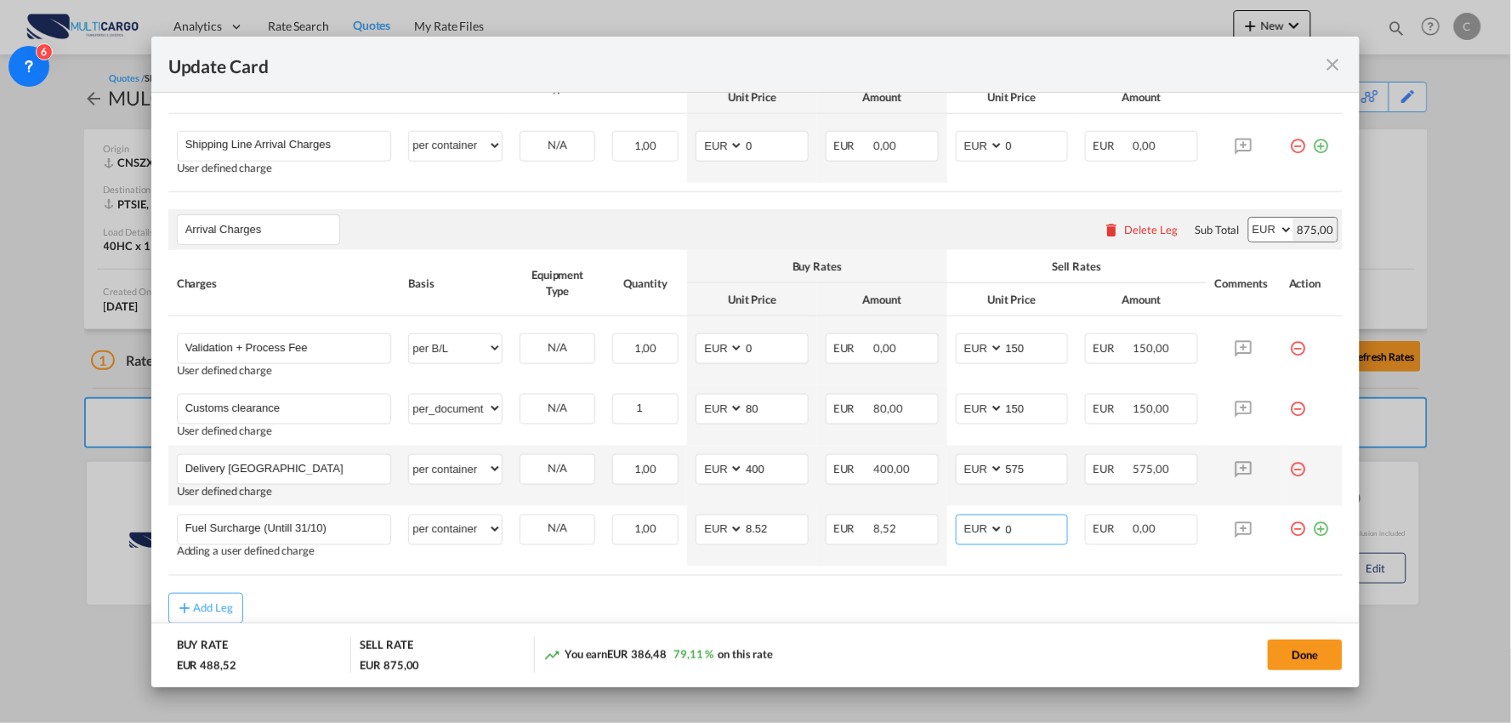
drag, startPoint x: 1021, startPoint y: 531, endPoint x: 945, endPoint y: 503, distance: 81.5
click at [947, 530] on td "AED AFN ALL AMD ANG AOA ARS AUD AWG AZN BAM BBD BDT BGN BHD BIF BMD BND [PERSON…" at bounding box center [1012, 536] width 130 height 60
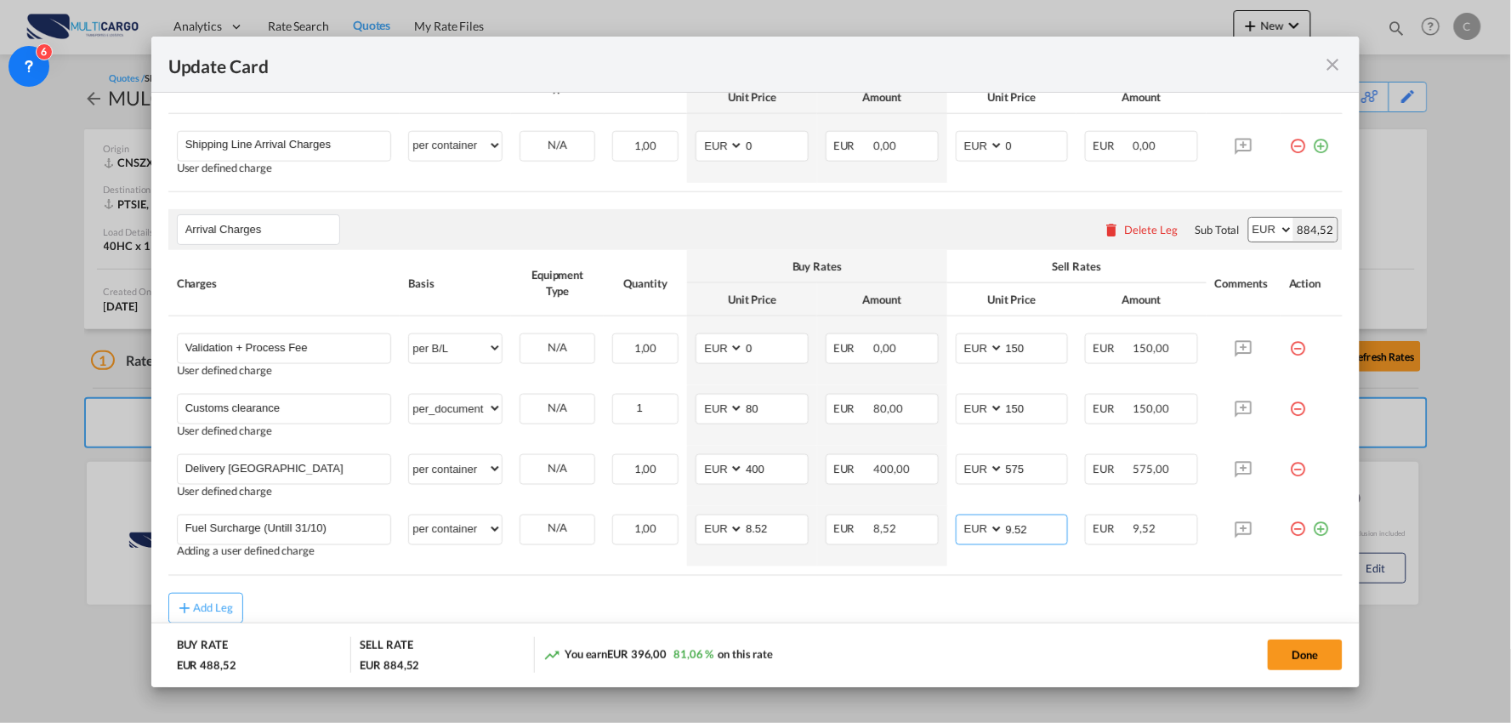
type input "9.52"
click at [886, 609] on div "Add Leg" at bounding box center [755, 608] width 1175 height 31
click at [1319, 656] on button "Done" at bounding box center [1305, 654] width 75 height 31
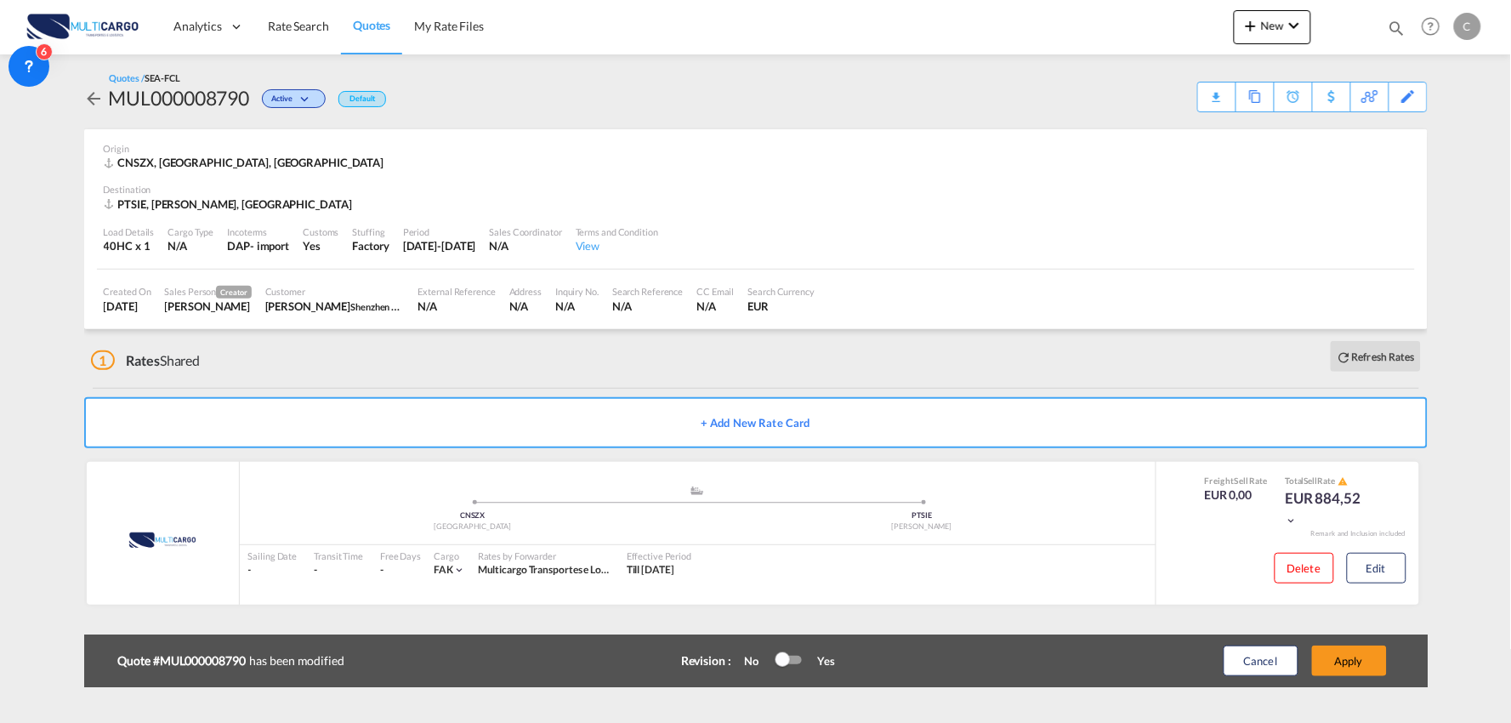
click at [1372, 659] on button "Apply" at bounding box center [1349, 660] width 75 height 31
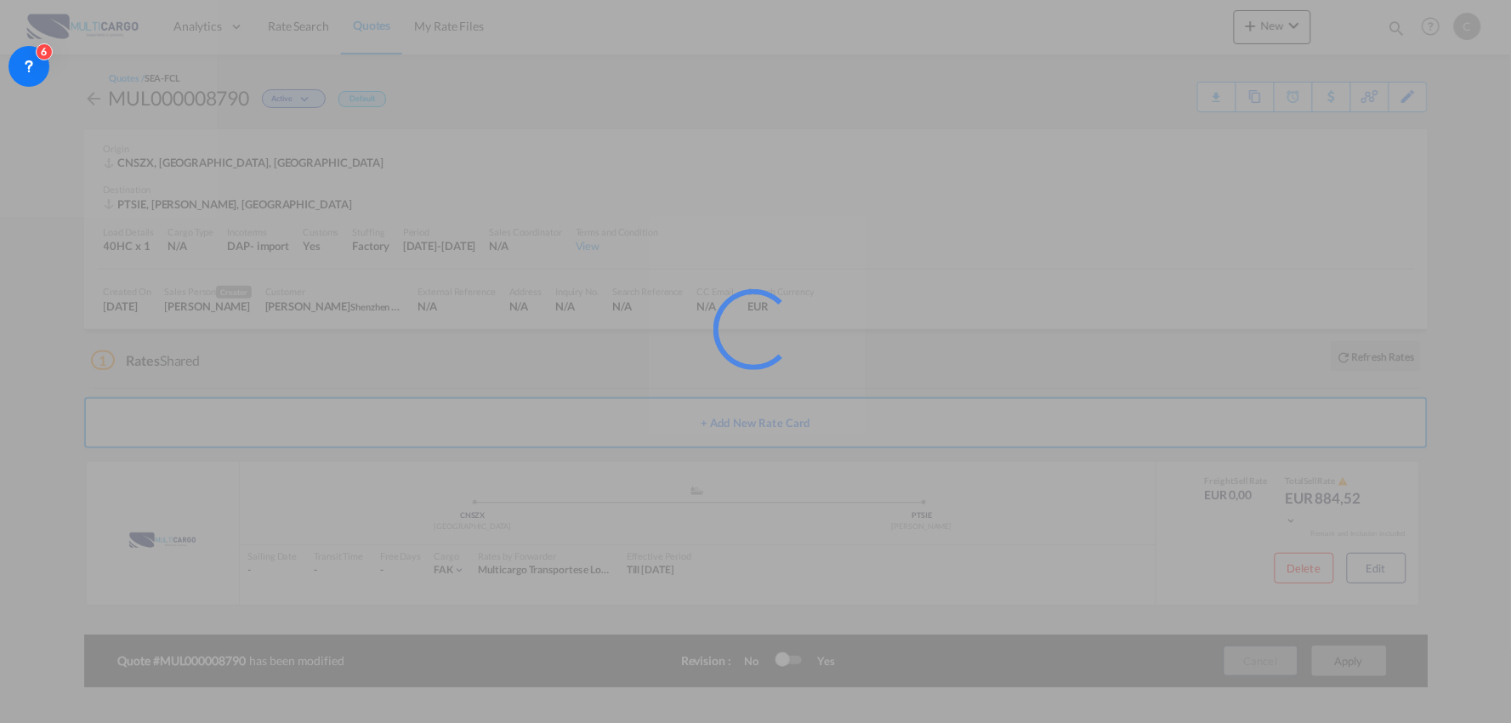
click at [1372, 659] on div at bounding box center [755, 361] width 1511 height 723
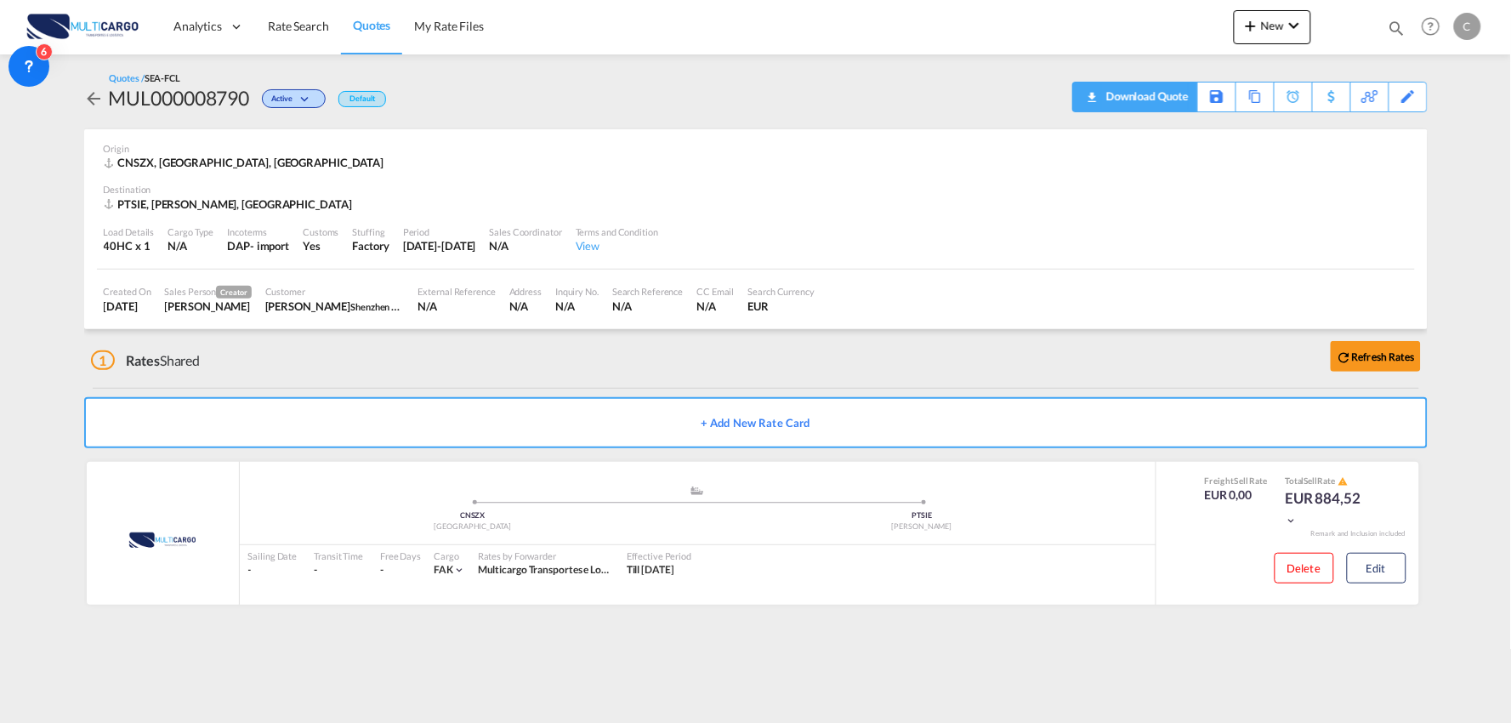
click at [1161, 102] on div "Download Quote" at bounding box center [1145, 95] width 87 height 27
click at [480, 353] on div "1 Rates Shared Refresh Rates" at bounding box center [759, 356] width 1337 height 54
click at [418, 357] on div "1 Rates Shared Refresh Rates" at bounding box center [759, 356] width 1337 height 54
